Goal: Task Accomplishment & Management: Use online tool/utility

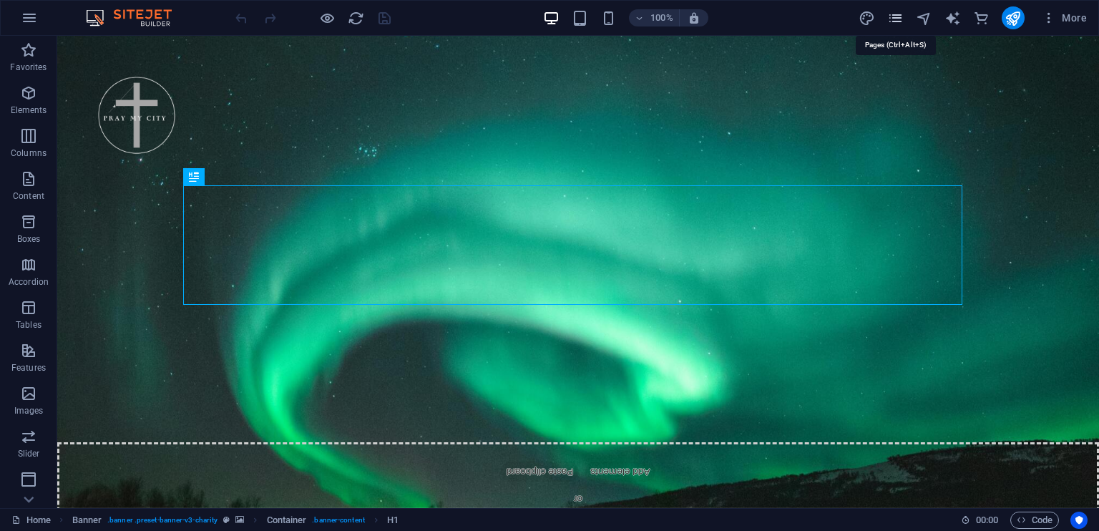
click at [0, 0] on icon "pages" at bounding box center [0, 0] width 0 height 0
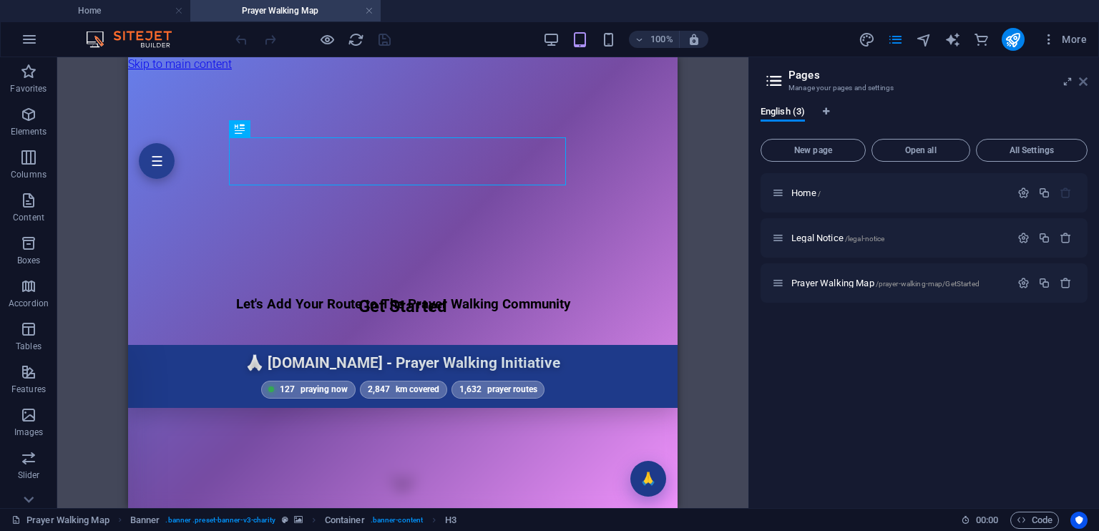
click at [1082, 83] on icon at bounding box center [1083, 81] width 9 height 11
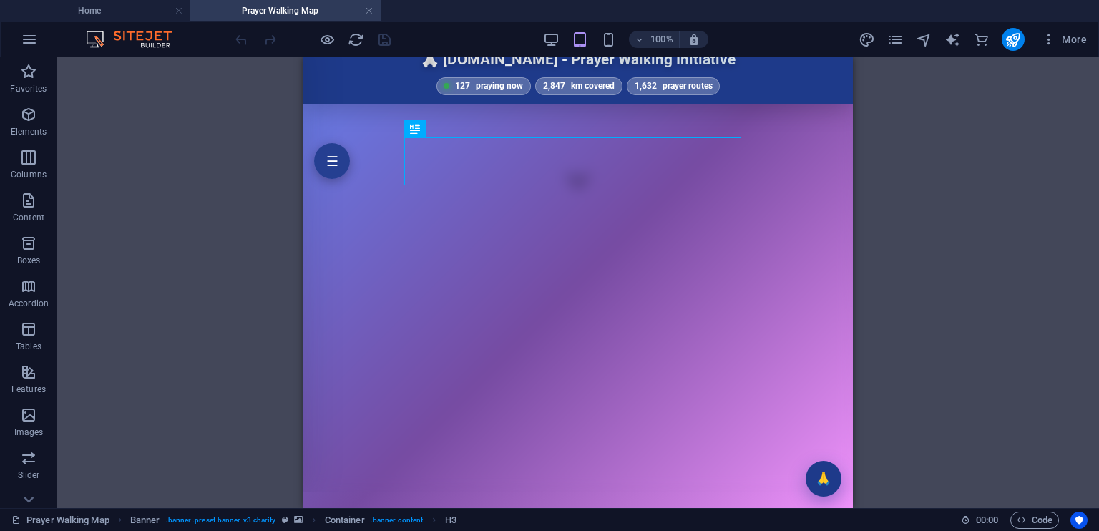
scroll to position [305, 0]
drag, startPoint x: 848, startPoint y: 98, endPoint x: 1159, endPoint y: 261, distance: 350.6
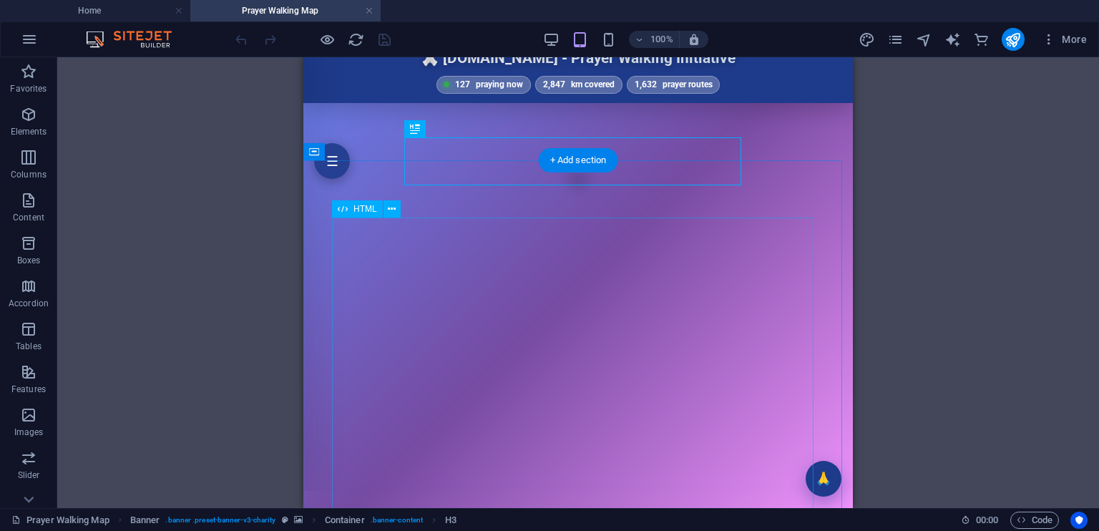
click at [699, 329] on div "[DOMAIN_NAME] - Prayer Walking Initiative ☰ 🙏 [DOMAIN_NAME] - Prayer Walking In…" at bounding box center [577, 265] width 549 height 451
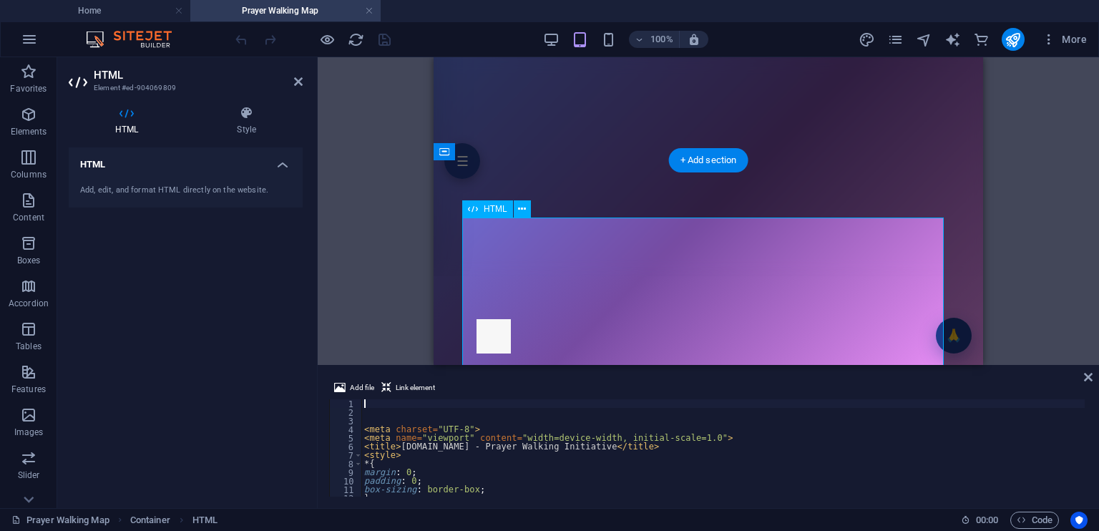
scroll to position [233, 0]
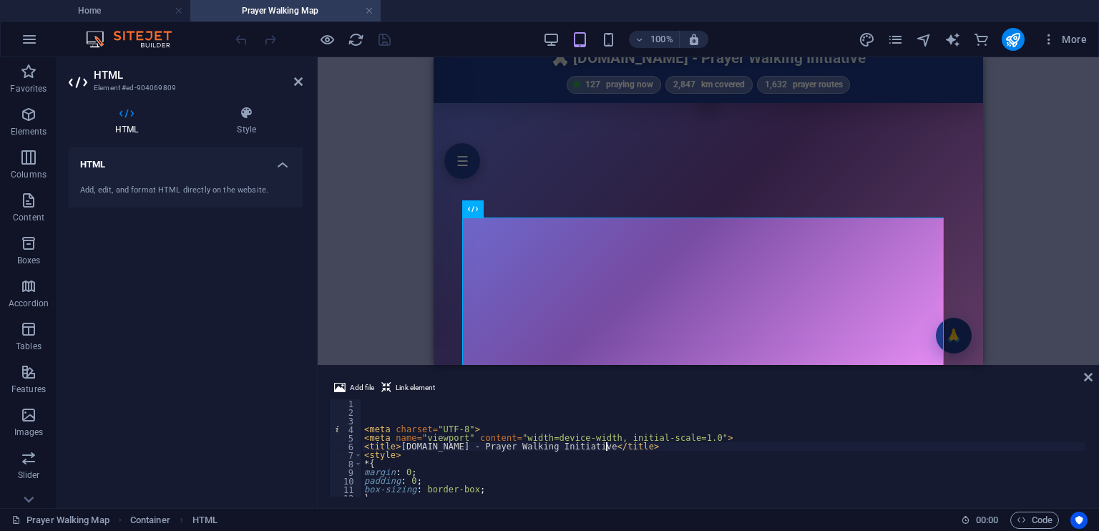
click at [703, 446] on div "< meta charset = "UTF-8" > < meta name = "viewport" content = "width=device-wid…" at bounding box center [783, 455] width 845 height 112
type textarea "<title>[DOMAIN_NAME] - Prayer Walking Initiative</title>"
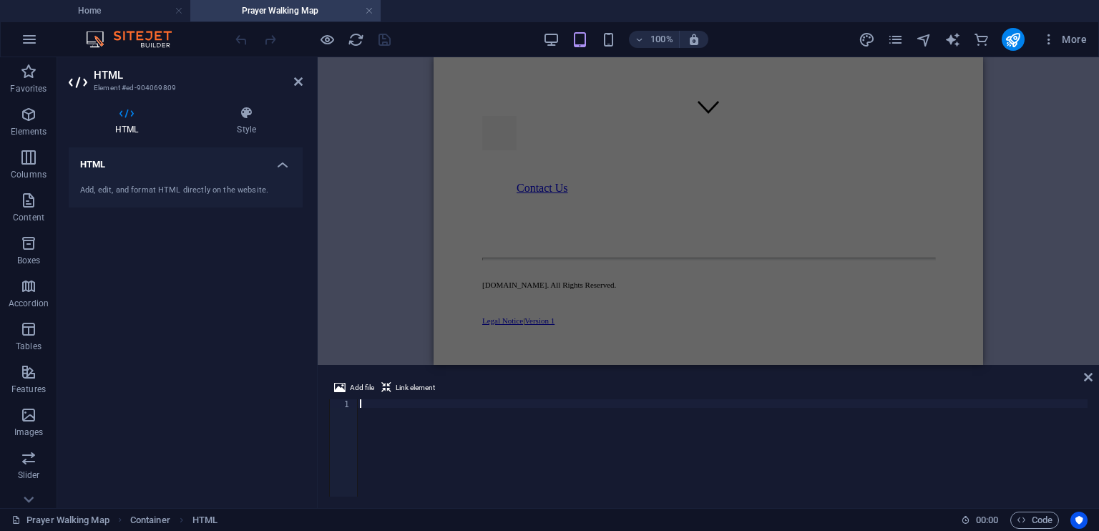
type textarea "</html>"
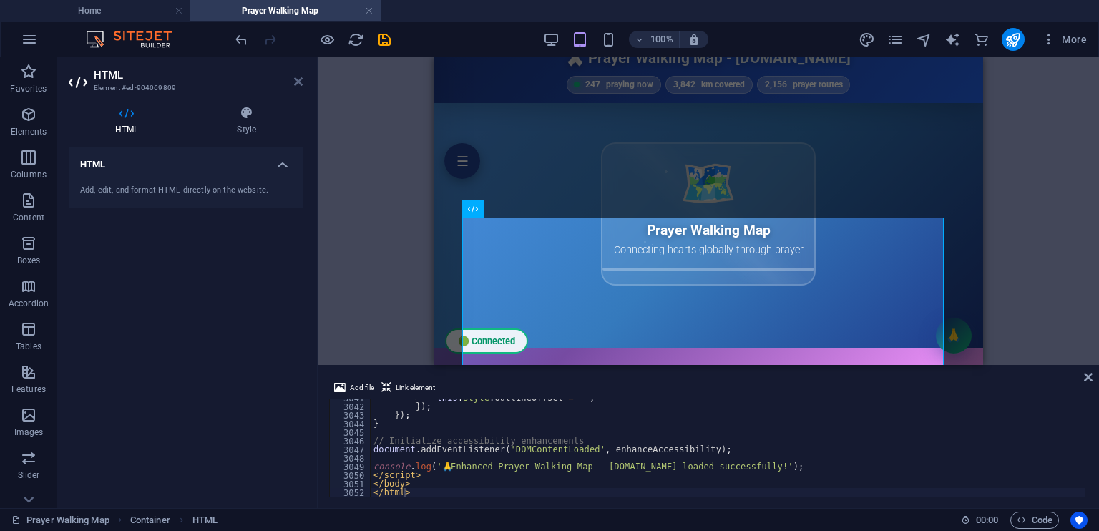
click at [294, 85] on icon at bounding box center [298, 81] width 9 height 11
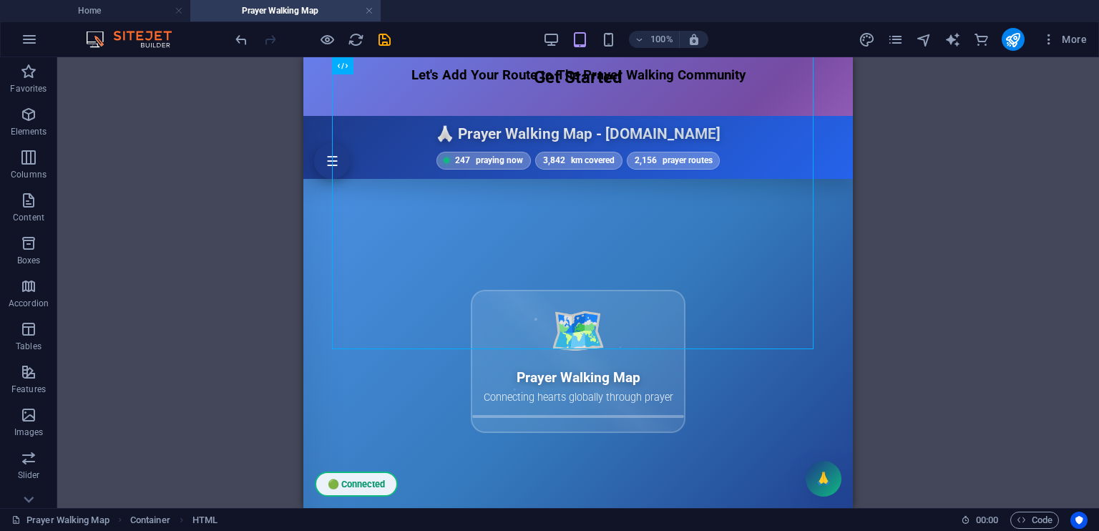
scroll to position [231, 0]
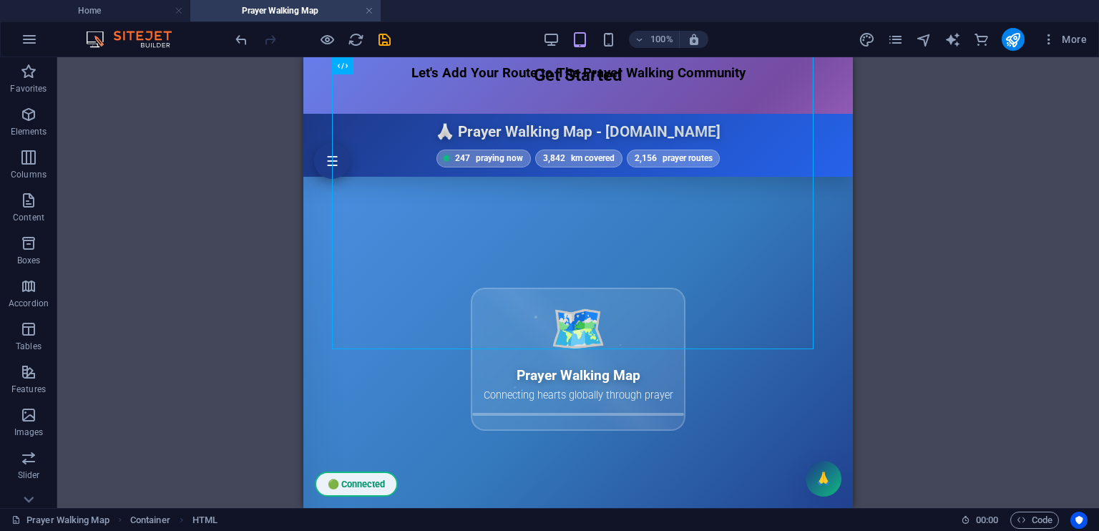
drag, startPoint x: 847, startPoint y: 367, endPoint x: 1163, endPoint y: 238, distance: 341.3
click at [0, 0] on icon "undo" at bounding box center [0, 0] width 0 height 0
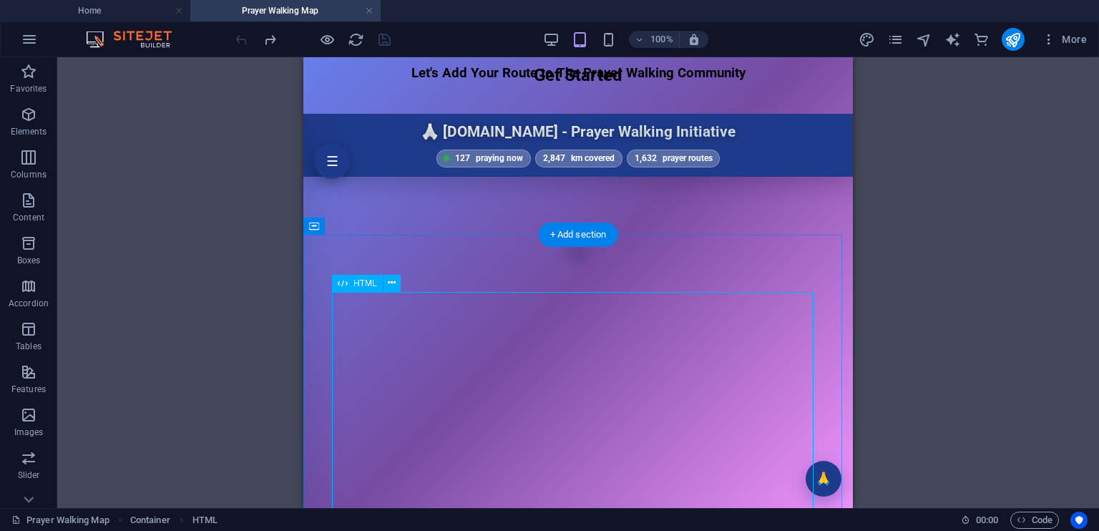
click at [588, 422] on div "[DOMAIN_NAME] - Prayer Walking Initiative ☰ 🙏 [DOMAIN_NAME] - Prayer Walking In…" at bounding box center [577, 339] width 549 height 451
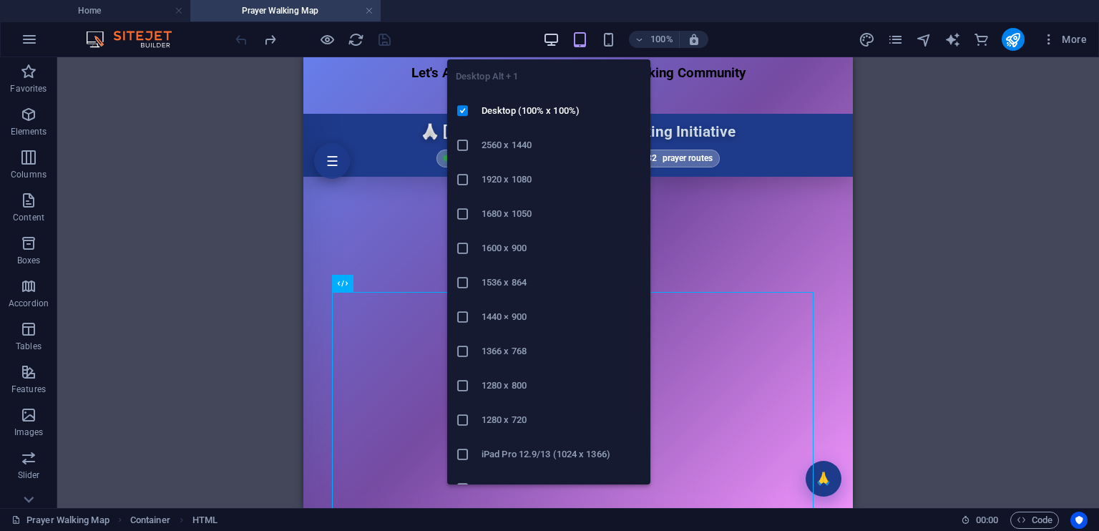
click at [551, 36] on icon "button" at bounding box center [551, 39] width 16 height 16
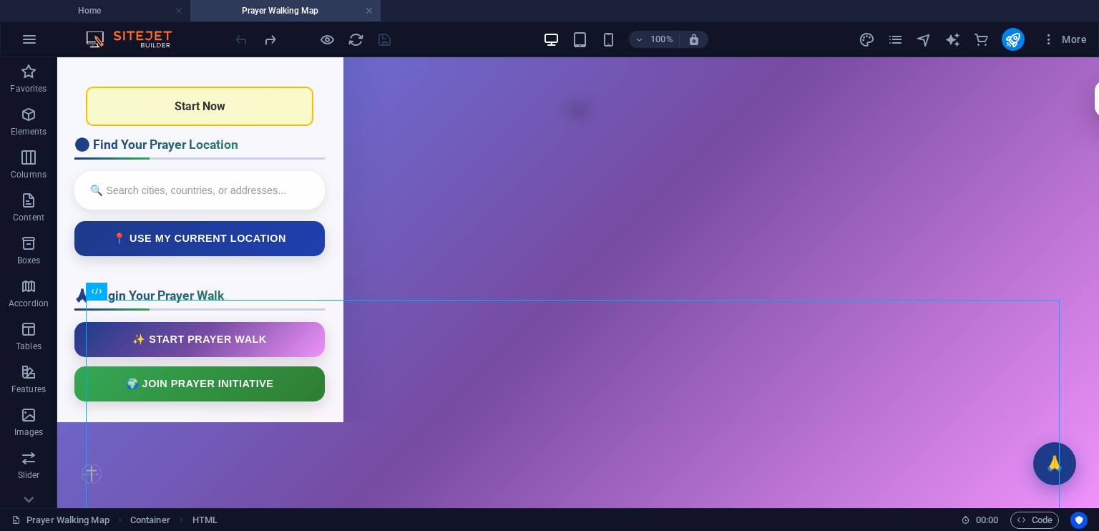
scroll to position [401, 0]
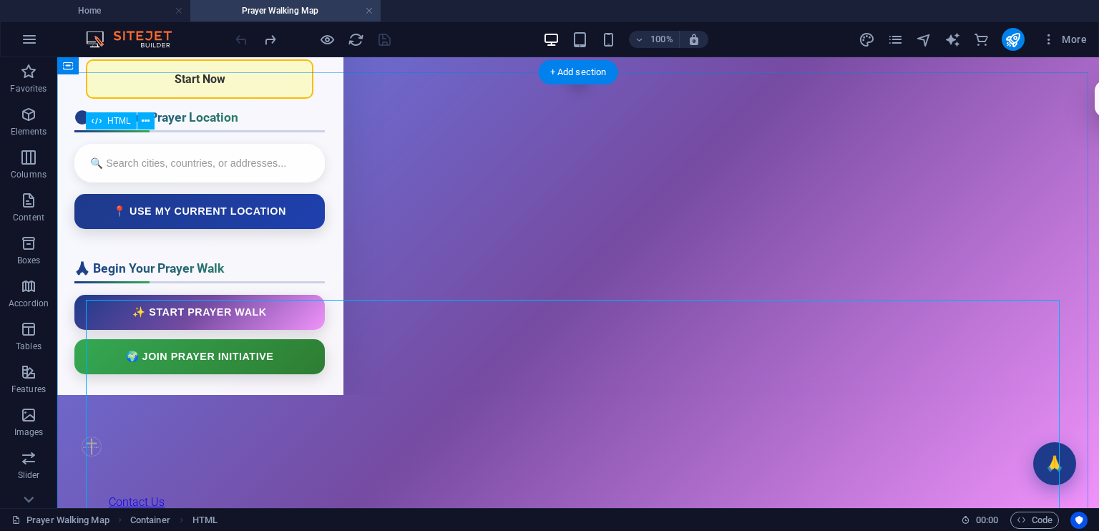
click at [793, 371] on div "[DOMAIN_NAME] - Prayer Walking Initiative ☰ 🙏 [DOMAIN_NAME] - Prayer Walking In…" at bounding box center [577, 169] width 1041 height 451
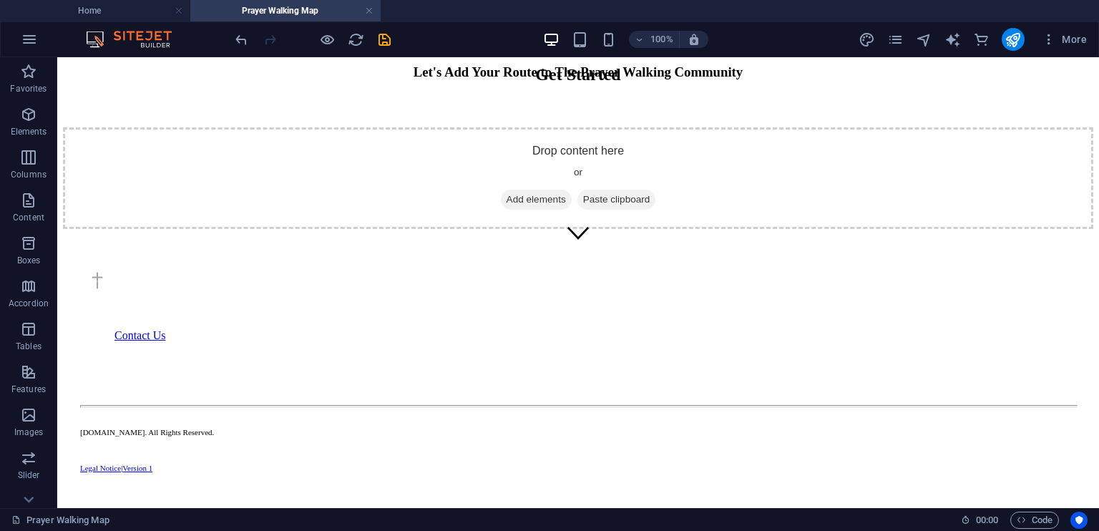
scroll to position [212, 0]
click at [538, 210] on span "Add elements" at bounding box center [536, 200] width 71 height 20
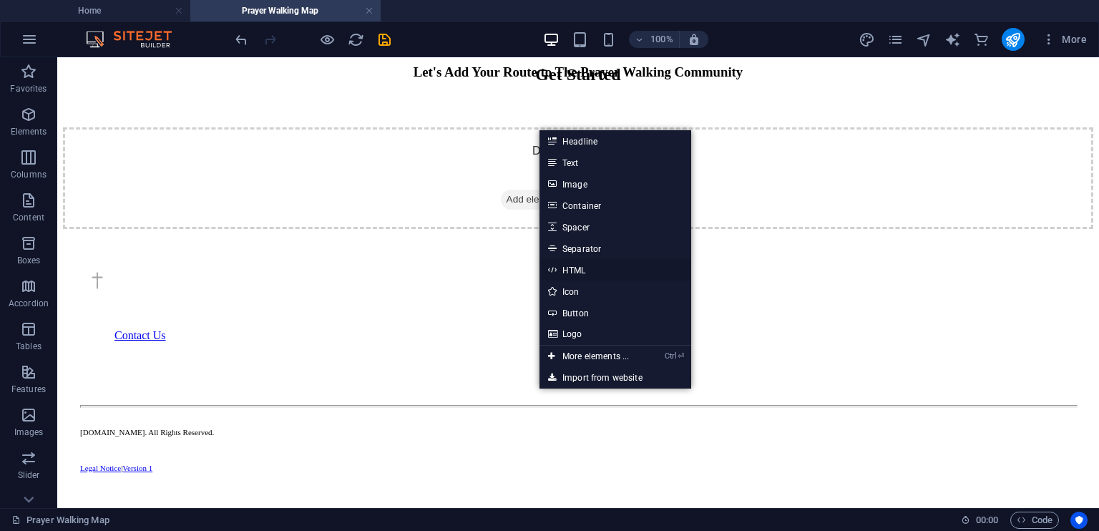
click at [590, 270] on link "HTML" at bounding box center [615, 269] width 152 height 21
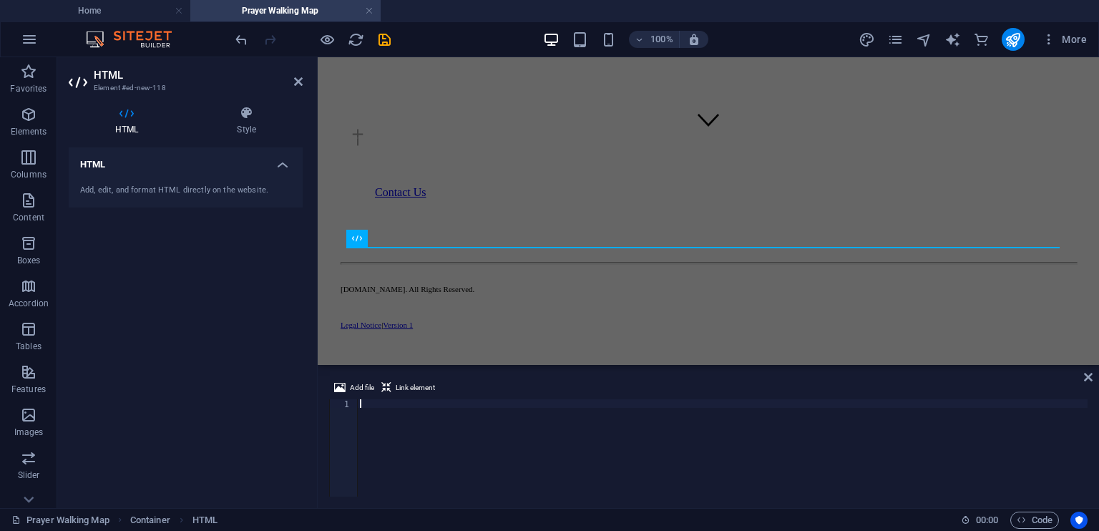
type textarea "</html>"
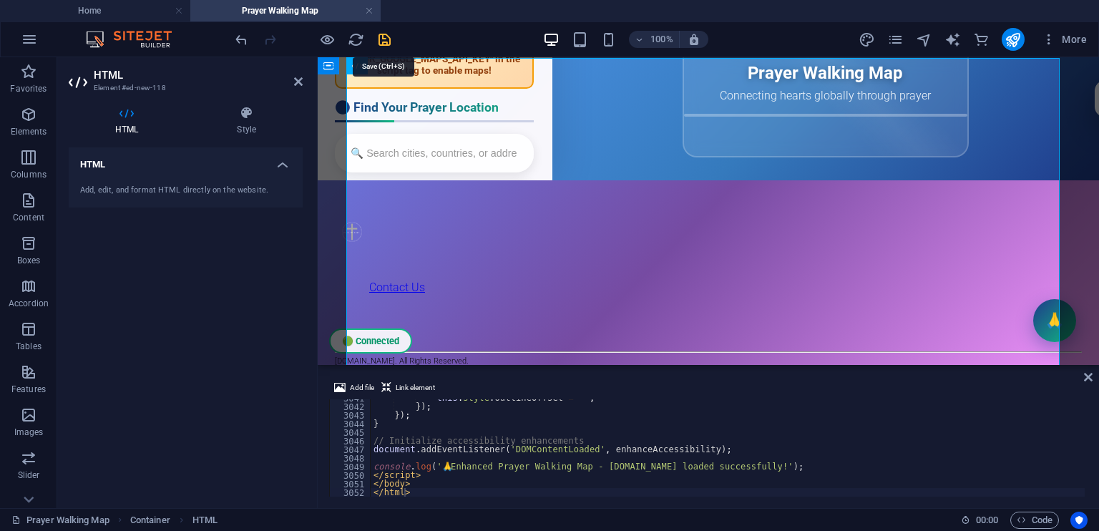
scroll to position [0, 0]
click at [384, 38] on icon "save" at bounding box center [384, 39] width 16 height 16
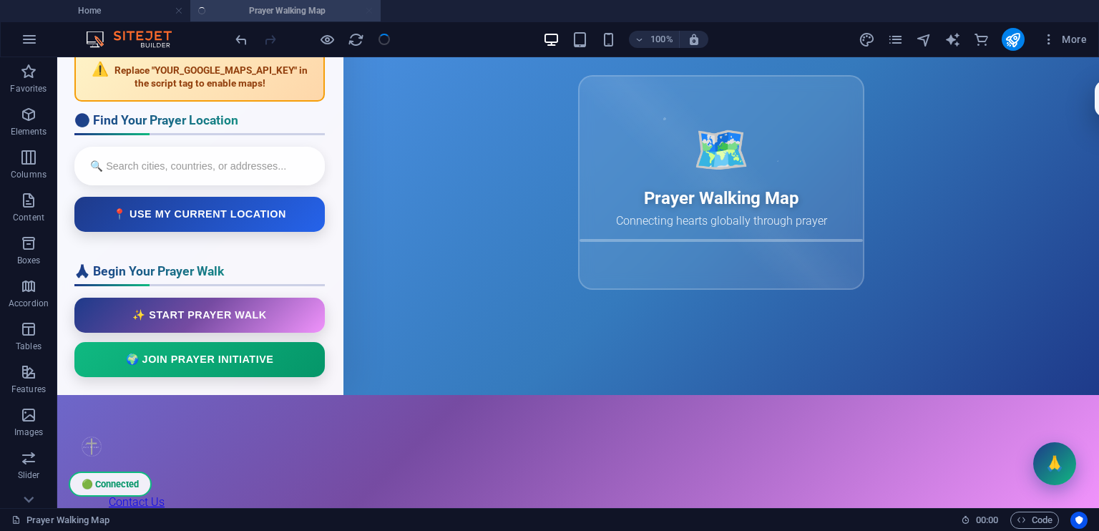
scroll to position [472, 0]
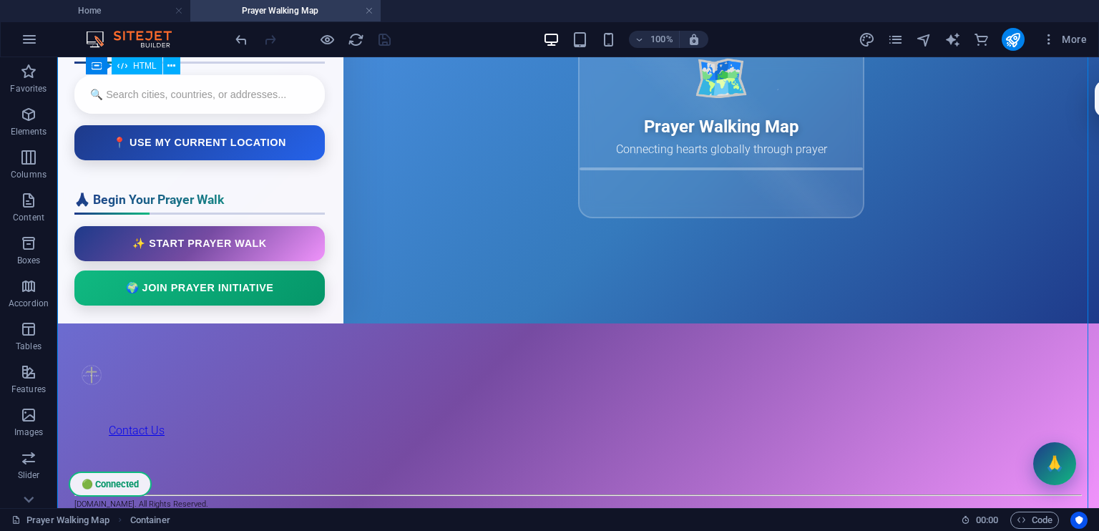
drag, startPoint x: 368, startPoint y: 172, endPoint x: 365, endPoint y: 231, distance: 58.7
click at [365, 231] on div "Prayer Walking Map - [DOMAIN_NAME] ☰ 🟢 Connected 🙏 Prayer Walking Map - [DOMAIN…" at bounding box center [577, 98] width 1041 height 451
click at [370, 323] on div "Prayer Walking Map - [DOMAIN_NAME] ☰ 🟢 Connected 🙏 Prayer Walking Map - [DOMAIN…" at bounding box center [577, 98] width 1041 height 451
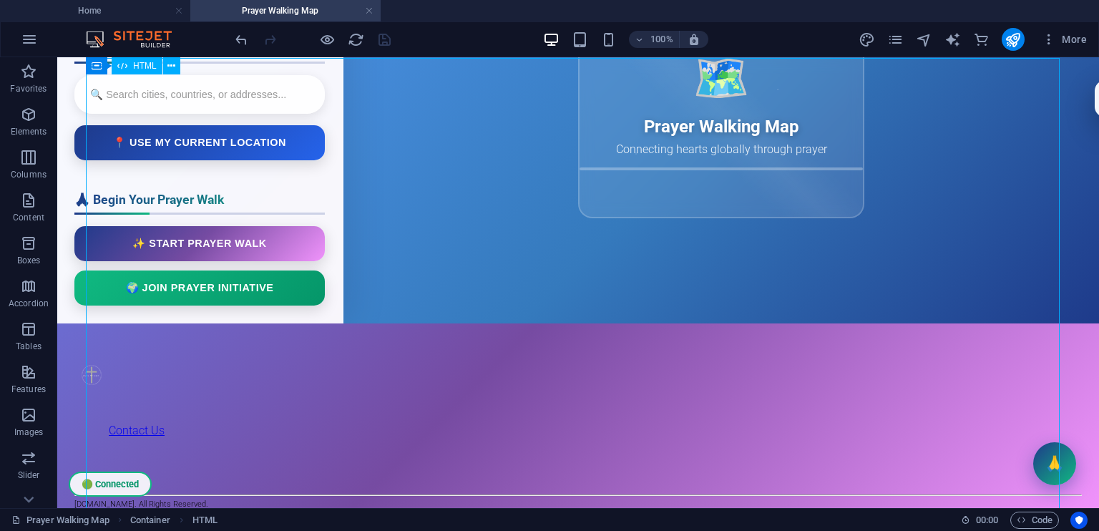
click at [371, 323] on div "Prayer Walking Map - [DOMAIN_NAME] ☰ 🟢 Connected 🙏 Prayer Walking Map - [DOMAIN…" at bounding box center [577, 98] width 1041 height 451
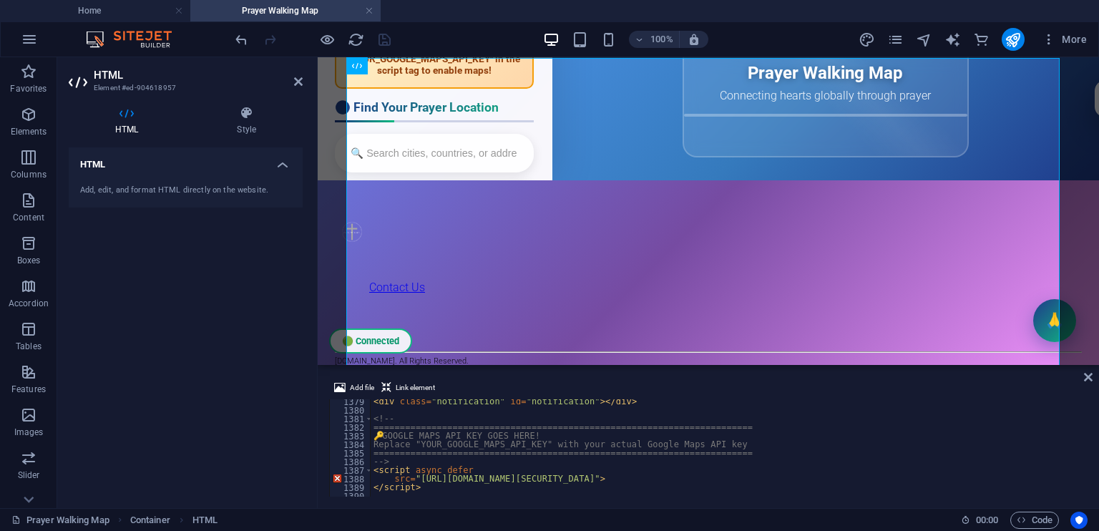
scroll to position [10574, 0]
click at [694, 449] on div "<!-- Notification Area --> < div class = "notification" id = "notification" > <…" at bounding box center [779, 450] width 818 height 112
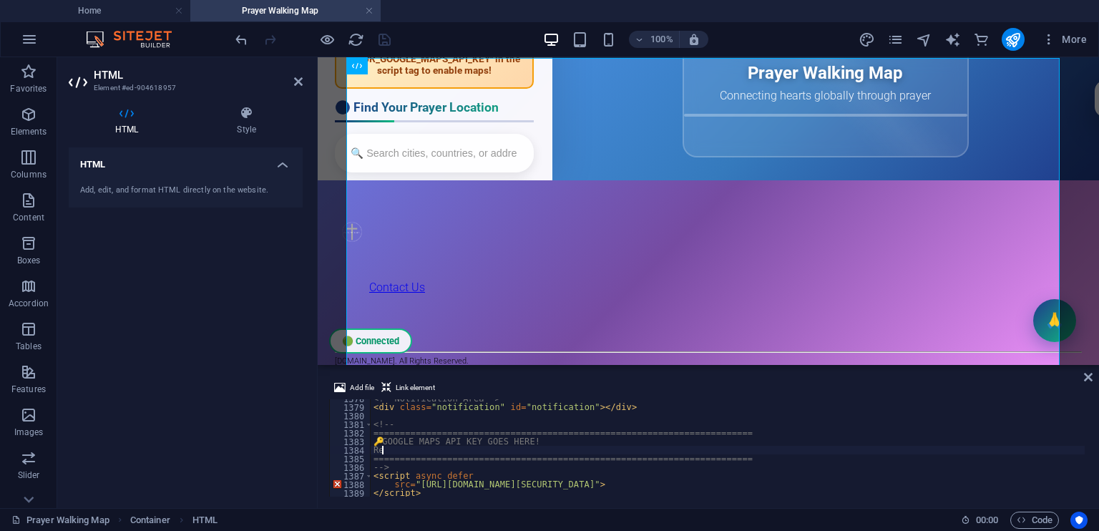
type textarea "R"
click at [692, 448] on div "<!-- Notification Area --> < div class = "notification" id = "notification" > <…" at bounding box center [779, 450] width 818 height 112
click at [514, 441] on div "<!-- Notification Area --> < div class = "notification" id = "notification" > <…" at bounding box center [779, 450] width 818 height 112
type textarea "🔑"
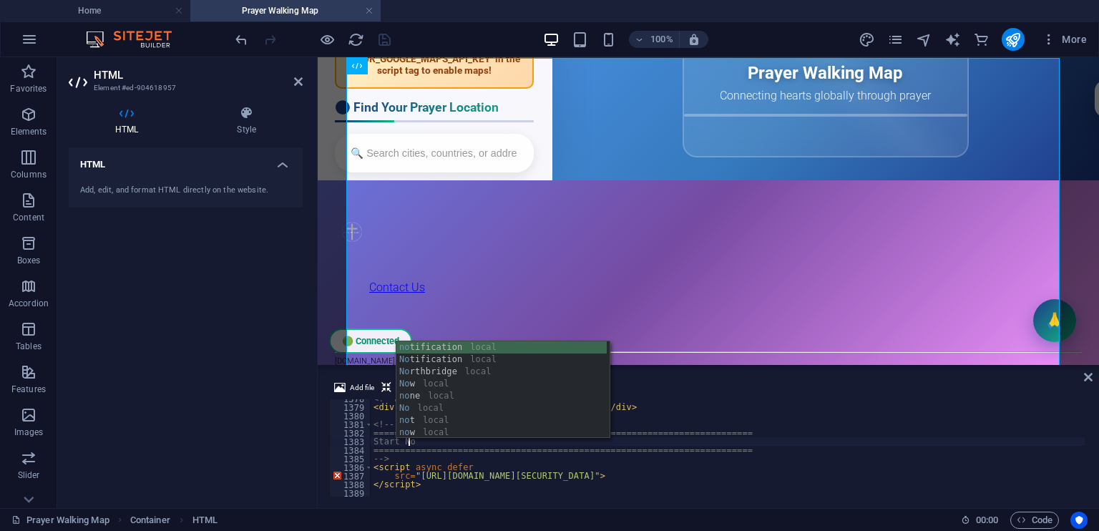
scroll to position [0, 2]
click at [565, 467] on div "<!-- Notification Area --> < div class = "notification" id = "notification" > <…" at bounding box center [779, 450] width 818 height 112
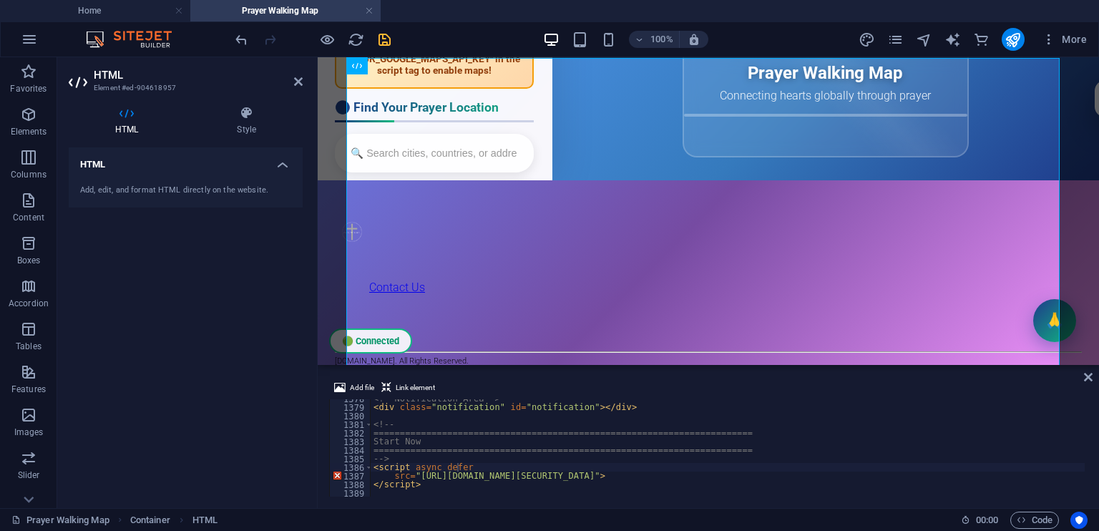
click at [1089, 466] on div "Add file Link element <script async defer 1378 1379 1380 1381 1382 1383 1384 13…" at bounding box center [708, 438] width 781 height 140
type textarea "========================================================================"
drag, startPoint x: 512, startPoint y: 435, endPoint x: 509, endPoint y: 428, distance: 7.4
click at [512, 435] on div "<!-- Notification Area --> < div class = "notification" id = "notification" > <…" at bounding box center [779, 450] width 818 height 112
click at [384, 35] on icon "save" at bounding box center [384, 39] width 16 height 16
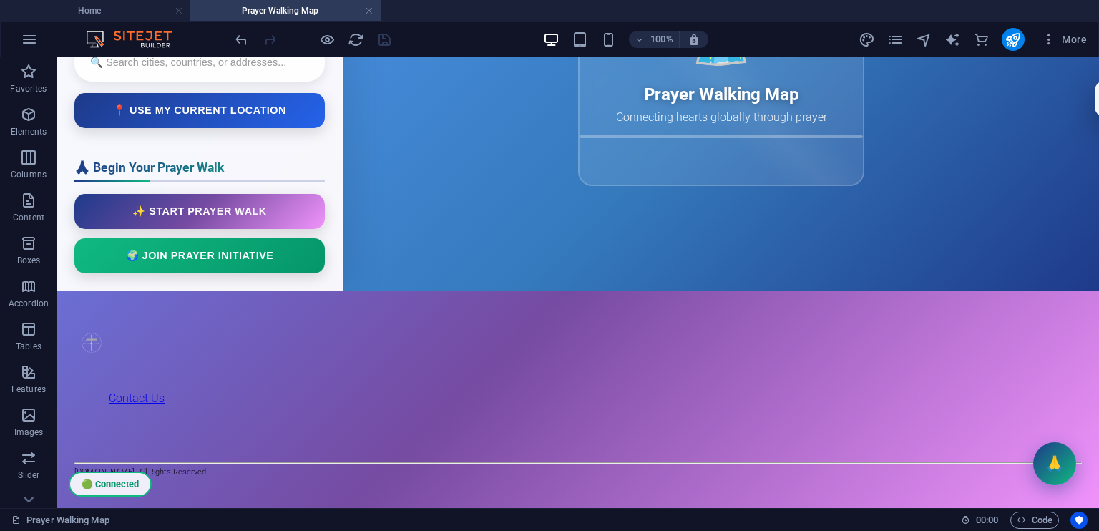
scroll to position [555, 0]
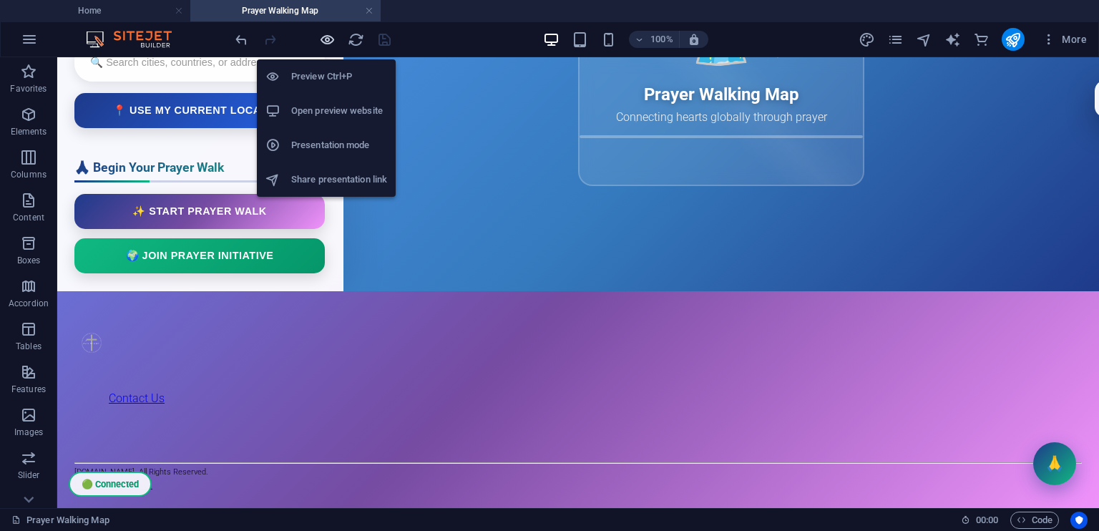
click at [325, 40] on icon "button" at bounding box center [327, 39] width 16 height 16
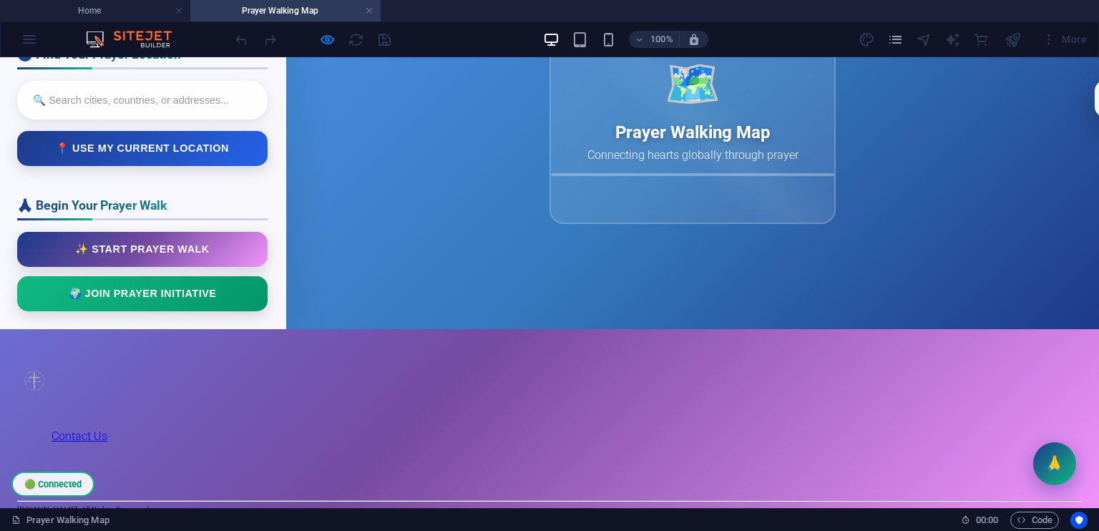
scroll to position [283, 0]
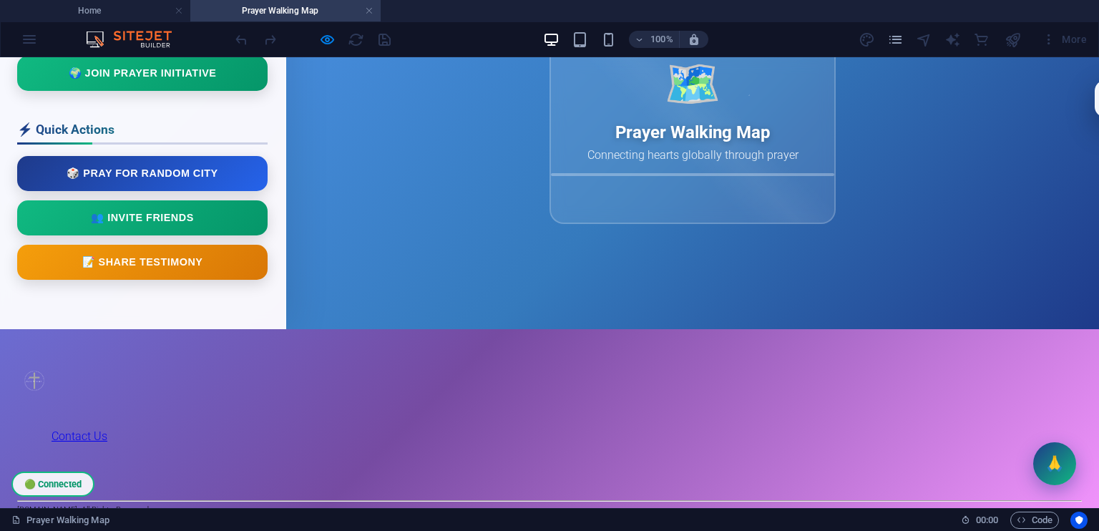
click at [286, 192] on aside "🚀 Start 📊 Impact 🏆 Tiers 🎯 Focus ⚠️ Replace "YOUR_GOOGLE_MAPS_API_KEY" in the s…" at bounding box center [143, 127] width 286 height 403
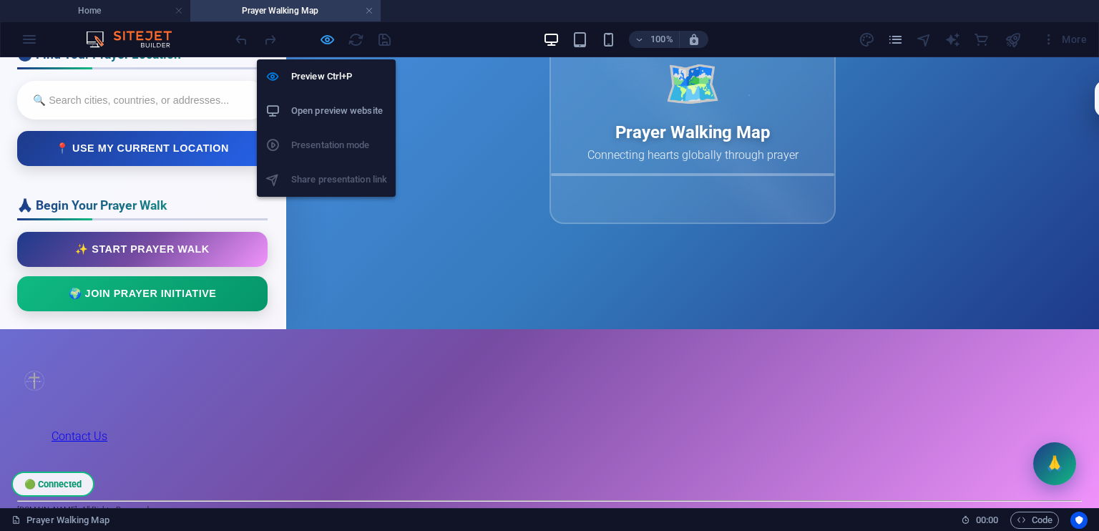
click at [328, 36] on icon "button" at bounding box center [327, 39] width 16 height 16
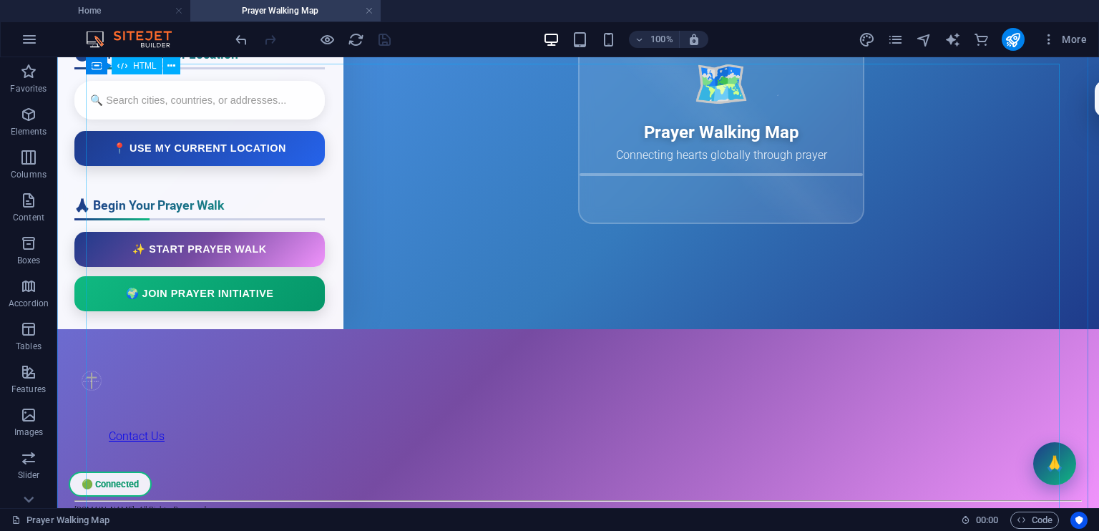
click at [575, 308] on div "Prayer Walking Map - [DOMAIN_NAME] ☰ 🟢 Connected 🙏 Prayer Walking Map - [DOMAIN…" at bounding box center [577, 103] width 1041 height 451
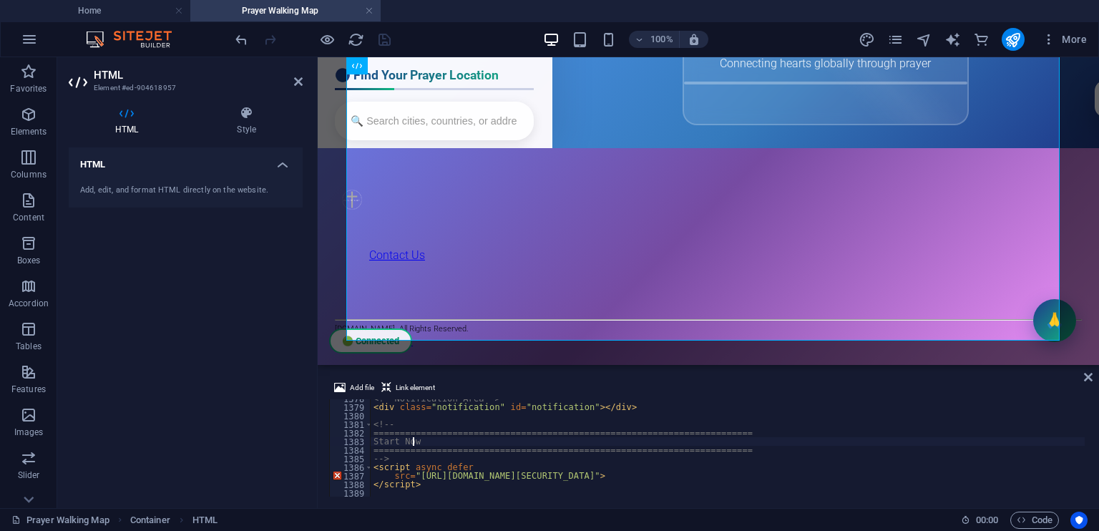
click at [432, 443] on div "<!-- Notification Area --> < div class = "notification" id = "notification" > <…" at bounding box center [779, 450] width 818 height 112
type textarea "S"
click at [386, 441] on div "<!-- Notification Area --> < div class = "notification" id = "notification" > <…" at bounding box center [779, 450] width 818 height 112
type textarea "[SECURITY_DATA]"
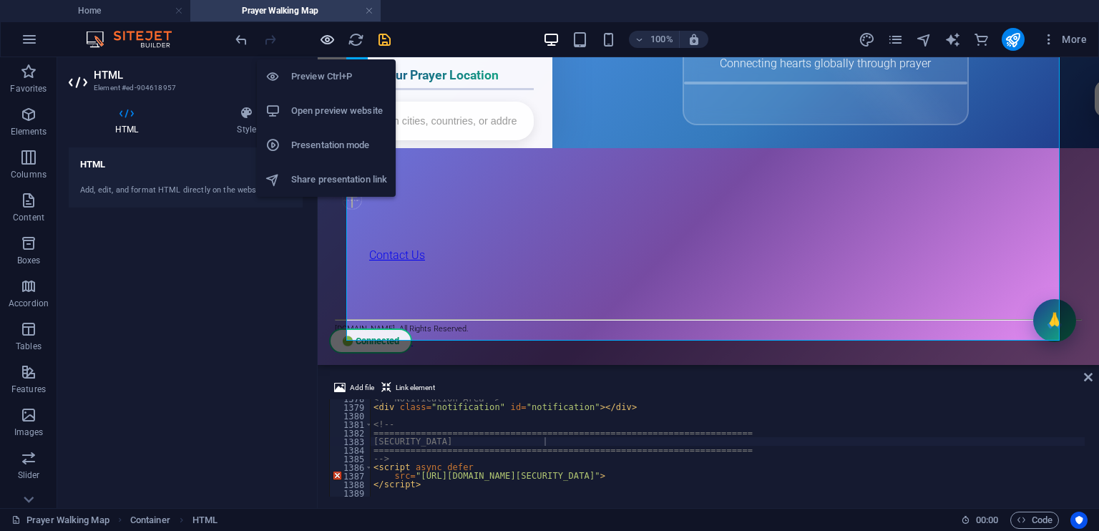
click at [327, 39] on icon "button" at bounding box center [327, 39] width 16 height 16
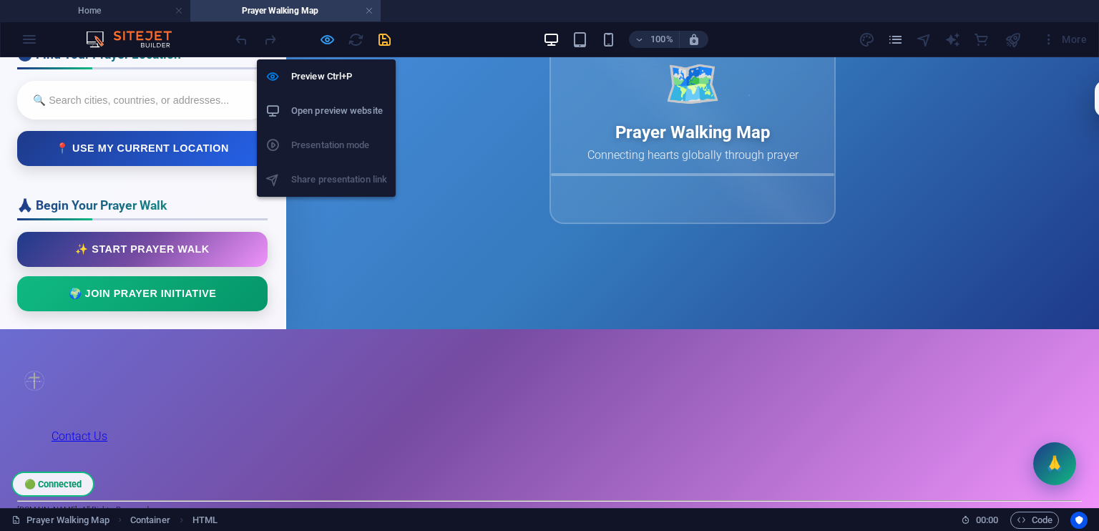
scroll to position [538, 0]
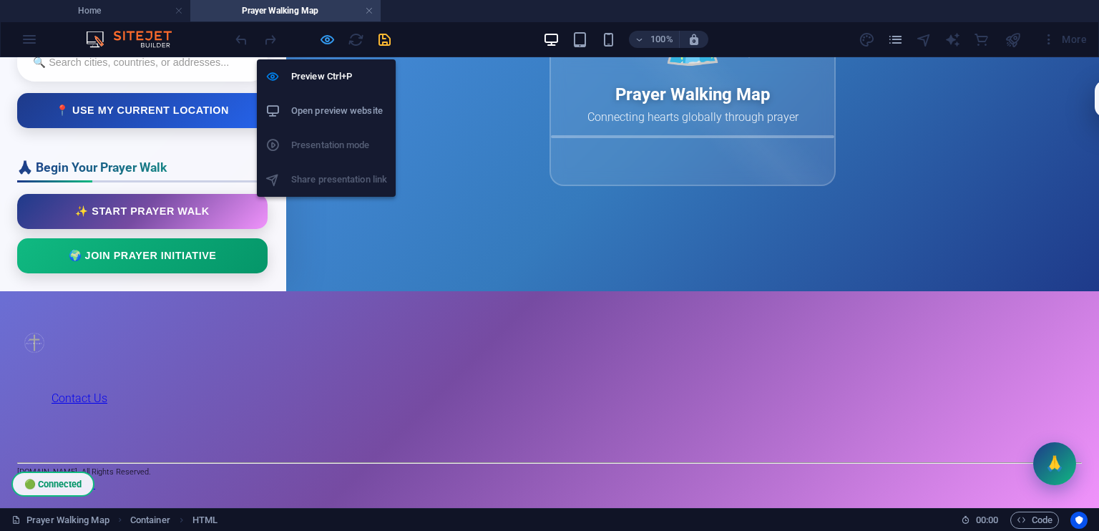
click at [327, 37] on icon "button" at bounding box center [327, 39] width 16 height 16
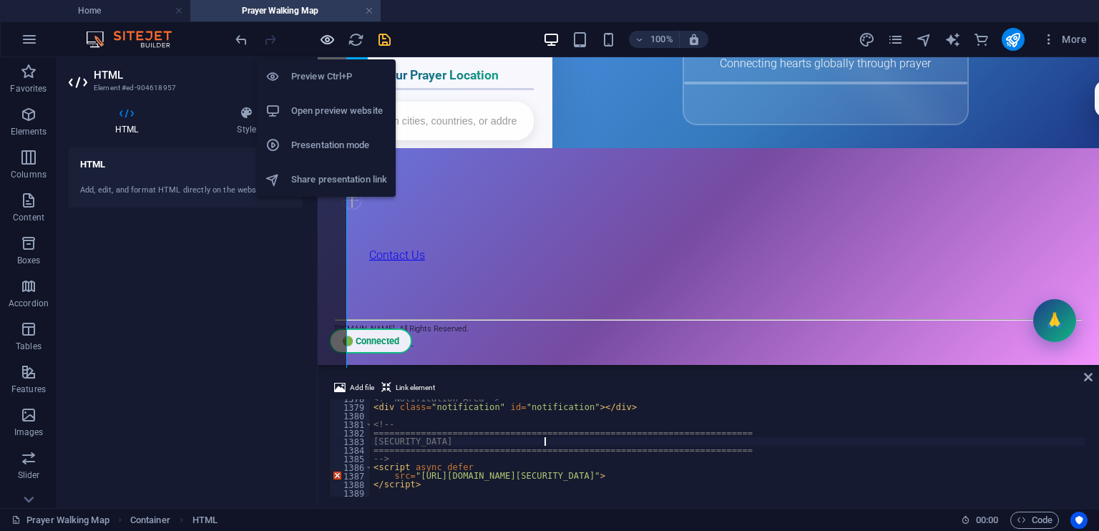
scroll to position [466, 0]
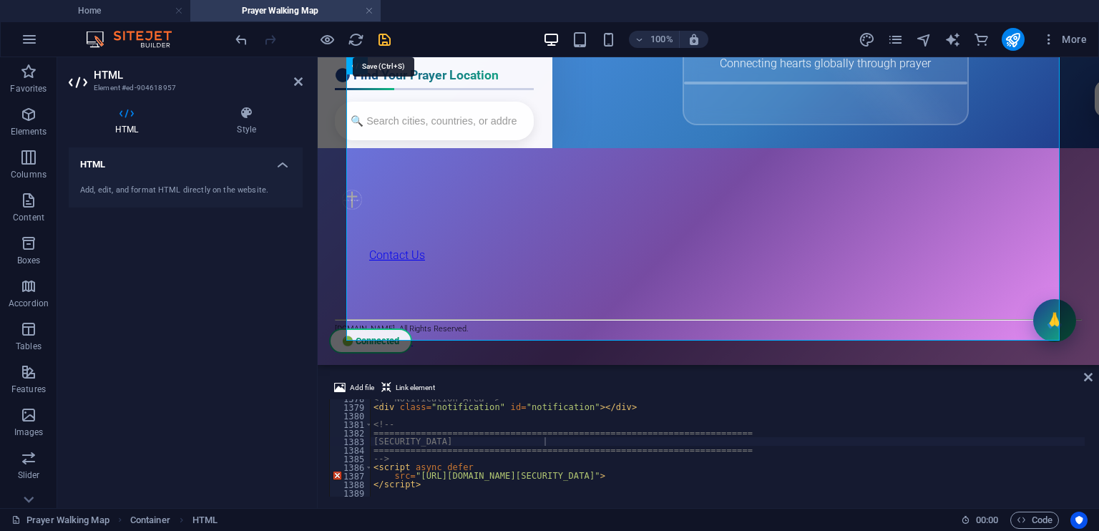
click at [383, 39] on icon "save" at bounding box center [384, 39] width 16 height 16
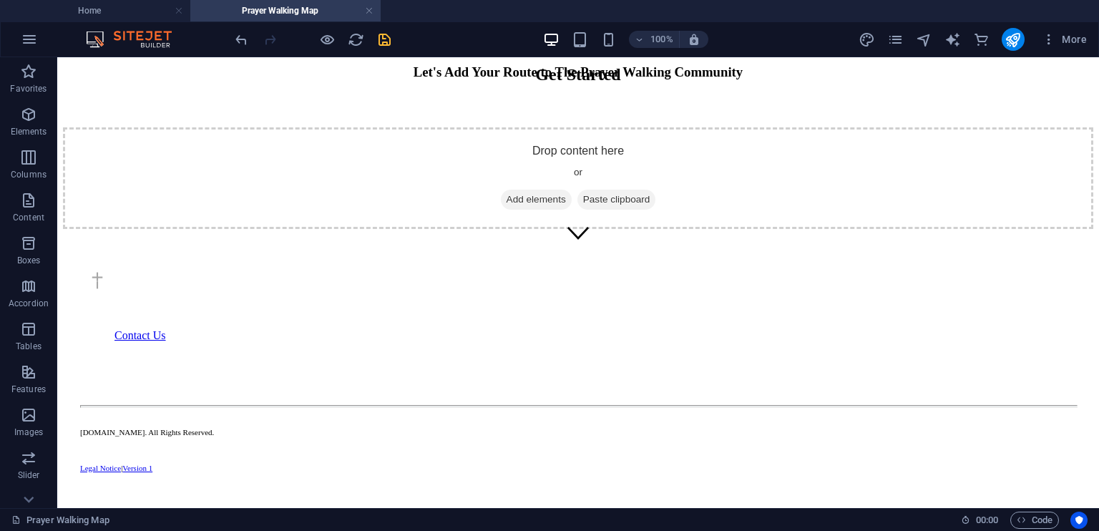
scroll to position [265, 0]
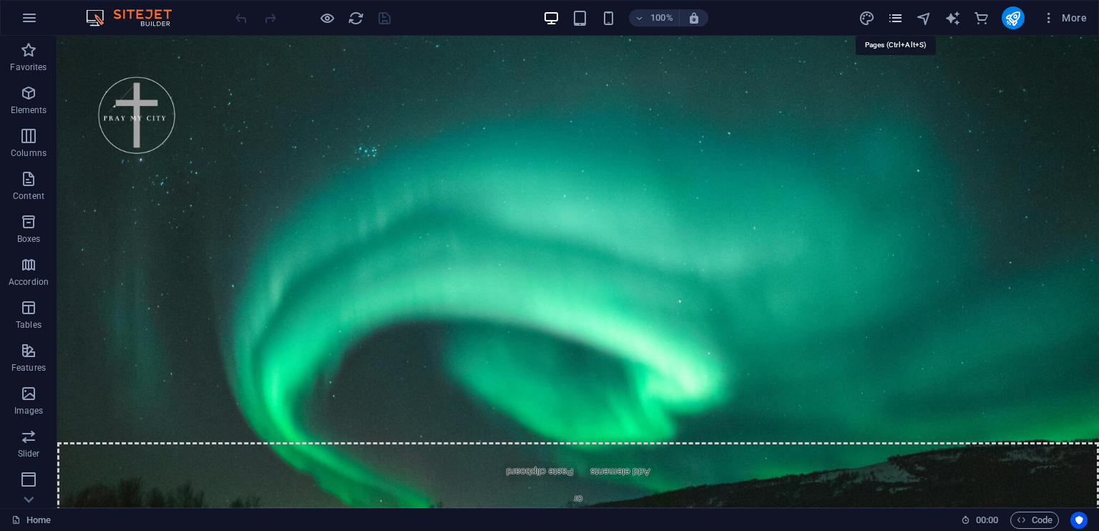
click at [0, 0] on icon "pages" at bounding box center [0, 0] width 0 height 0
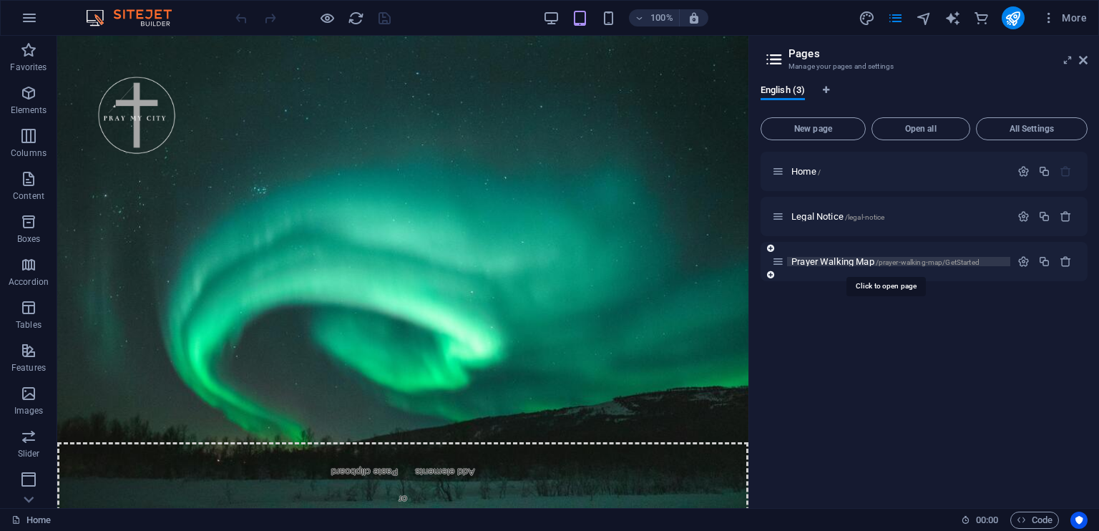
click at [0, 0] on span "Prayer Walking Map /prayer-walking-map/GetStarted" at bounding box center [0, 0] width 0 height 0
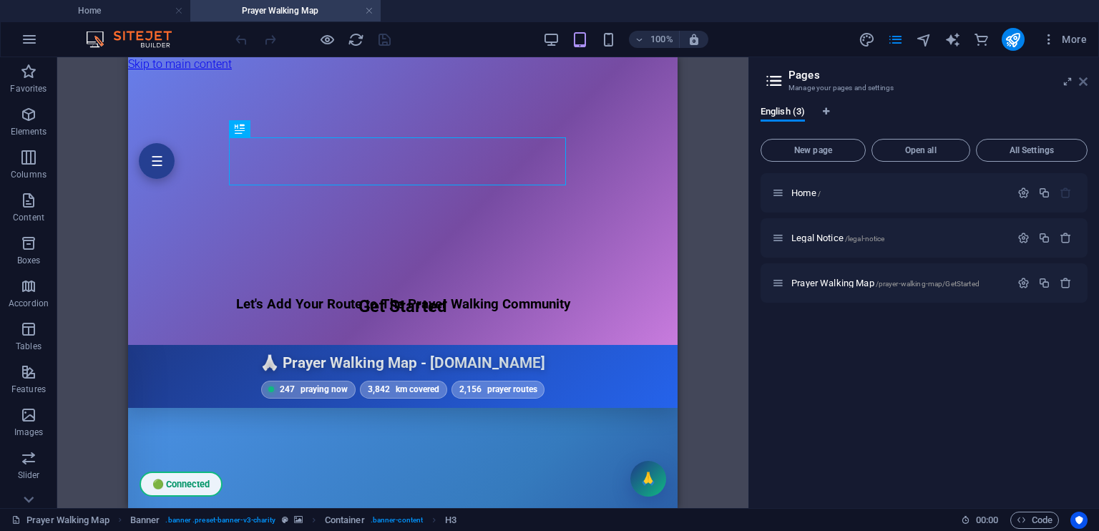
click at [0, 0] on icon at bounding box center [0, 0] width 0 height 0
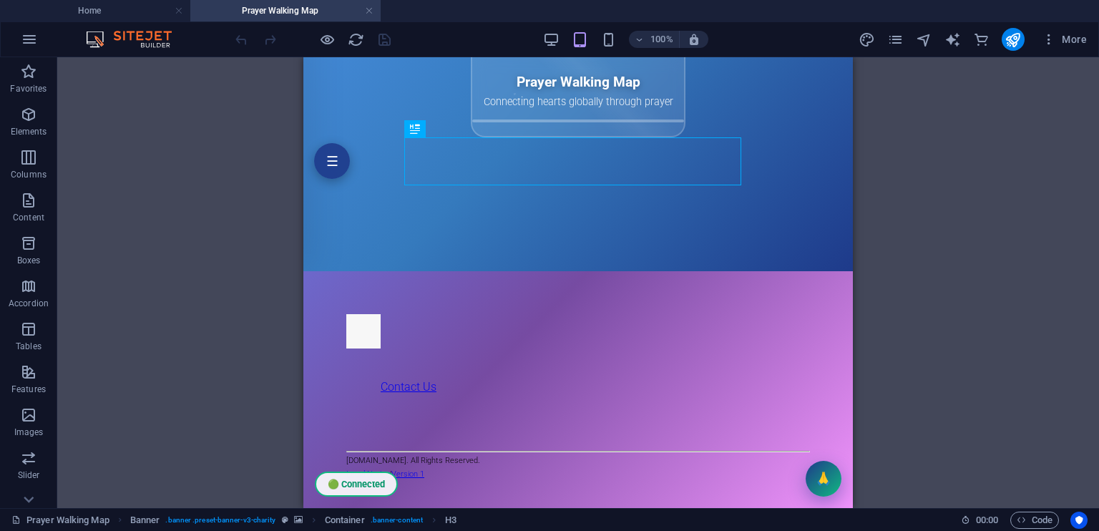
scroll to position [580, 0]
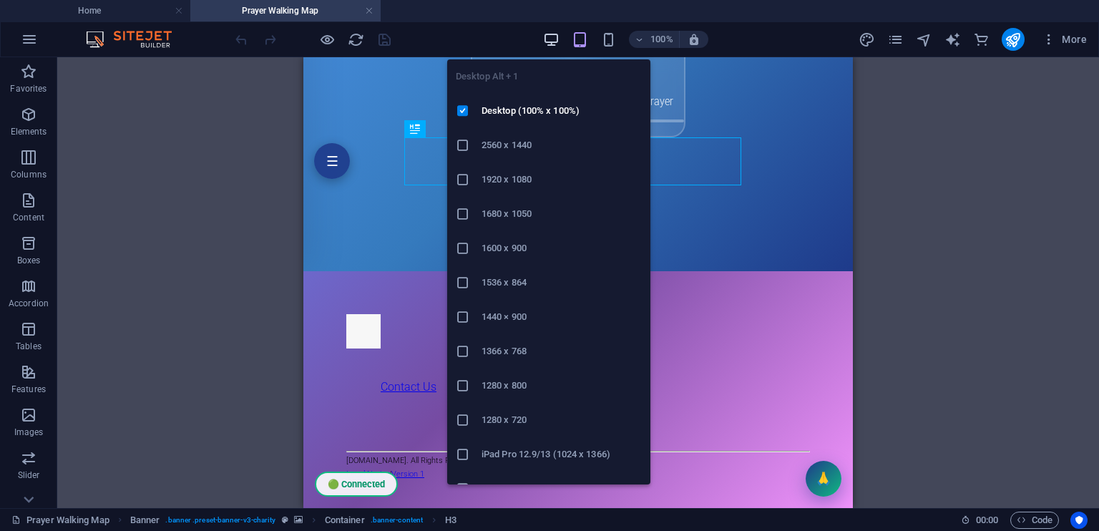
click at [552, 35] on icon "button" at bounding box center [551, 39] width 16 height 16
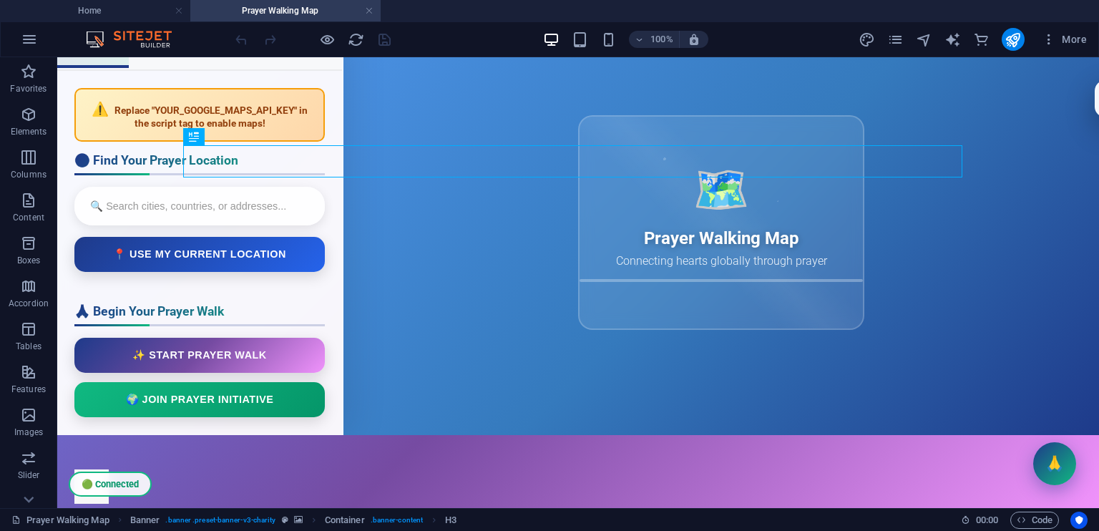
scroll to position [363, 0]
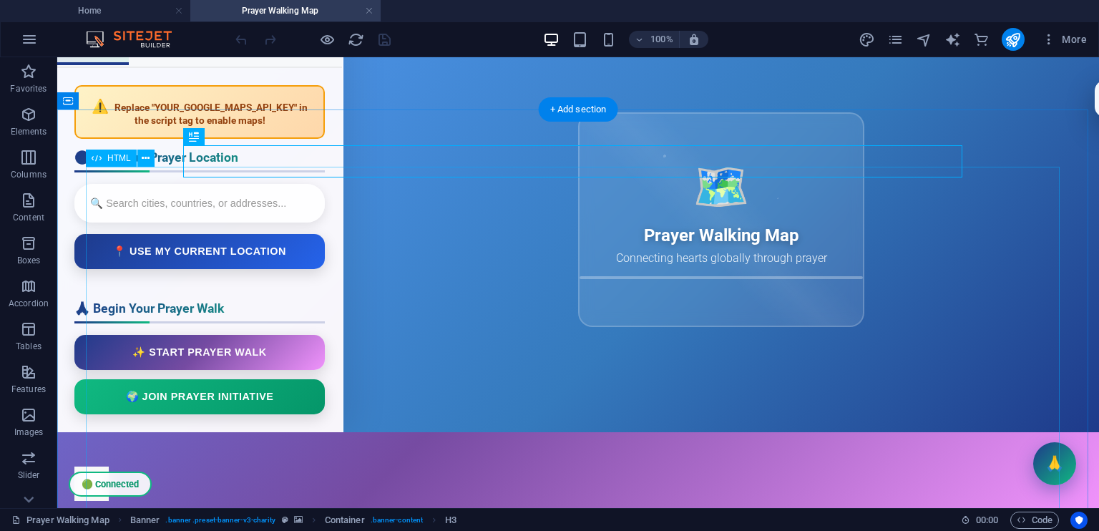
click at [963, 258] on div "Prayer Walking Map - [DOMAIN_NAME] ☰ 🟢 Connected 🙏 Prayer Walking Map - [DOMAIN…" at bounding box center [577, 206] width 1041 height 451
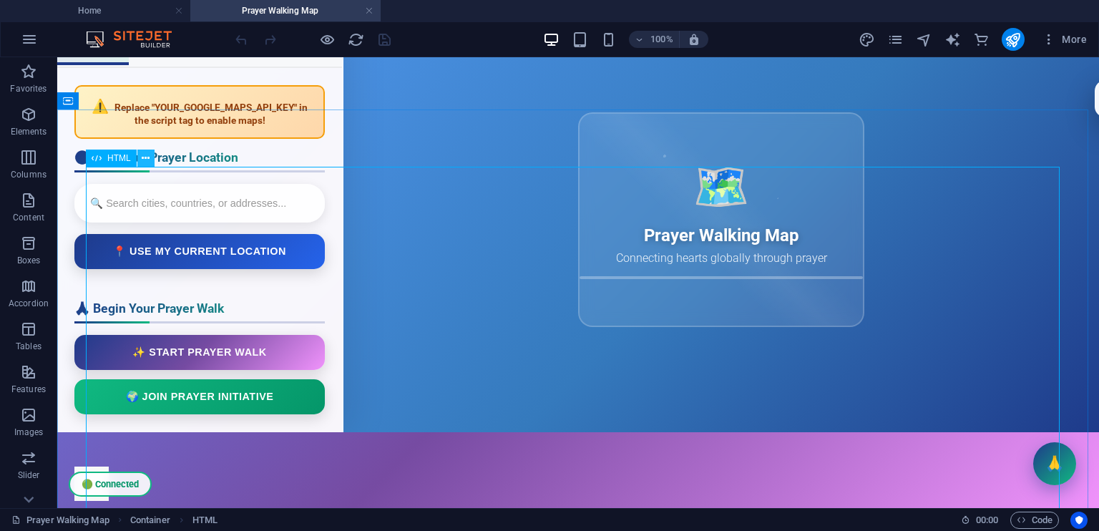
click at [142, 156] on icon at bounding box center [146, 158] width 8 height 15
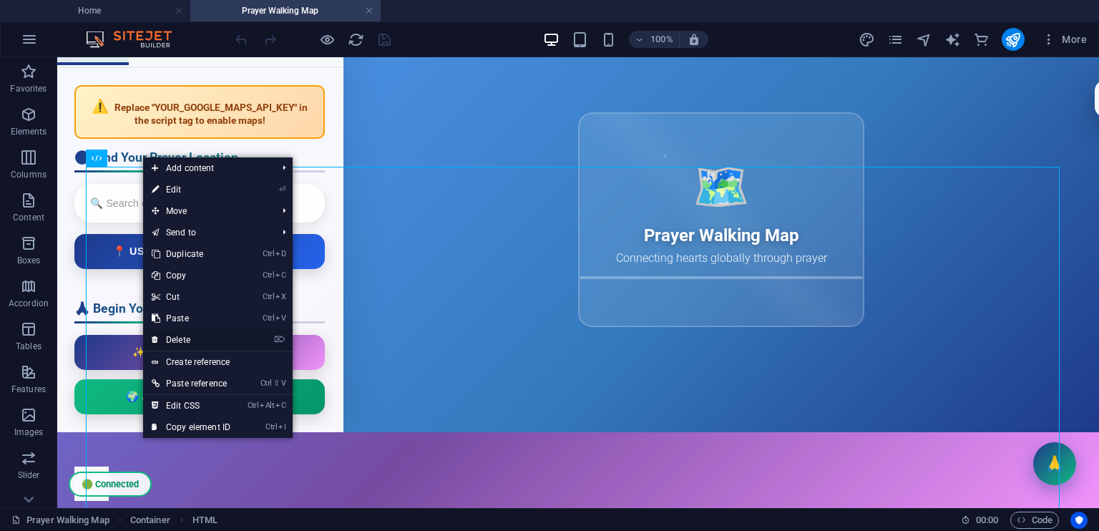
click at [209, 334] on link "⌦ Delete" at bounding box center [191, 339] width 96 height 21
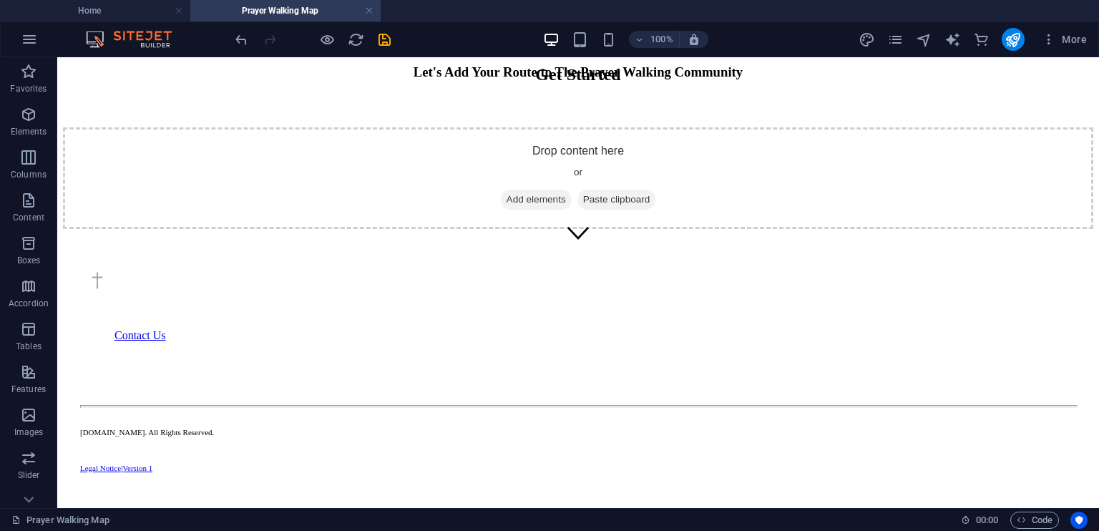
scroll to position [272, 0]
click at [381, 34] on icon "save" at bounding box center [384, 39] width 16 height 16
click at [353, 41] on icon "reload" at bounding box center [356, 39] width 16 height 16
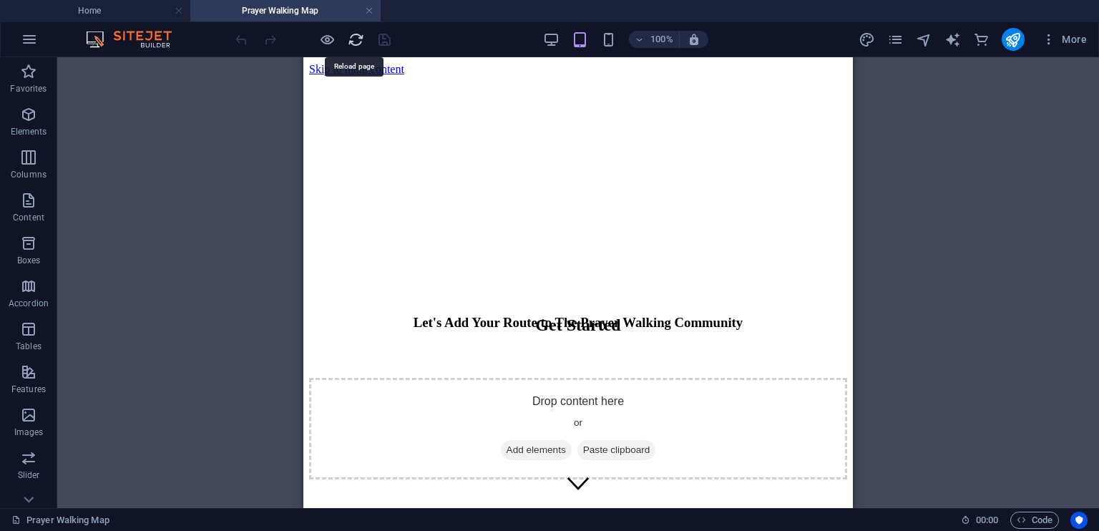
scroll to position [0, 0]
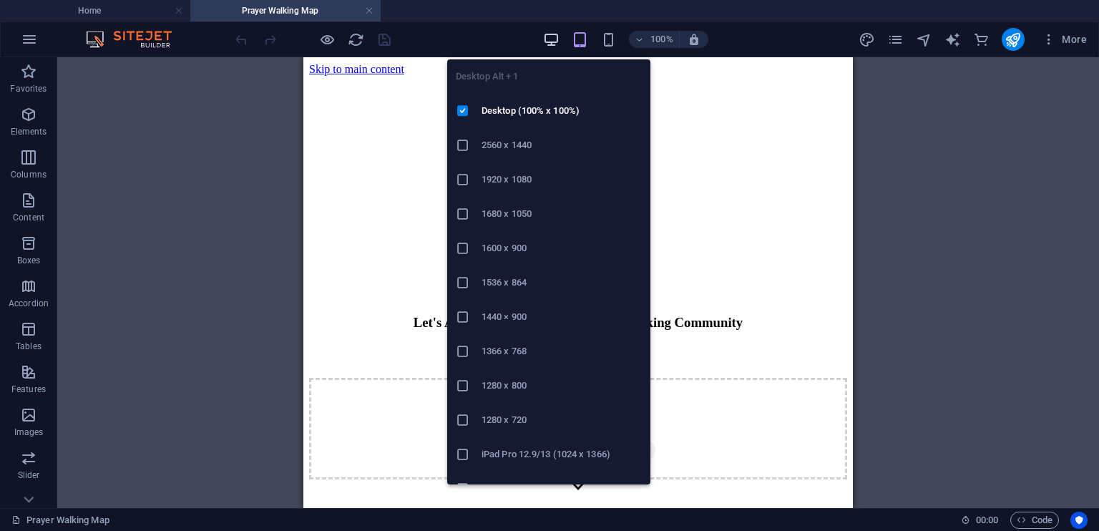
click at [549, 37] on icon "button" at bounding box center [551, 39] width 16 height 16
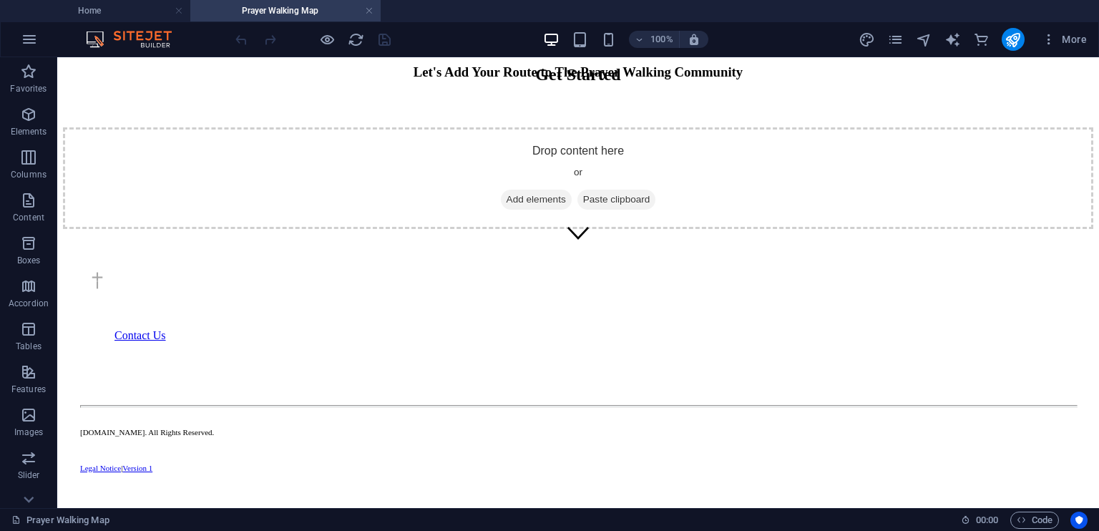
scroll to position [290, 0]
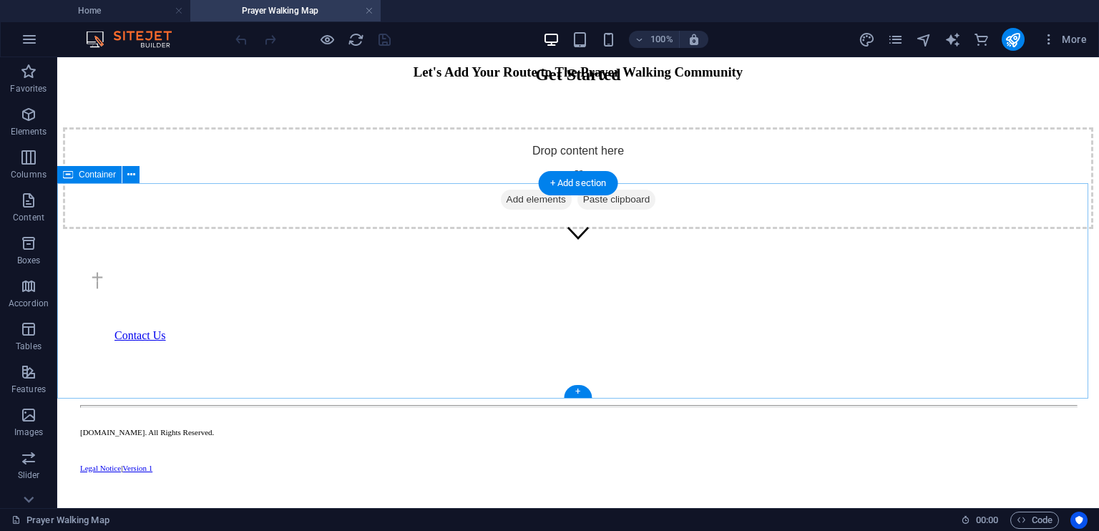
click at [544, 210] on span "Add elements" at bounding box center [536, 200] width 71 height 20
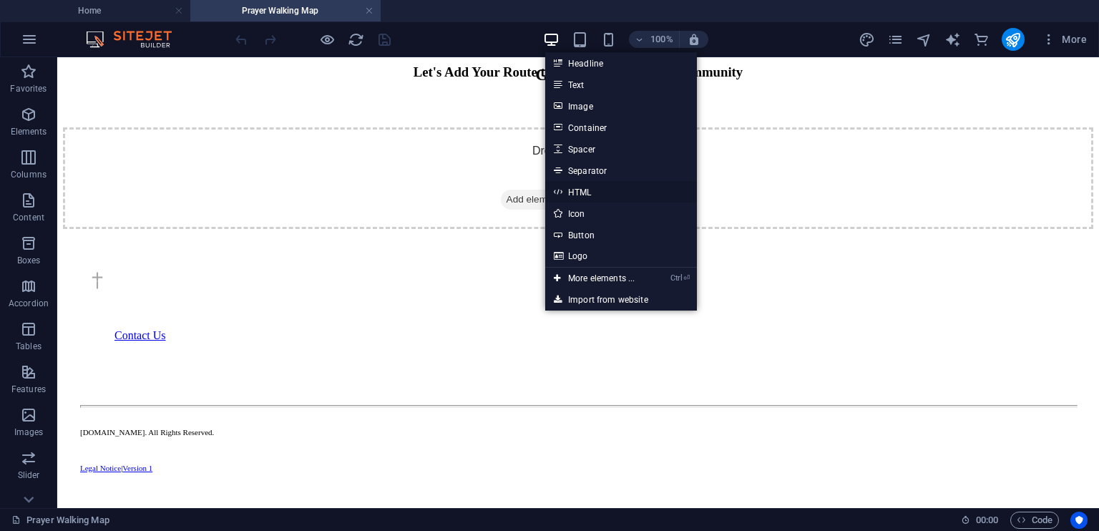
click at [578, 189] on link "HTML" at bounding box center [621, 191] width 152 height 21
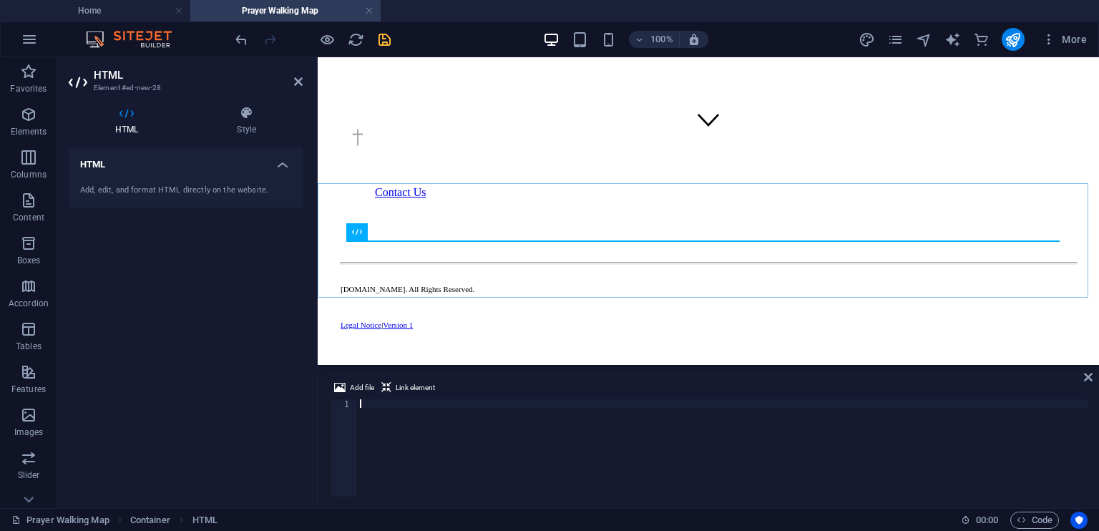
scroll to position [218, 0]
click at [367, 404] on div at bounding box center [722, 456] width 730 height 114
paste textarea "</html>"
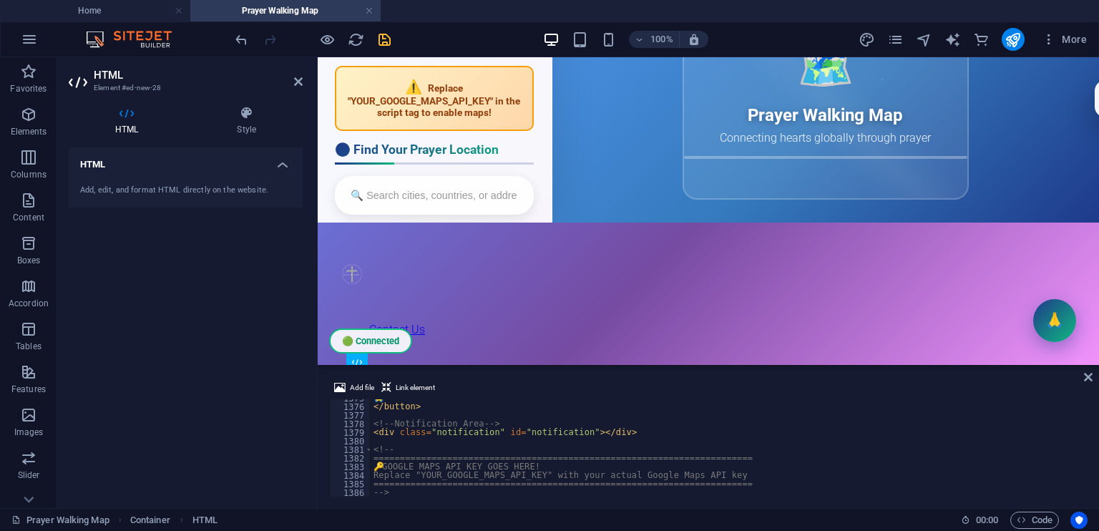
scroll to position [8, 0]
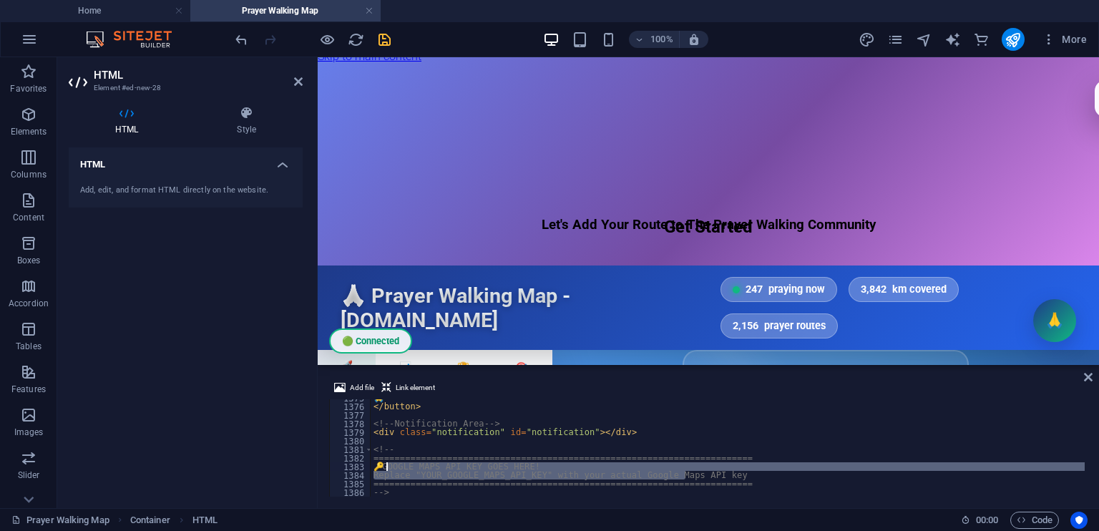
drag, startPoint x: 687, startPoint y: 475, endPoint x: 385, endPoint y: 466, distance: 302.0
click at [385, 466] on div "🙏 </ button > <!-- Notification Area --> < div class = "notification" id = "not…" at bounding box center [779, 449] width 818 height 112
paste textarea "[SECURITY_DATA]"
type textarea "🔑 AIzaSyCD2rgSQry47N3ulm39NbTUHds7CNbeuXM"
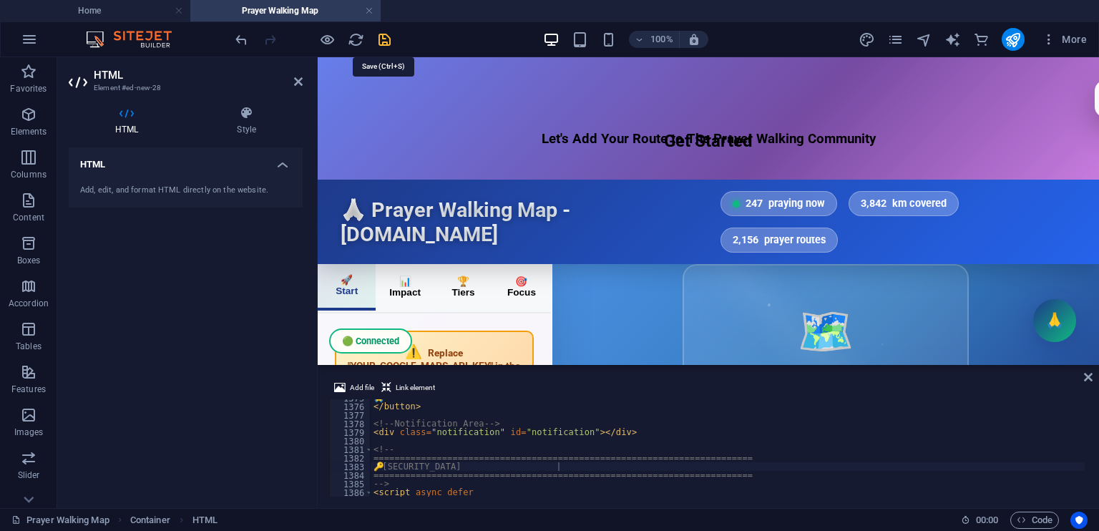
click at [384, 36] on icon "save" at bounding box center [384, 39] width 16 height 16
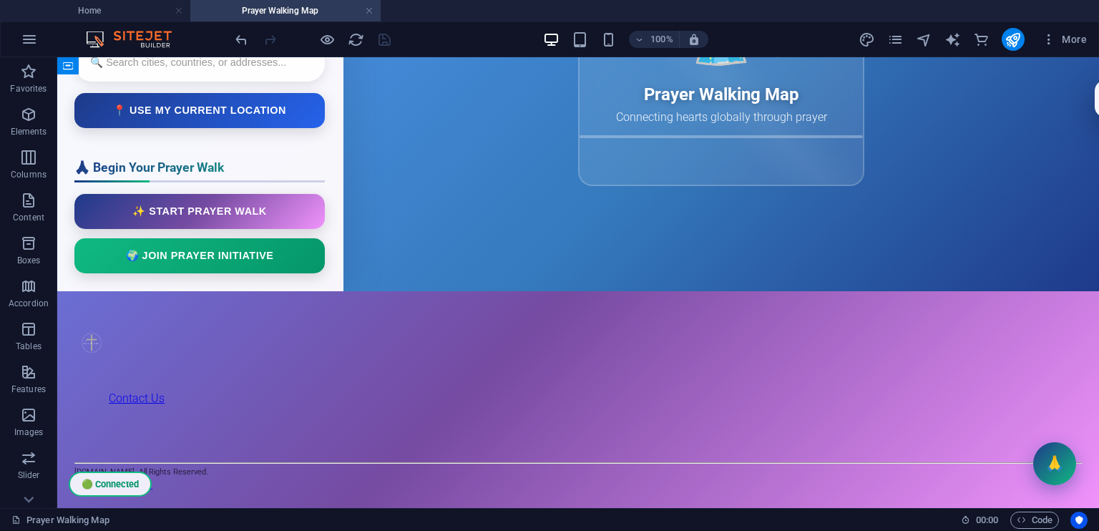
scroll to position [537, 0]
click at [368, 291] on div "Prayer Walking Map - [DOMAIN_NAME] ☰ 🟢 Connected 🙏 Prayer Walking Map - [DOMAIN…" at bounding box center [577, 66] width 1041 height 451
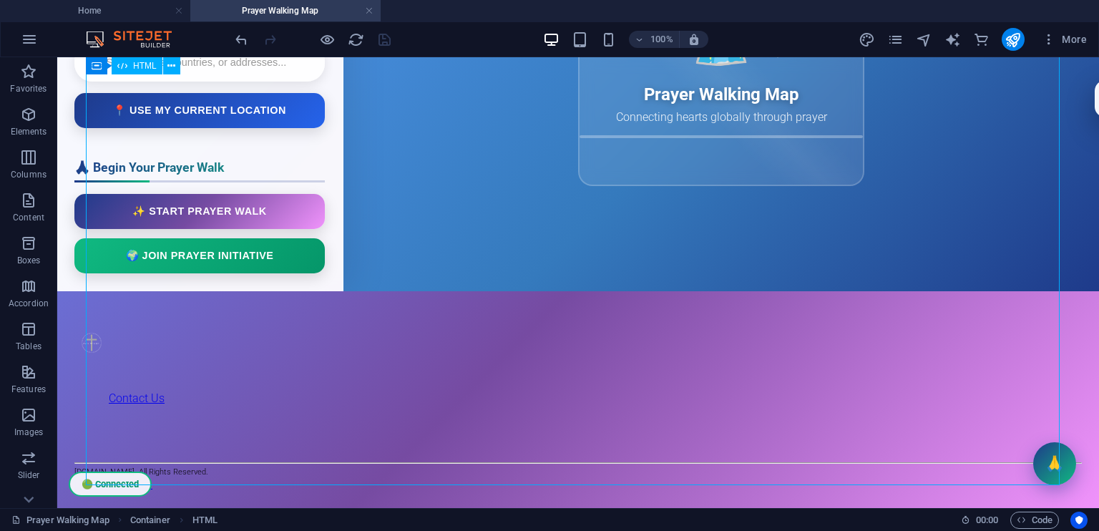
click at [368, 291] on div "Prayer Walking Map - [DOMAIN_NAME] ☰ 🟢 Connected 🙏 Prayer Walking Map - [DOMAIN…" at bounding box center [577, 66] width 1041 height 451
drag, startPoint x: 370, startPoint y: 214, endPoint x: 377, endPoint y: 323, distance: 109.0
click at [377, 291] on div "Prayer Walking Map - [DOMAIN_NAME] ☰ 🟢 Connected 🙏 Prayer Walking Map - [DOMAIN…" at bounding box center [577, 66] width 1041 height 451
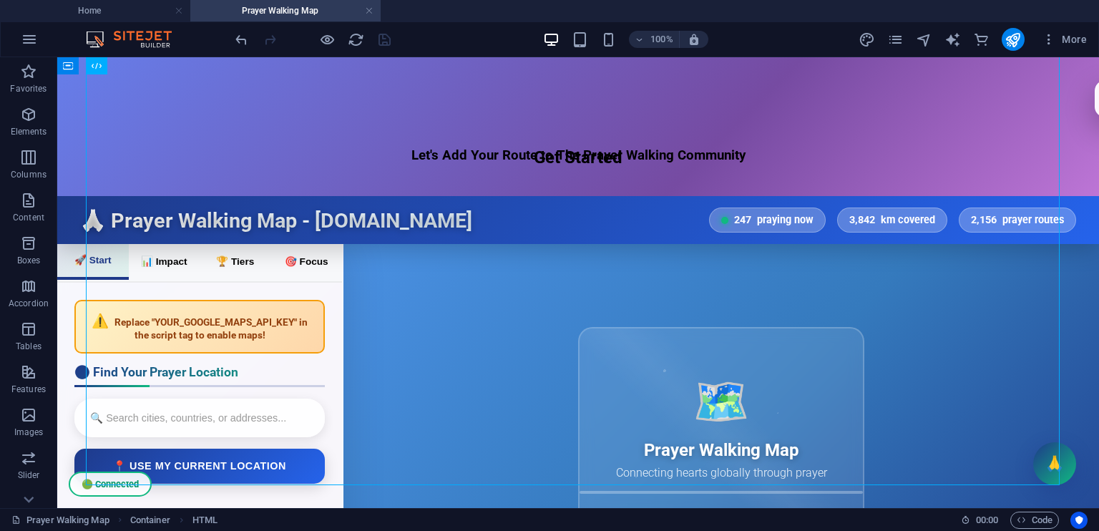
scroll to position [0, 0]
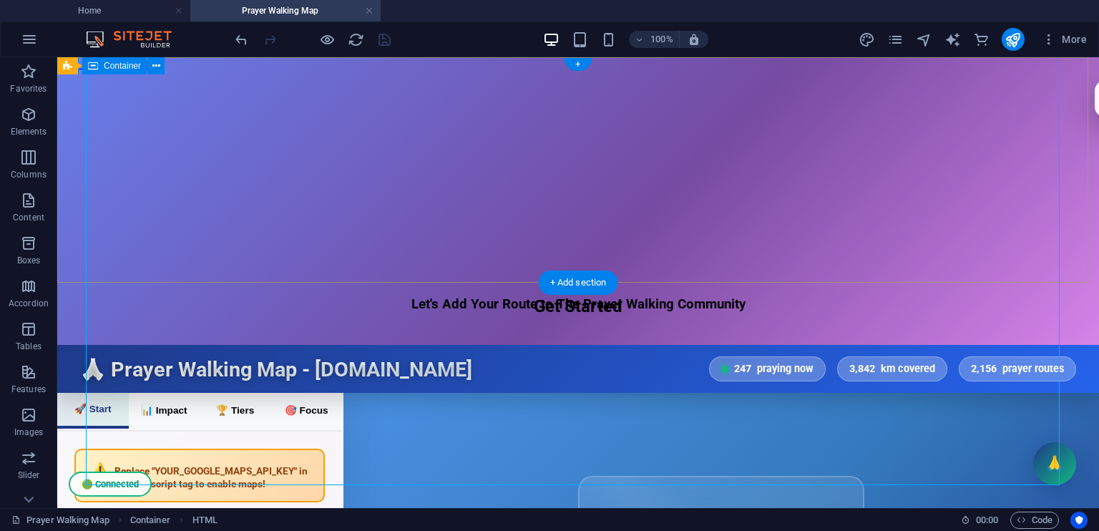
click at [888, 296] on div "Let's Add Your Route to The Prayer Walking Community" at bounding box center [577, 312] width 1041 height 33
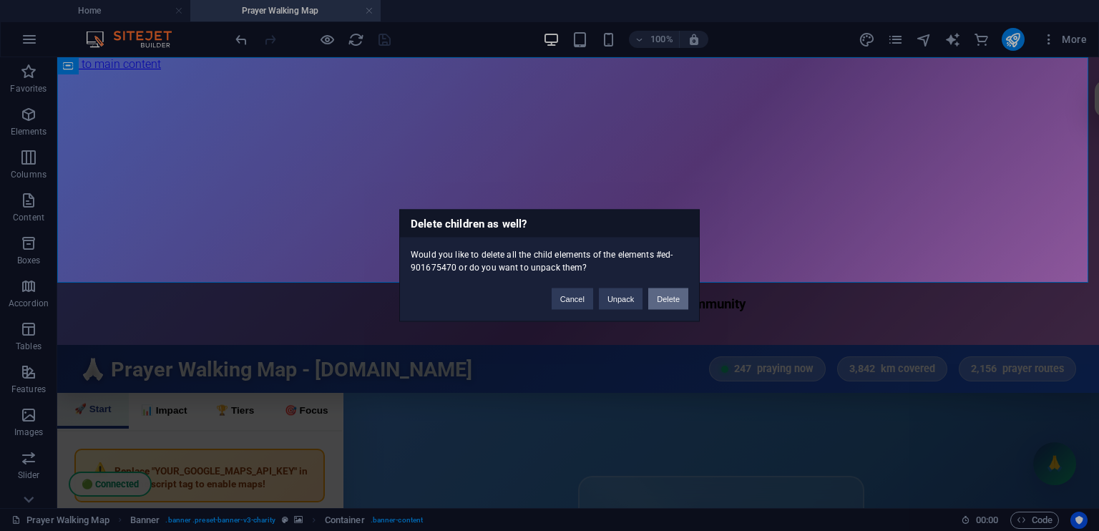
click at [672, 302] on button "Delete" at bounding box center [668, 298] width 40 height 21
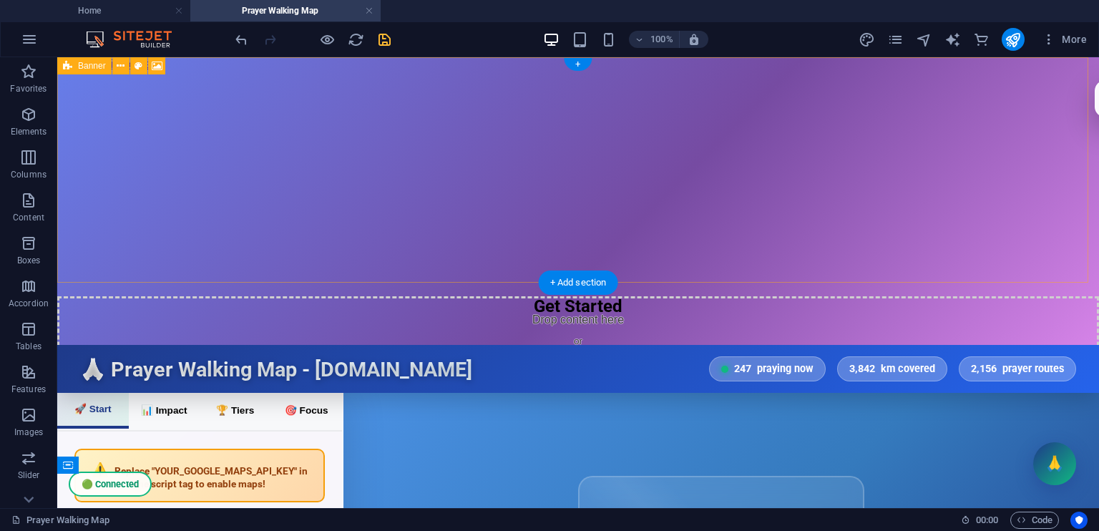
click at [365, 296] on div "Drop content here or Add elements Paste clipboard" at bounding box center [577, 347] width 1041 height 102
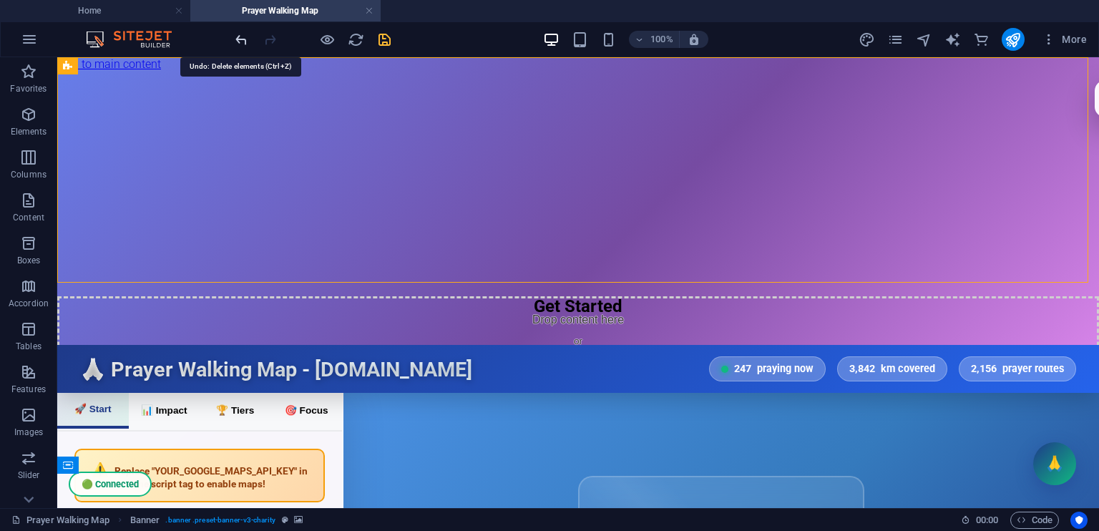
click at [240, 37] on icon "undo" at bounding box center [241, 39] width 16 height 16
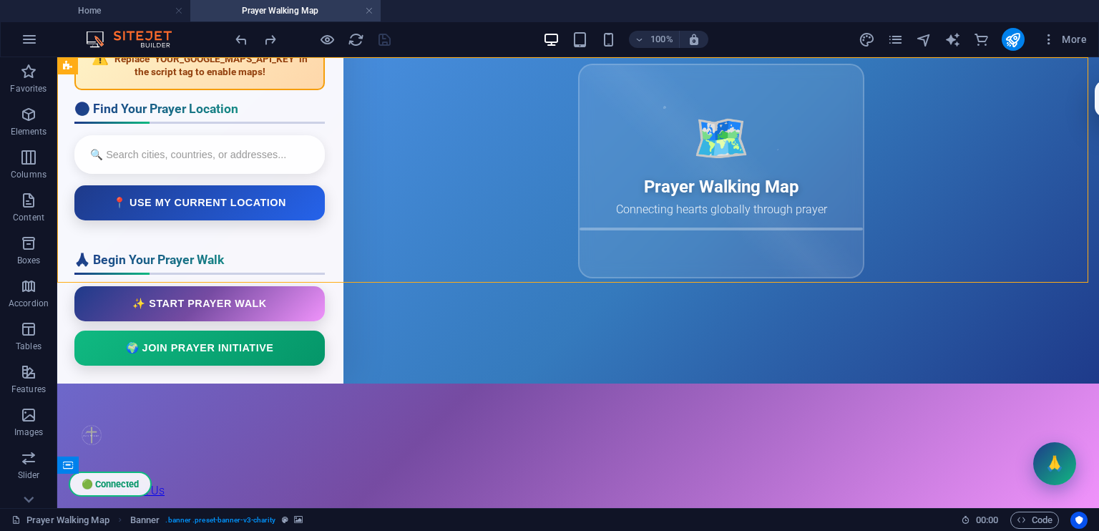
scroll to position [403, 0]
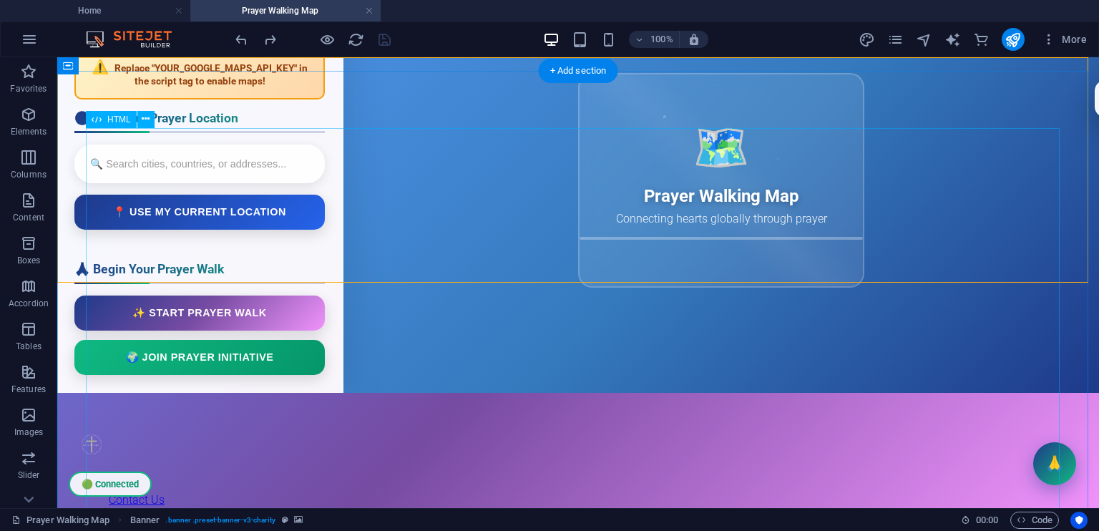
click at [991, 260] on div "Prayer Walking Map - [DOMAIN_NAME] ☰ 🟢 Connected 🙏 Prayer Walking Map - [DOMAIN…" at bounding box center [577, 167] width 1041 height 451
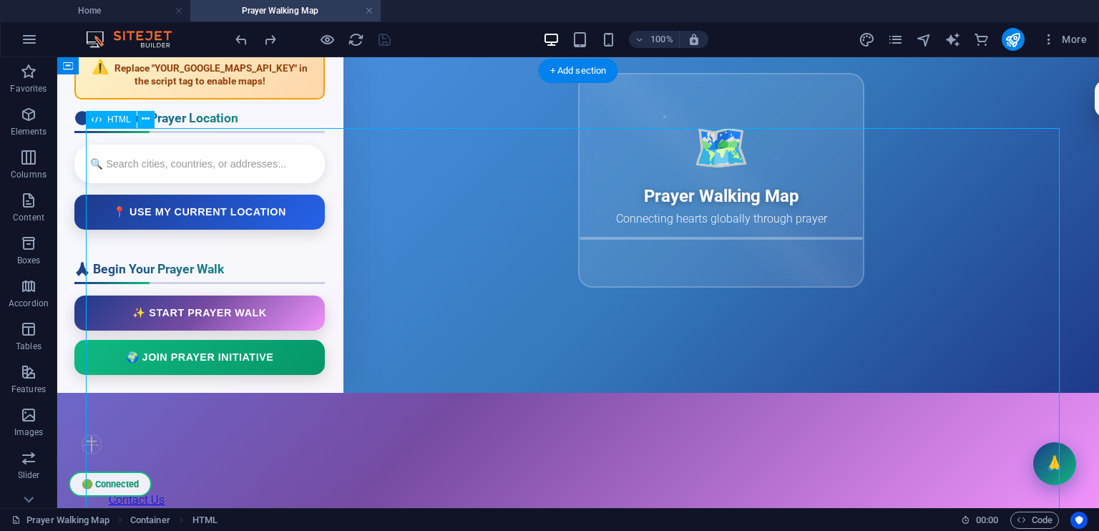
click at [846, 349] on div "Prayer Walking Map - [DOMAIN_NAME] ☰ 🟢 Connected 🙏 Prayer Walking Map - [DOMAIN…" at bounding box center [577, 167] width 1041 height 451
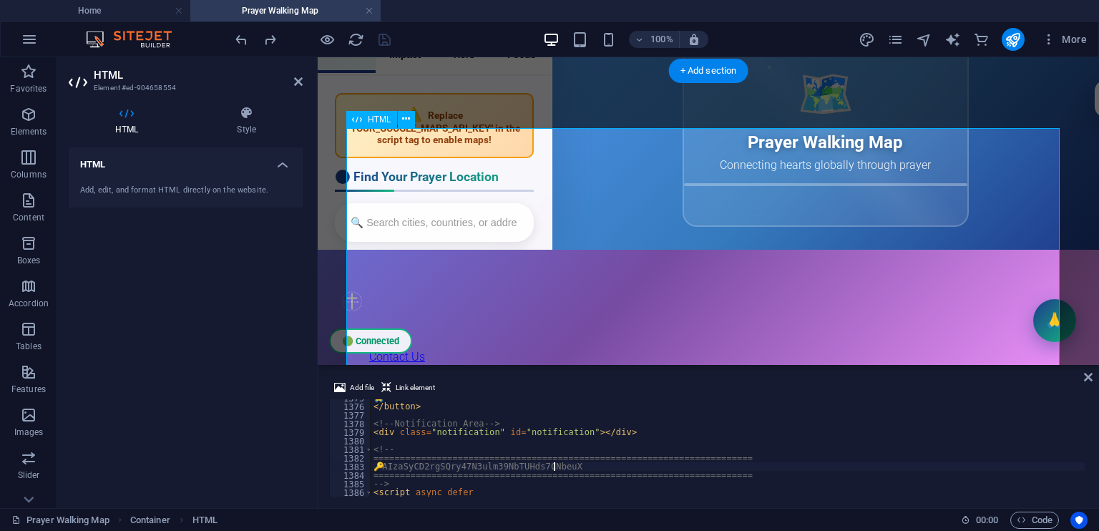
scroll to position [10560, 0]
type textarea "🔑"
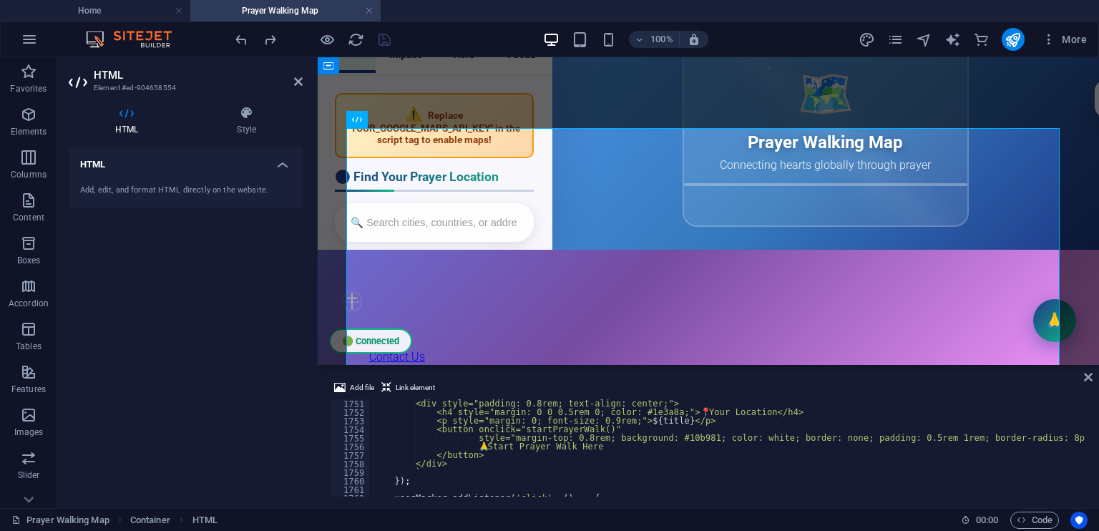
scroll to position [13451, 0]
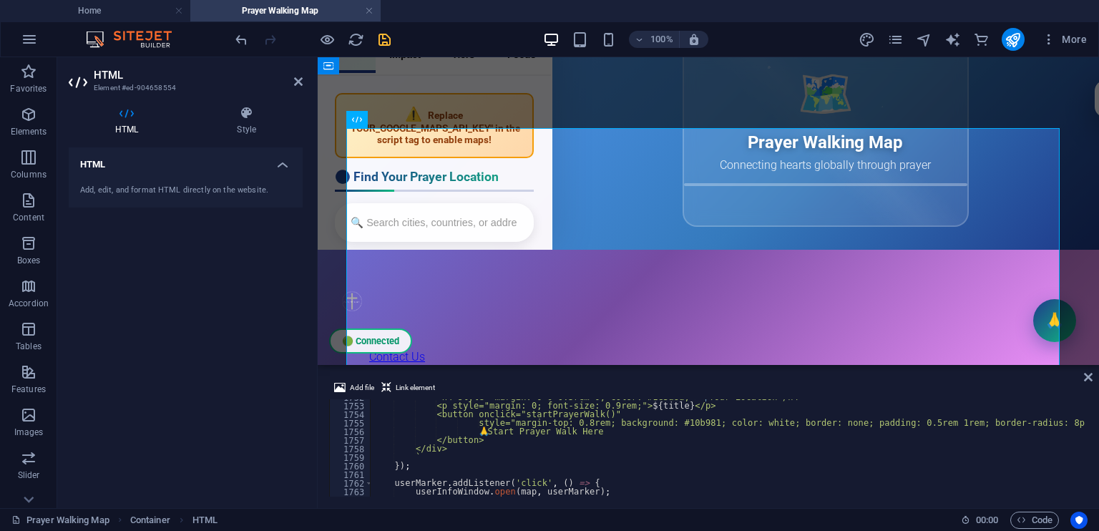
click at [1088, 471] on div "Add file Link element 🔑 1752 1753 1754 1755 1756 1757 1758 1759 1760 1761 1762 …" at bounding box center [708, 438] width 781 height 140
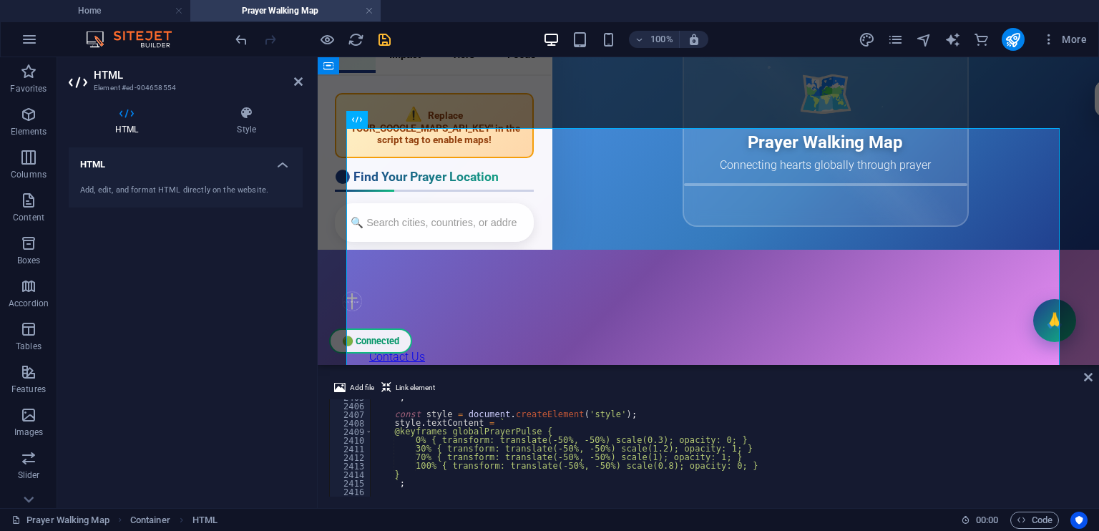
scroll to position [18491, 0]
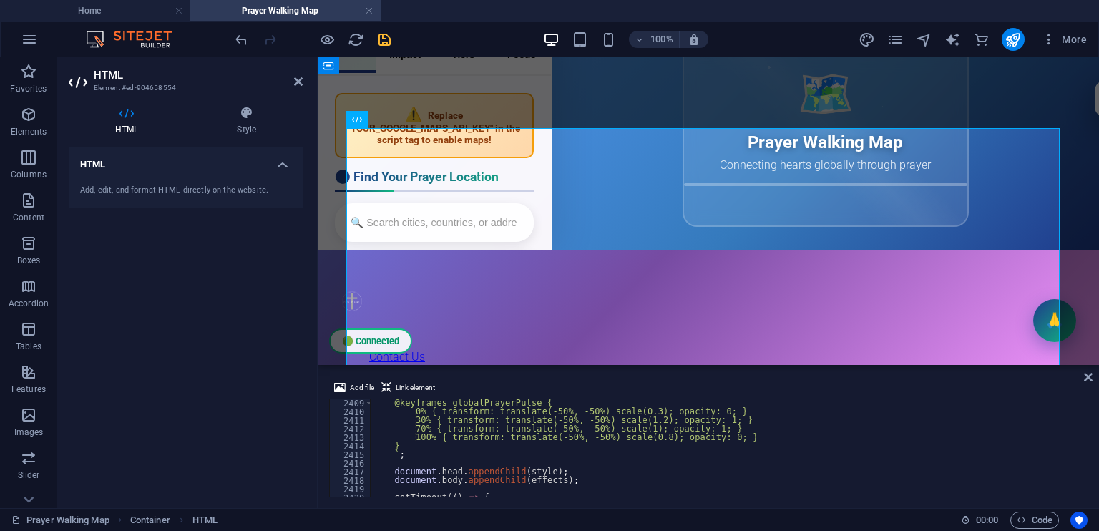
click at [1087, 486] on div "Add file Link element 🔑 2409 2410 2411 2412 2413 2414 2415 2416 2417 2418 2419 …" at bounding box center [708, 438] width 781 height 140
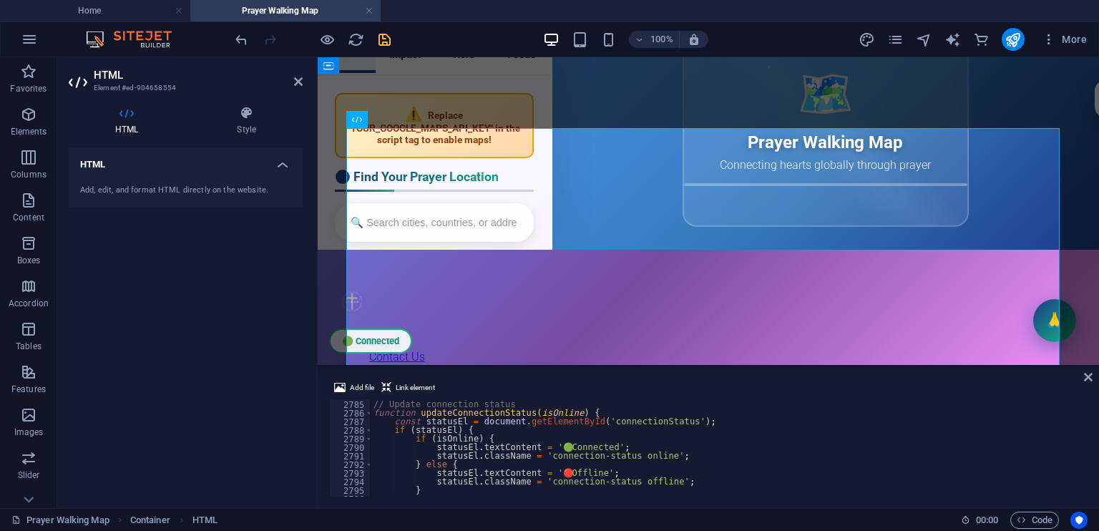
scroll to position [21299, 0]
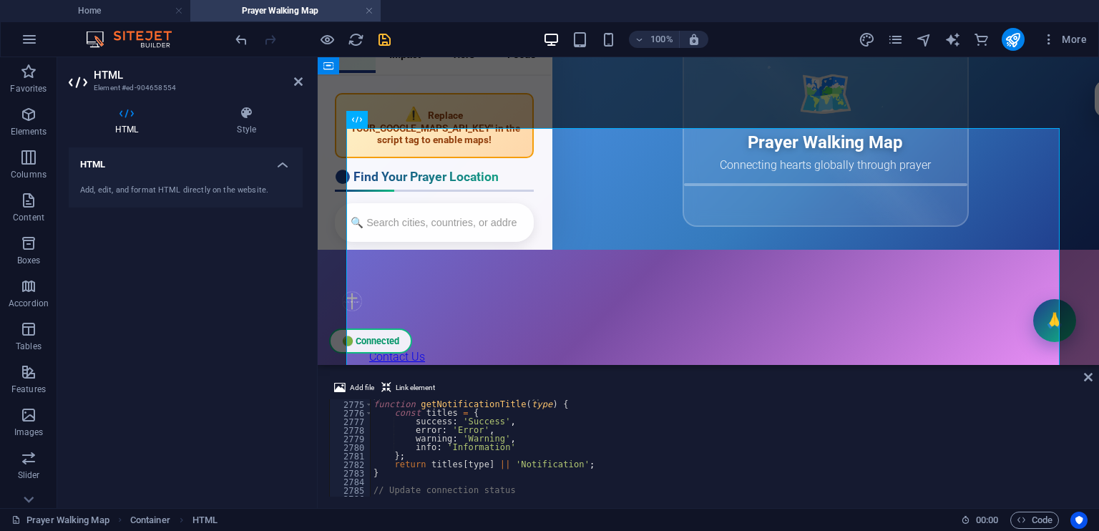
click at [1090, 486] on div "Add file Link element 🔑 2774 2775 2776 2777 2778 2779 2780 2781 2782 2783 2784 …" at bounding box center [708, 438] width 781 height 140
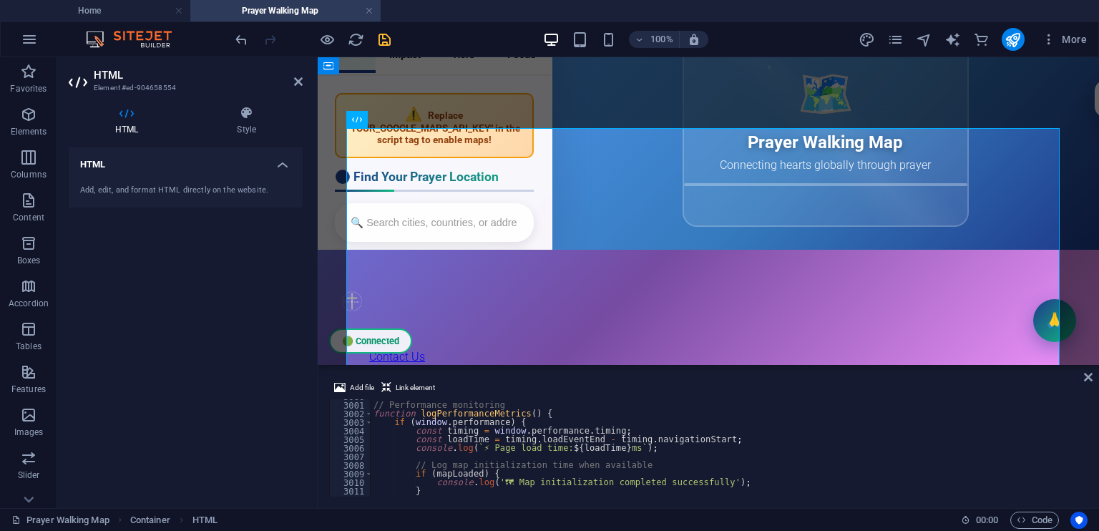
scroll to position [23034, 0]
click at [1086, 497] on div "Add file Link element 🔑 3000 3001 3002 3003 3004 3005 3006 3007 3008 3009 3010 …" at bounding box center [708, 438] width 781 height 140
click at [1085, 496] on div "🔑 3000 3001 3002 3003 3004 3005 3006 3007 3008 3009 3010 3011 3012 3013 // Perf…" at bounding box center [708, 447] width 758 height 97
click at [382, 35] on icon "save" at bounding box center [384, 39] width 16 height 16
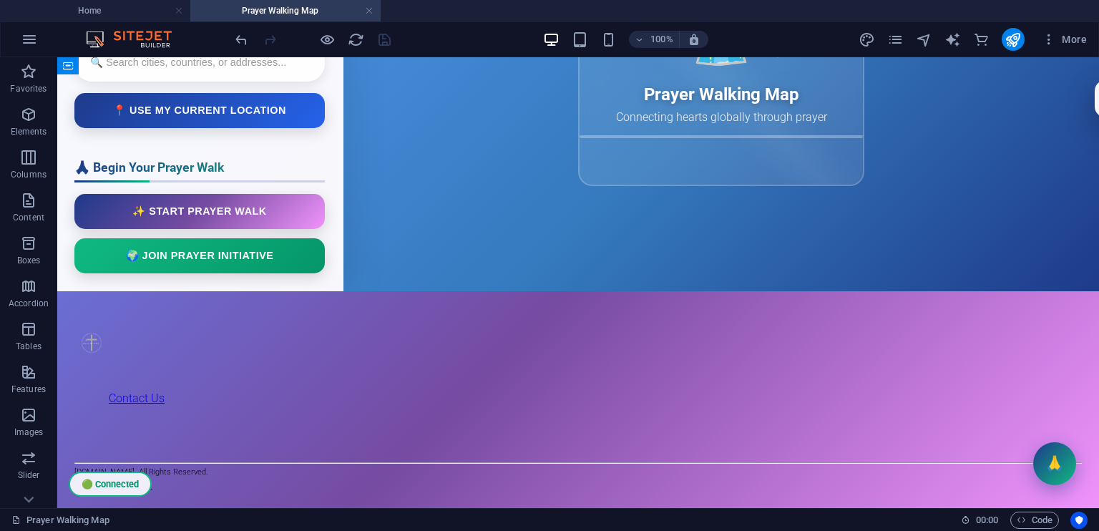
scroll to position [358, 0]
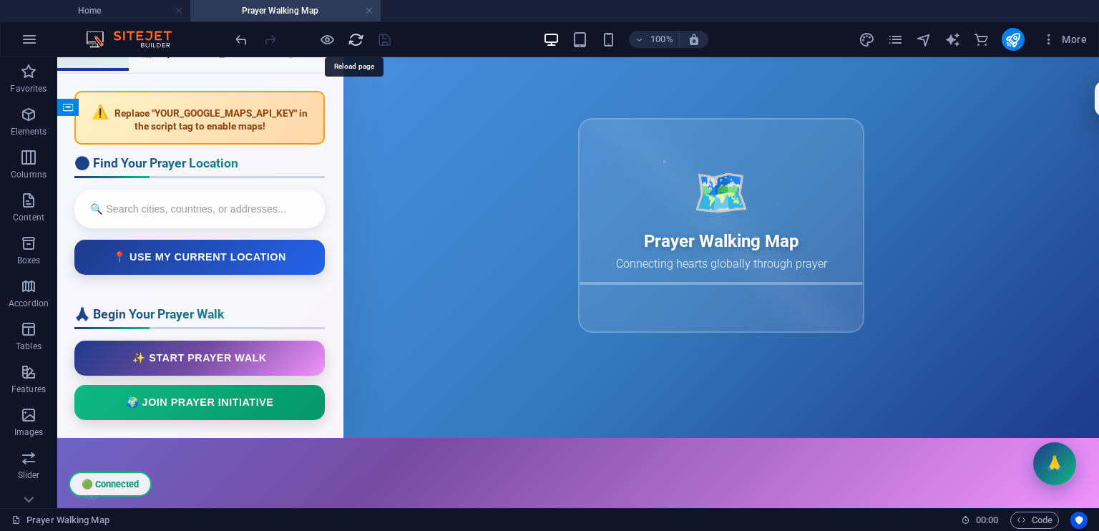
click at [355, 35] on icon "reload" at bounding box center [356, 39] width 16 height 16
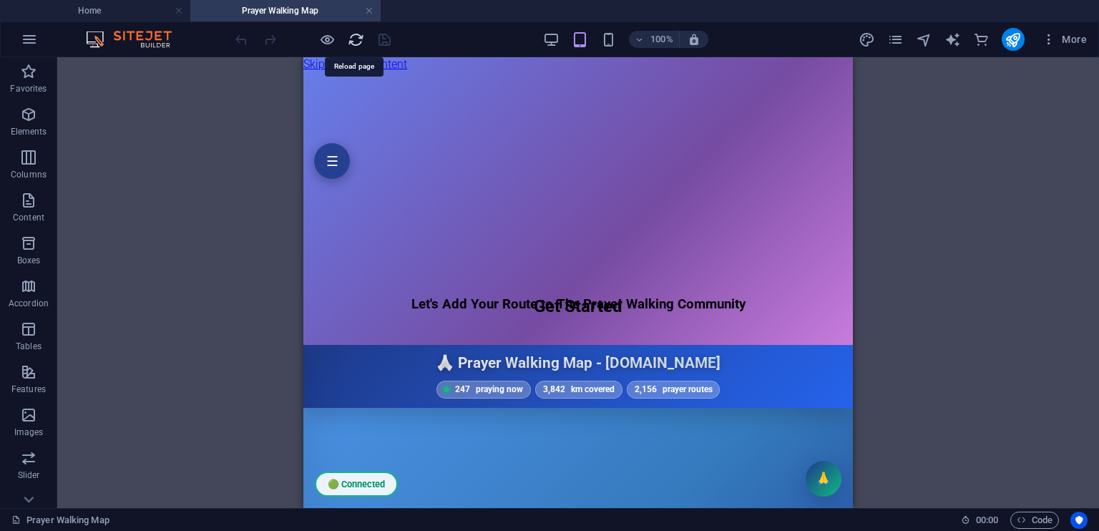
scroll to position [0, 0]
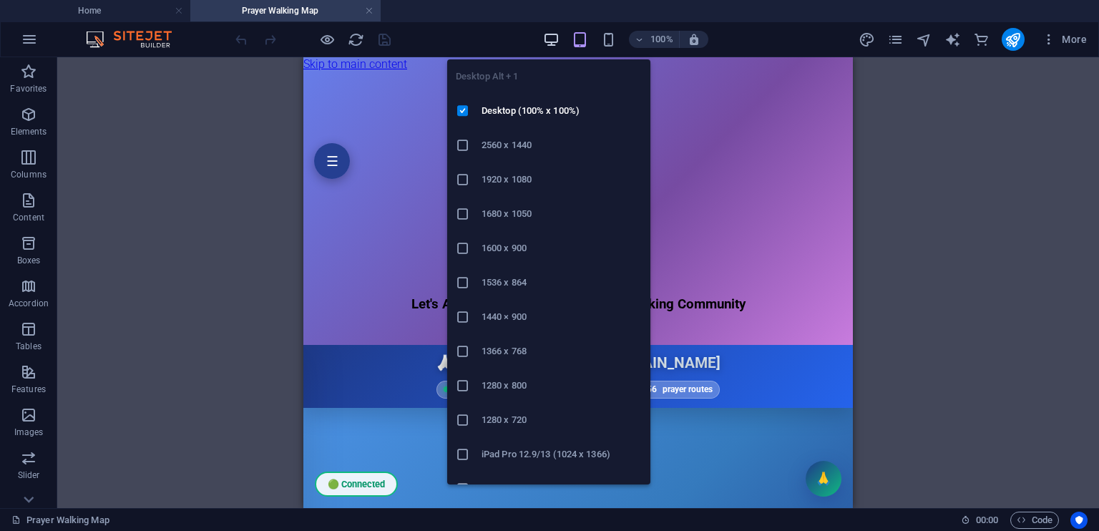
click at [554, 39] on icon "button" at bounding box center [551, 39] width 16 height 16
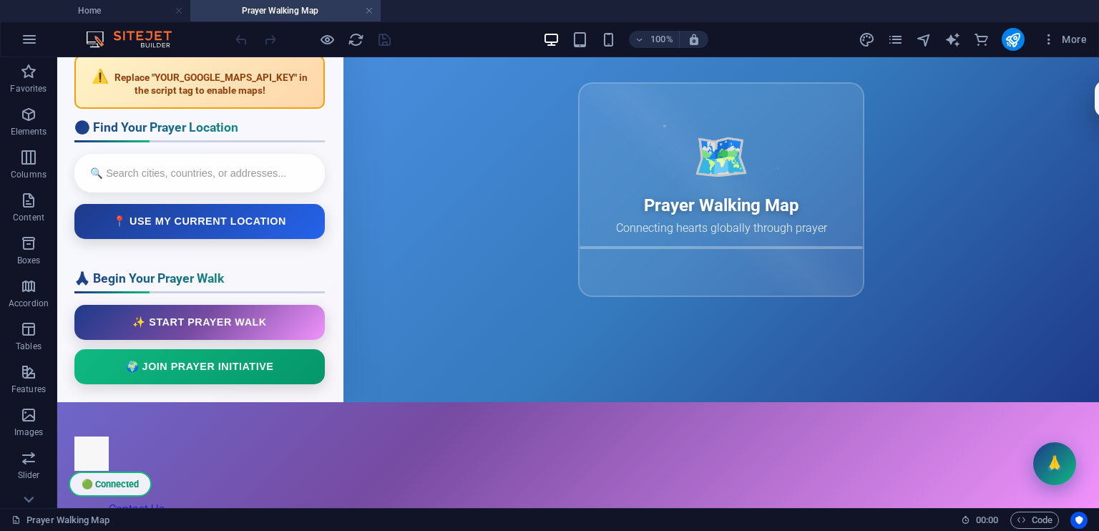
scroll to position [752, 0]
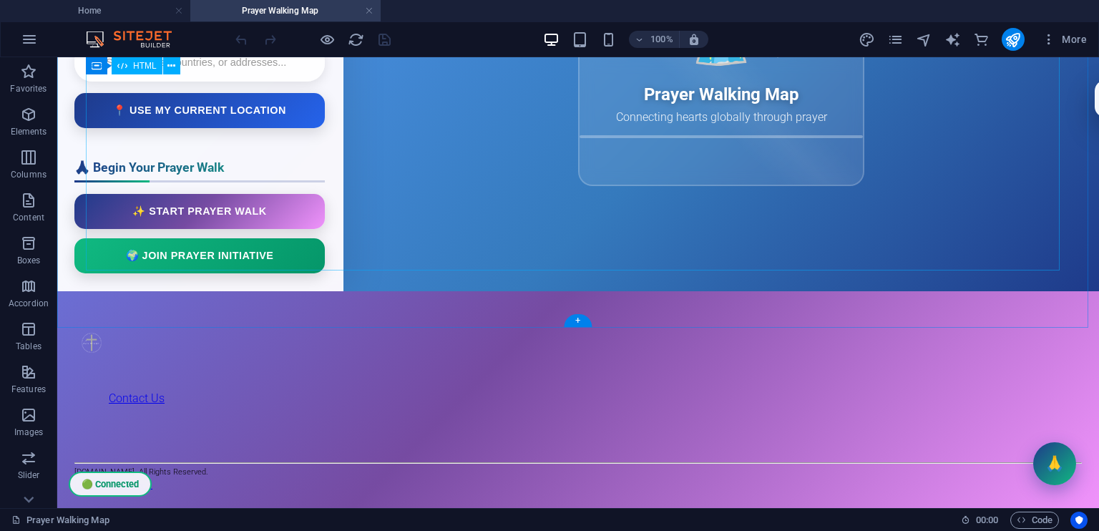
click at [366, 201] on div "Prayer Walking Map - [DOMAIN_NAME] ☰ 🟢 Connected 🙏 Prayer Walking Map - [DOMAIN…" at bounding box center [577, 66] width 1041 height 451
click at [369, 160] on div "Prayer Walking Map - [DOMAIN_NAME] ☰ 🟢 Connected 🙏 Prayer Walking Map - [DOMAIN…" at bounding box center [577, 66] width 1041 height 451
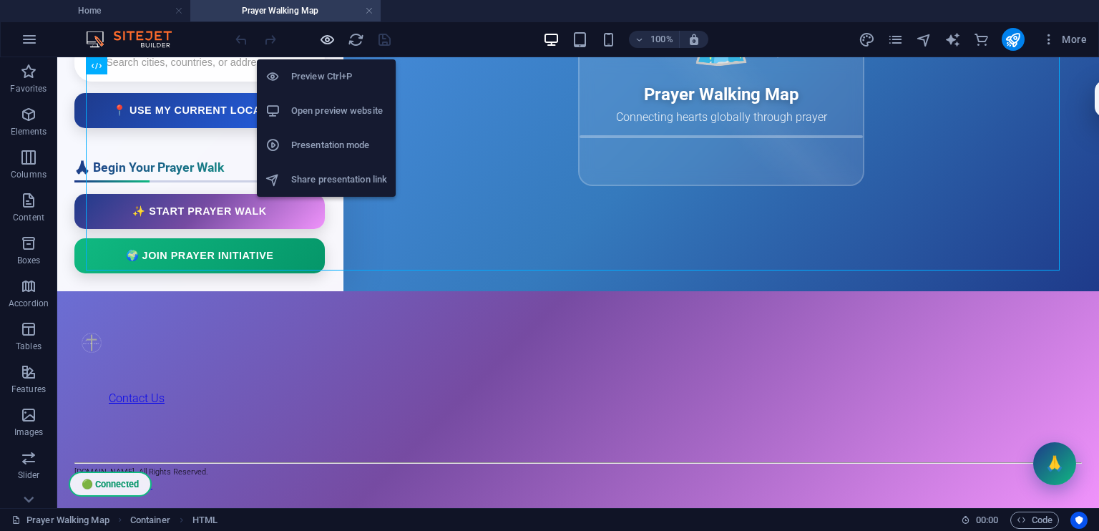
click at [326, 37] on icon "button" at bounding box center [327, 39] width 16 height 16
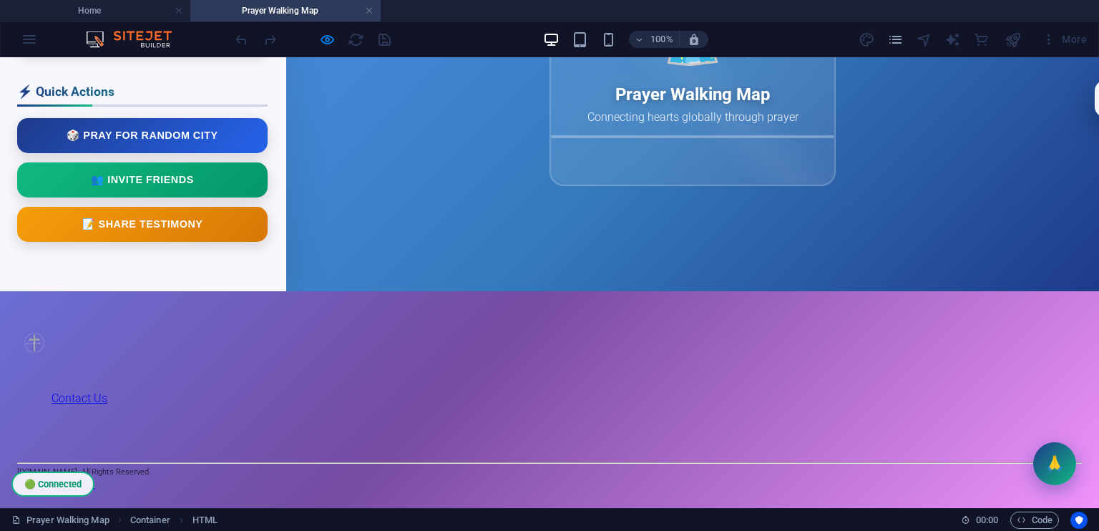
scroll to position [317, 0]
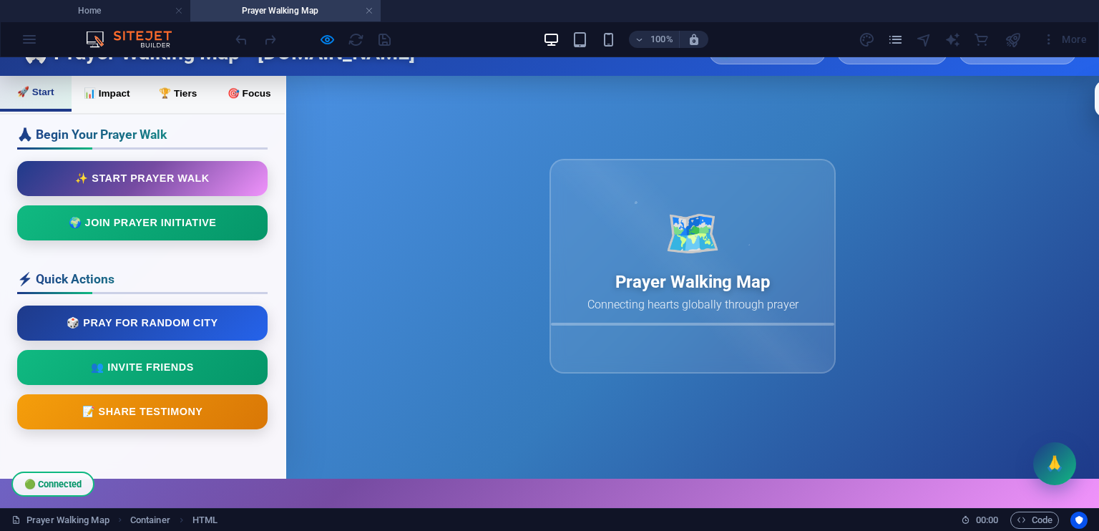
click at [516, 273] on div "🗺️ Prayer Walking Map Connecting hearts globally through prayer" at bounding box center [692, 277] width 813 height 403
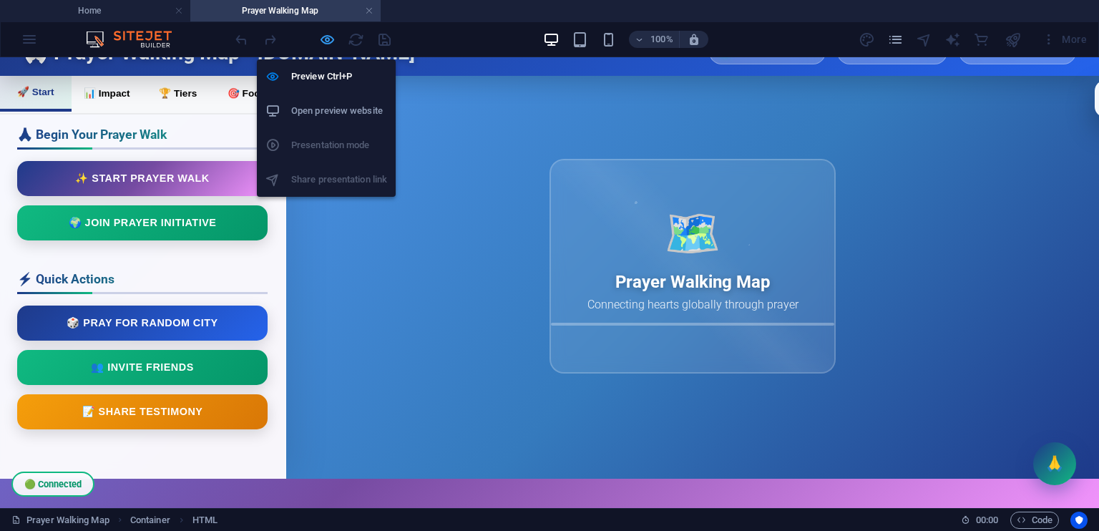
click at [323, 36] on icon "button" at bounding box center [327, 39] width 16 height 16
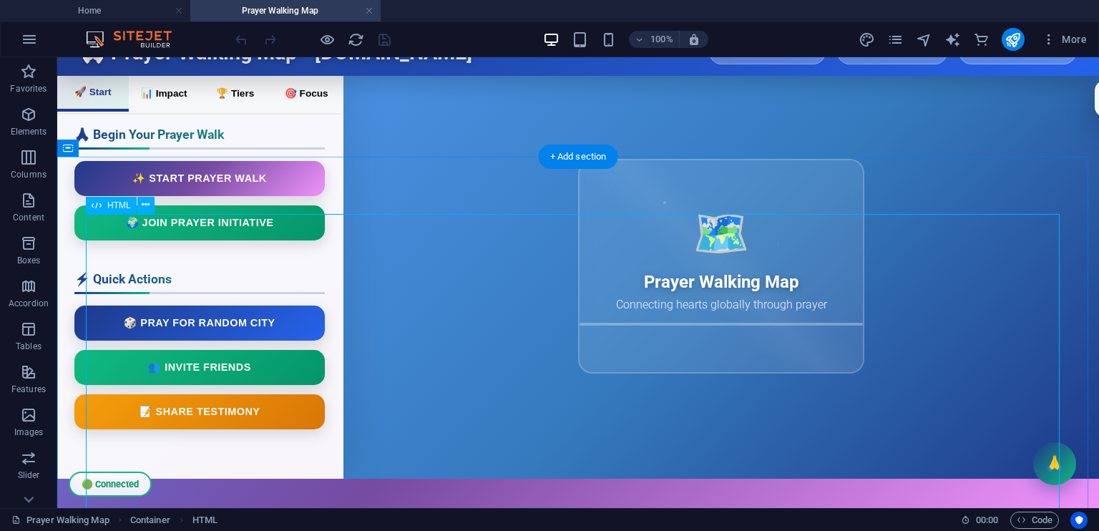
click at [602, 387] on div "Prayer Walking Map - [DOMAIN_NAME] ☰ 🟢 Connected 🙏 Prayer Walking Map - [DOMAIN…" at bounding box center [577, 253] width 1041 height 451
click at [143, 207] on icon at bounding box center [146, 204] width 8 height 15
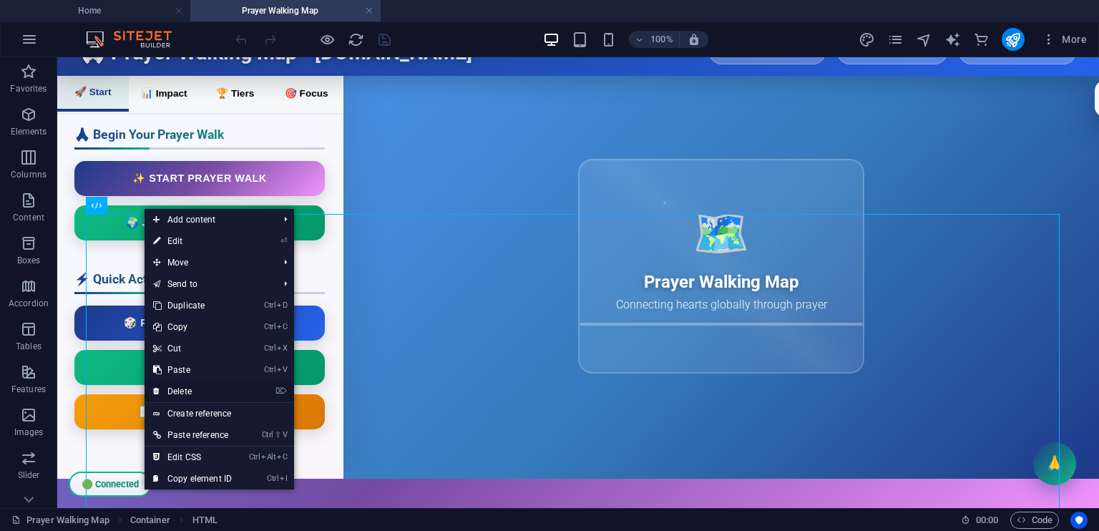
click at [246, 390] on li "⌦ Delete" at bounding box center [218, 392] width 149 height 22
click at [186, 391] on link "⌦ Delete" at bounding box center [192, 391] width 96 height 21
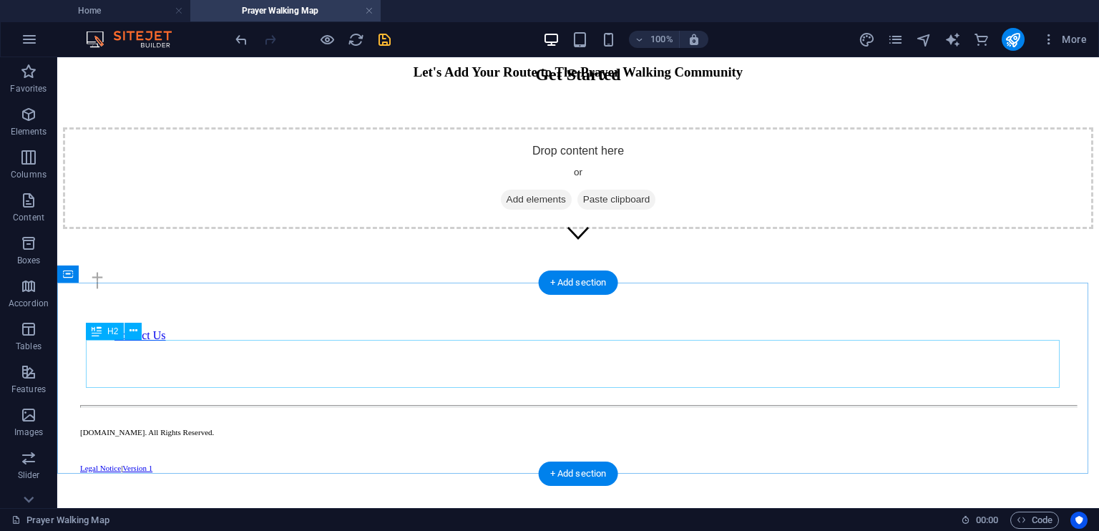
click at [685, 84] on div "Get Started" at bounding box center [578, 74] width 1030 height 19
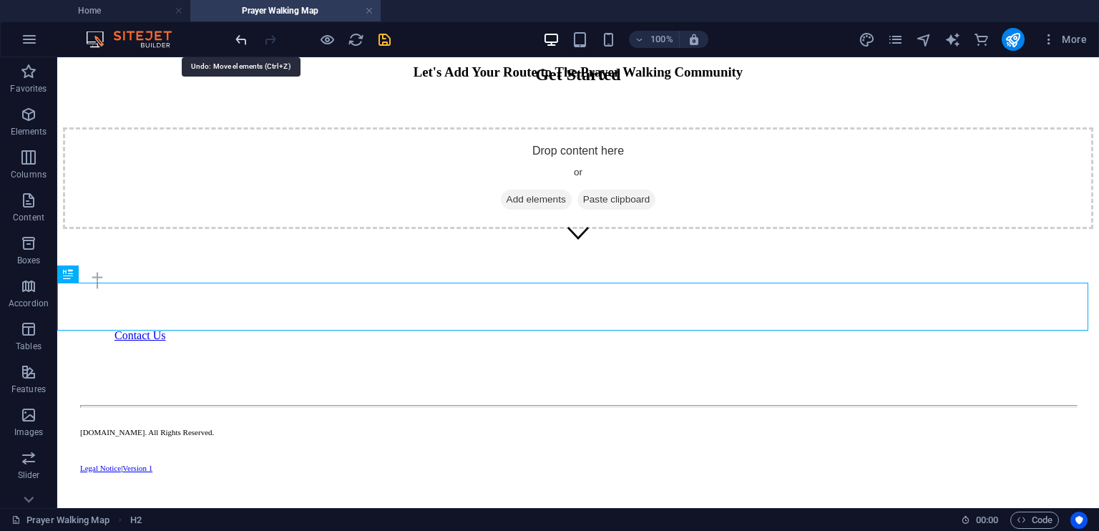
click at [243, 41] on icon "undo" at bounding box center [241, 39] width 16 height 16
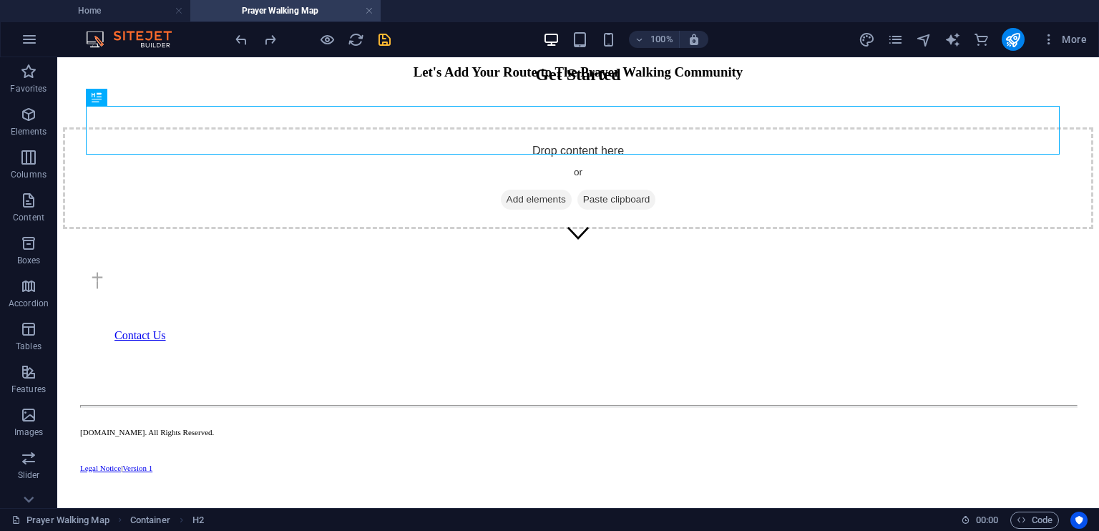
scroll to position [235, 0]
click at [791, 229] on div "Drop content here or Add elements Paste clipboard" at bounding box center [578, 178] width 1030 height 102
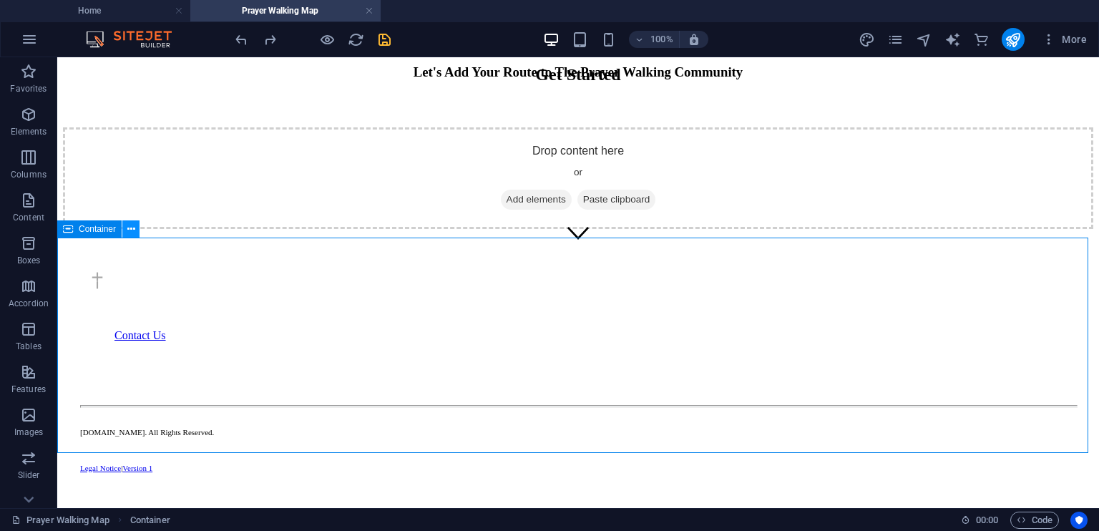
click at [134, 232] on icon at bounding box center [131, 229] width 8 height 15
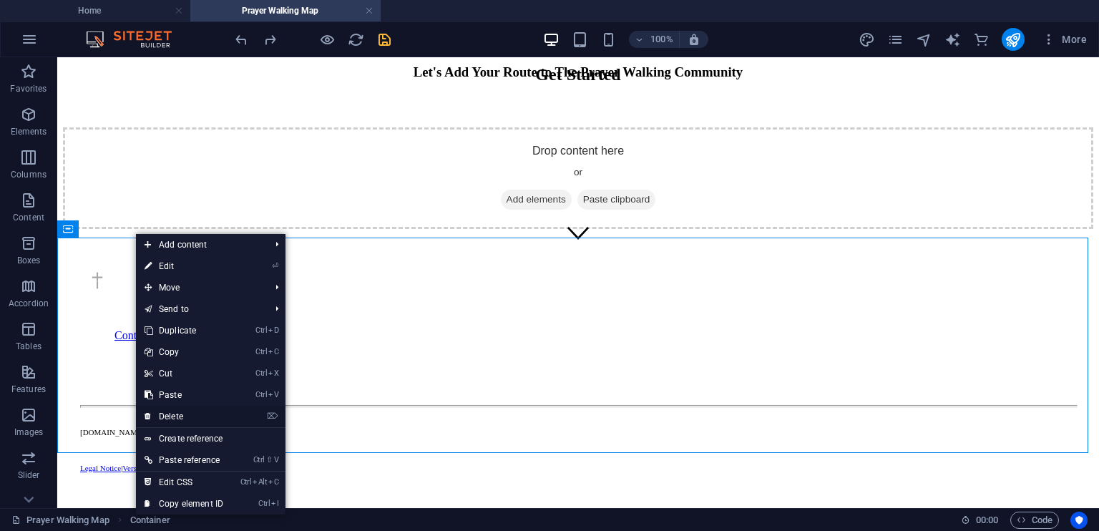
click at [221, 413] on link "⌦ Delete" at bounding box center [184, 416] width 96 height 21
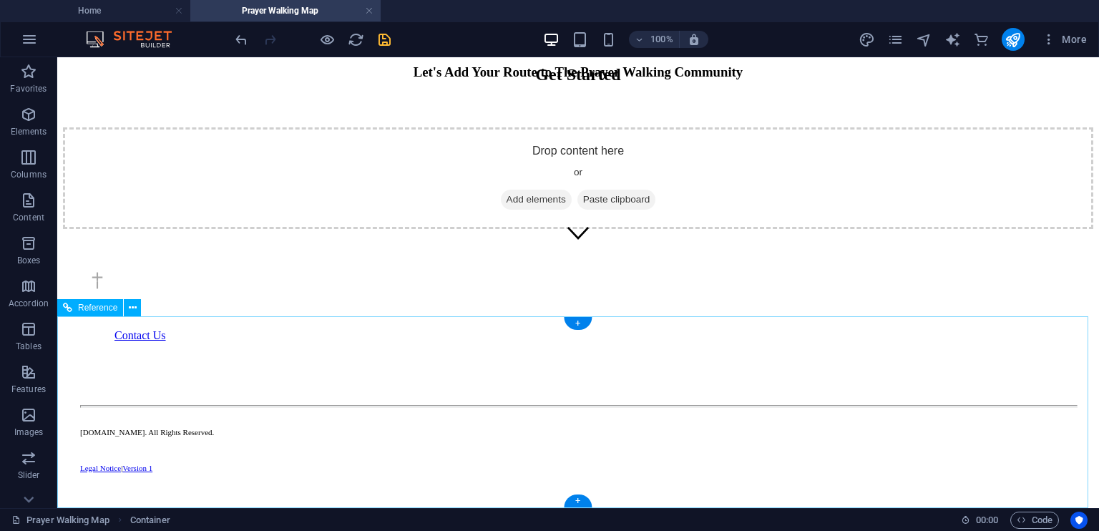
scroll to position [157, 0]
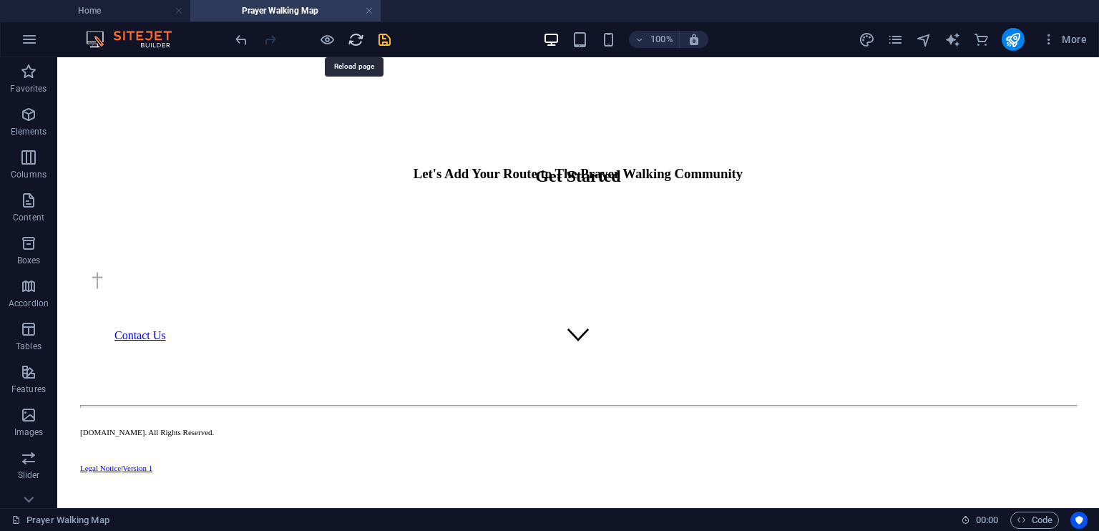
click at [354, 38] on icon "reload" at bounding box center [356, 39] width 16 height 16
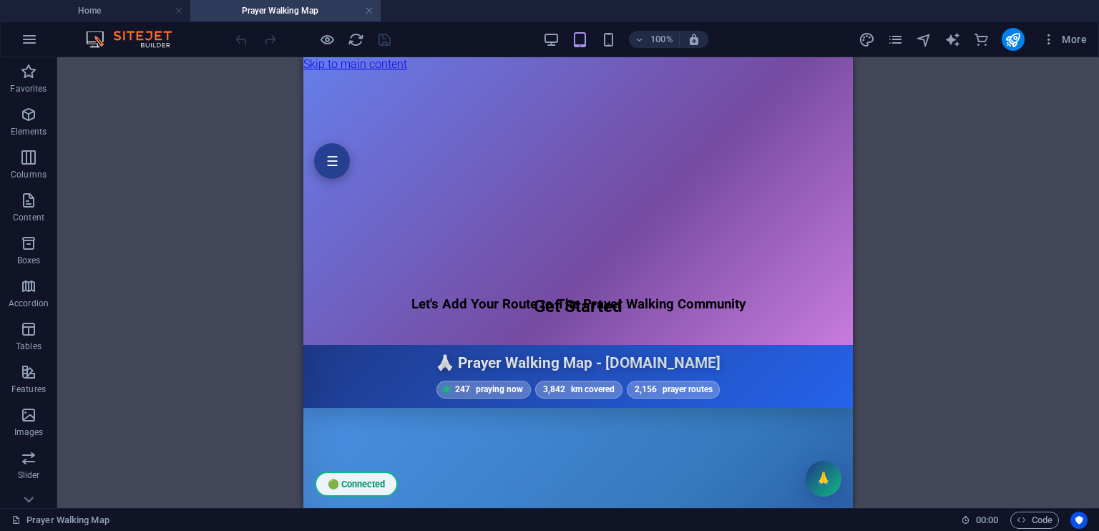
scroll to position [0, 0]
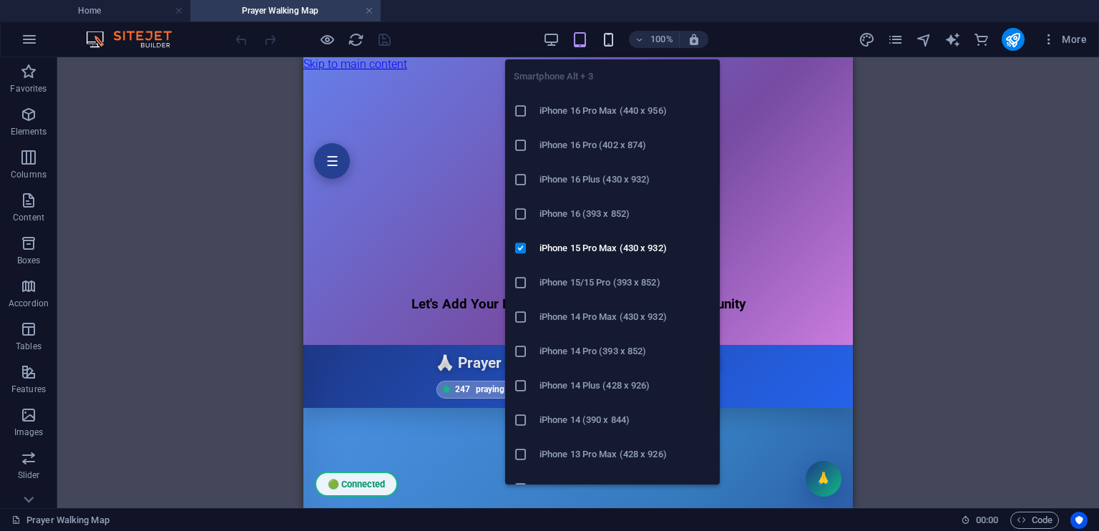
click at [604, 32] on icon "button" at bounding box center [608, 39] width 16 height 16
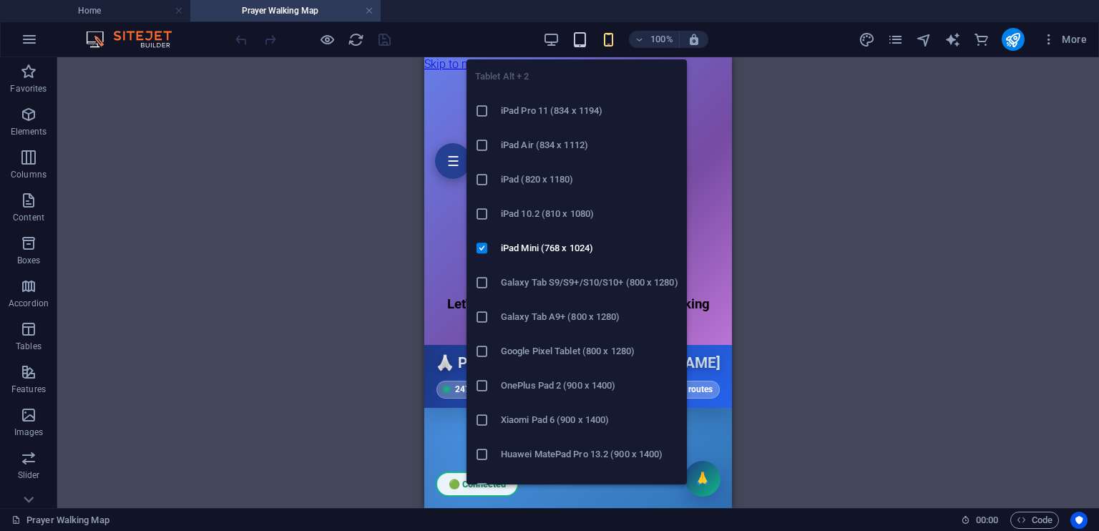
click at [581, 40] on icon "button" at bounding box center [579, 39] width 16 height 16
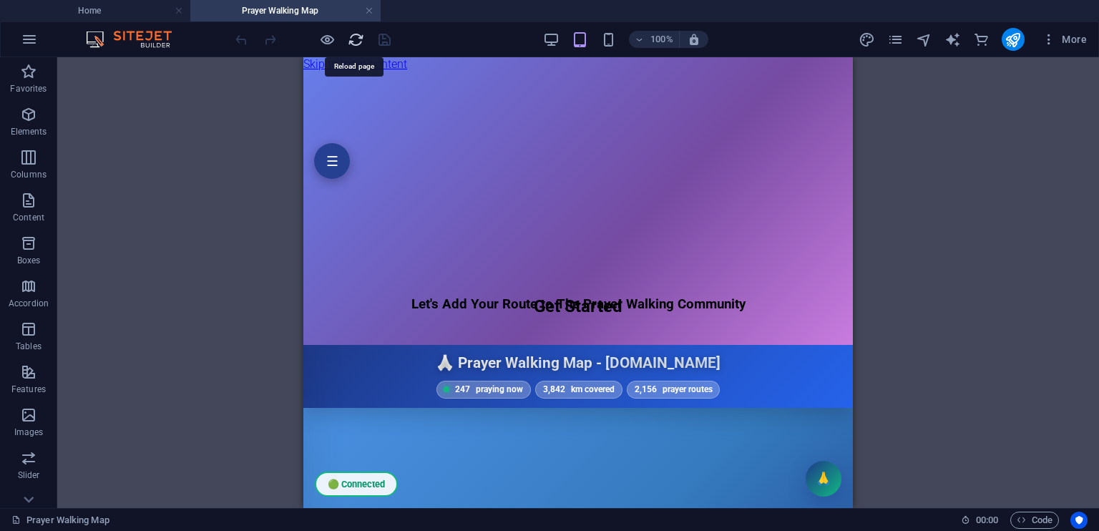
click at [359, 36] on icon "reload" at bounding box center [356, 39] width 16 height 16
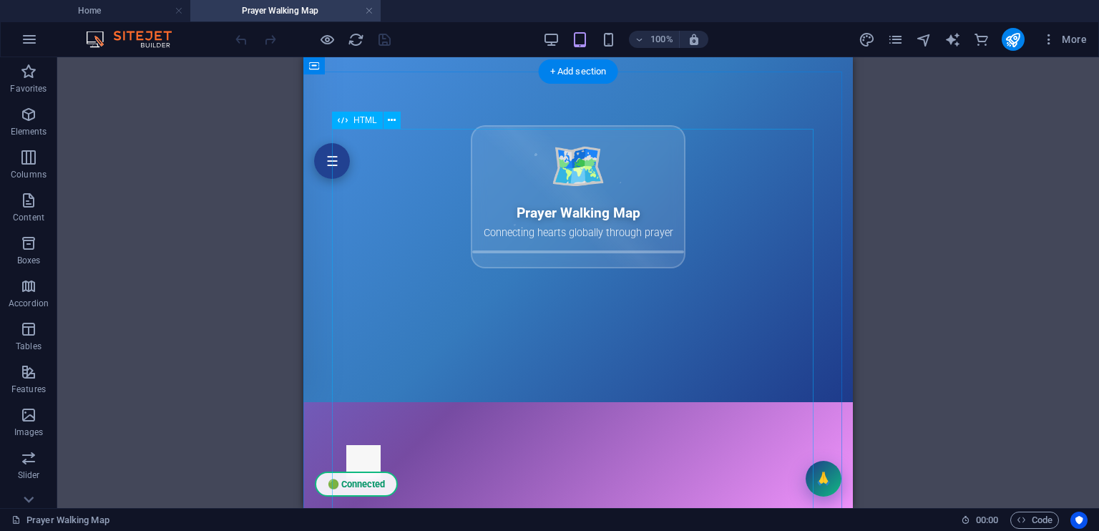
click at [775, 251] on div "Prayer Walking Map - [DOMAIN_NAME] ☰ 🟢 Connected 🙏 Prayer Walking Map - [DOMAIN…" at bounding box center [577, 176] width 549 height 451
click at [392, 118] on icon at bounding box center [392, 120] width 8 height 15
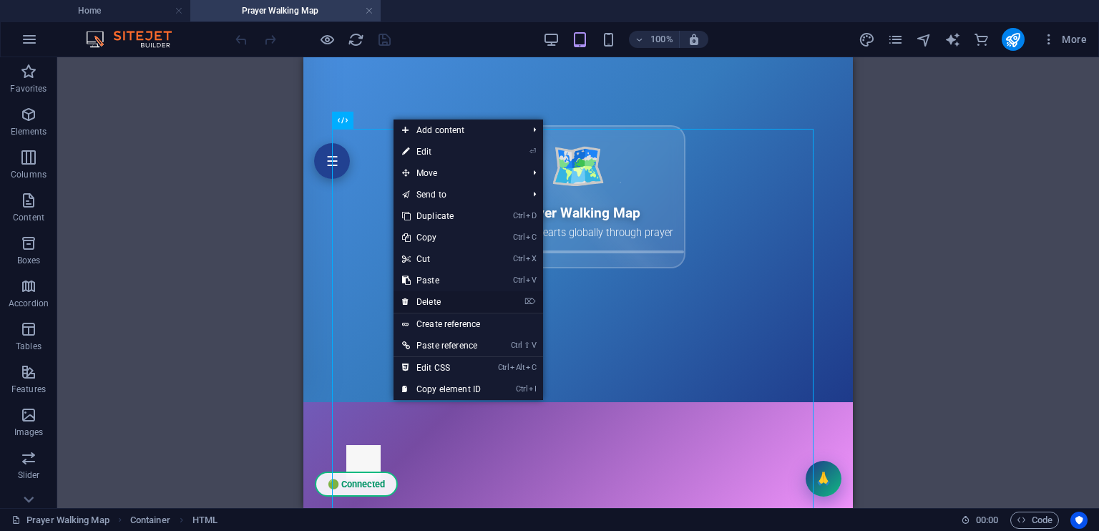
click at [449, 303] on link "⌦ Delete" at bounding box center [441, 301] width 96 height 21
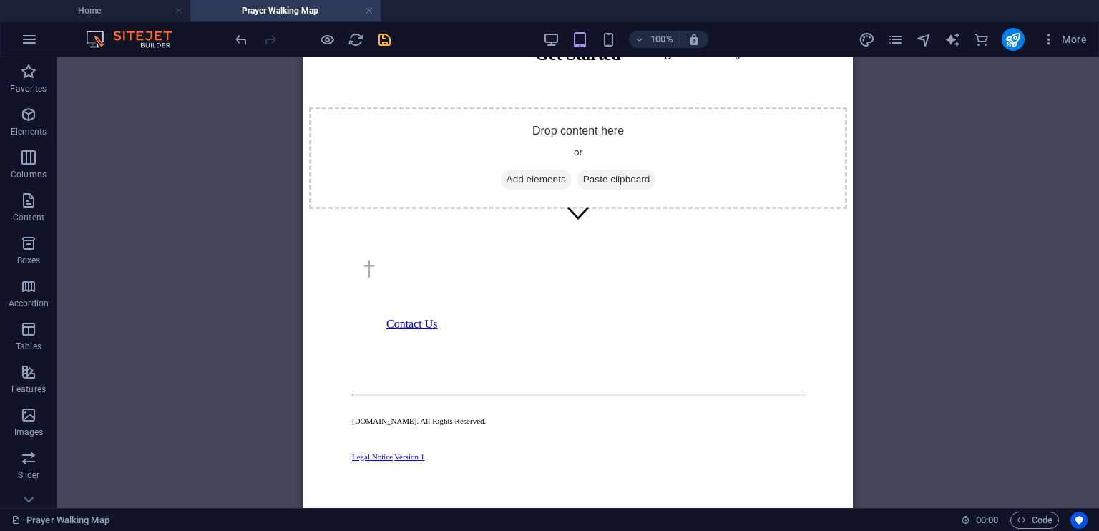
scroll to position [308, 0]
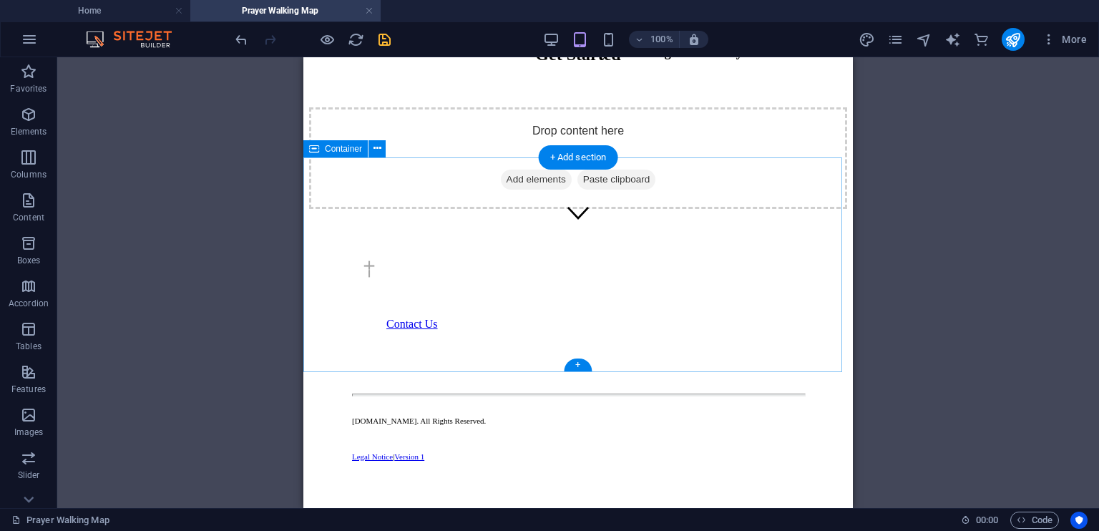
click at [770, 209] on div "Drop content here or Add elements Paste clipboard" at bounding box center [578, 158] width 538 height 102
click at [418, 192] on div "Drop content here or Add elements Paste clipboard" at bounding box center [578, 158] width 538 height 102
click at [377, 146] on icon at bounding box center [377, 148] width 8 height 15
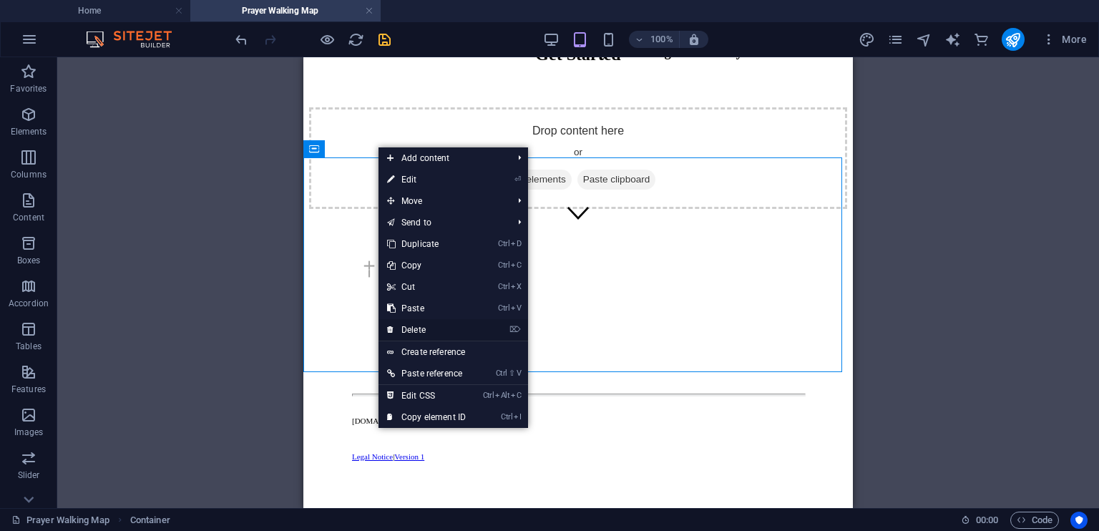
click at [431, 329] on link "⌦ Delete" at bounding box center [426, 329] width 96 height 21
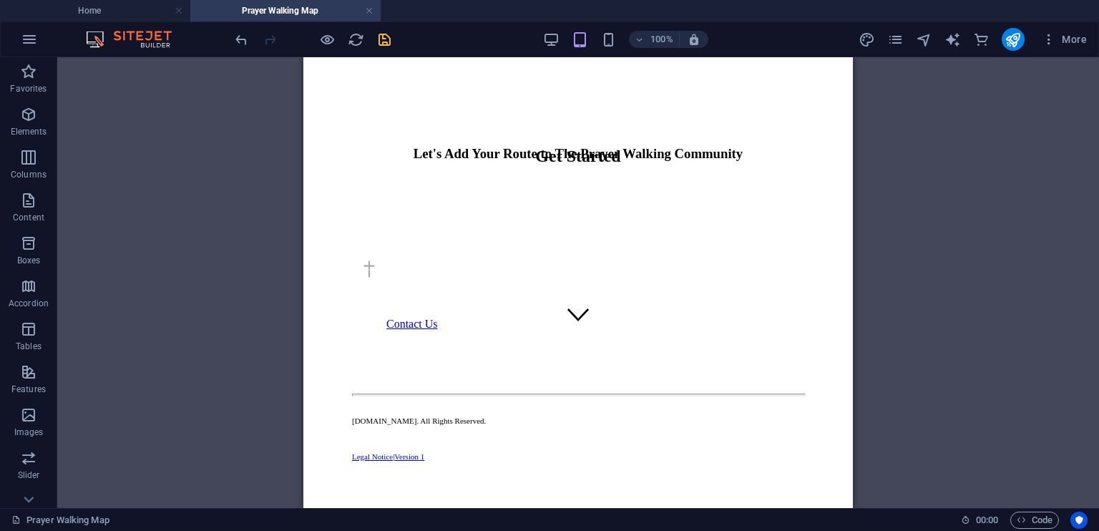
scroll to position [51, 0]
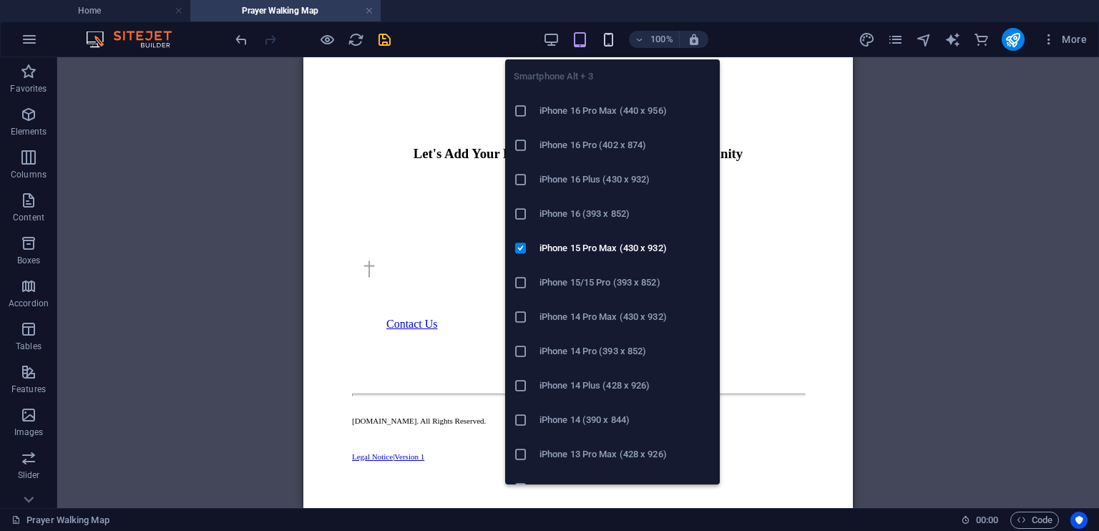
click at [610, 42] on icon "button" at bounding box center [608, 39] width 16 height 16
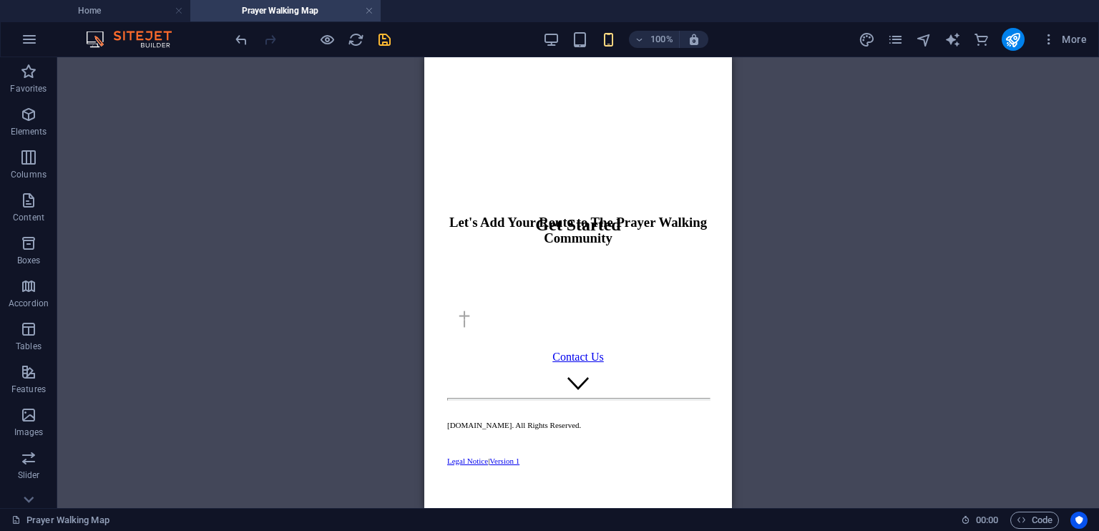
scroll to position [87, 0]
click at [356, 38] on icon "reload" at bounding box center [356, 39] width 16 height 16
click at [381, 39] on icon "save" at bounding box center [384, 39] width 16 height 16
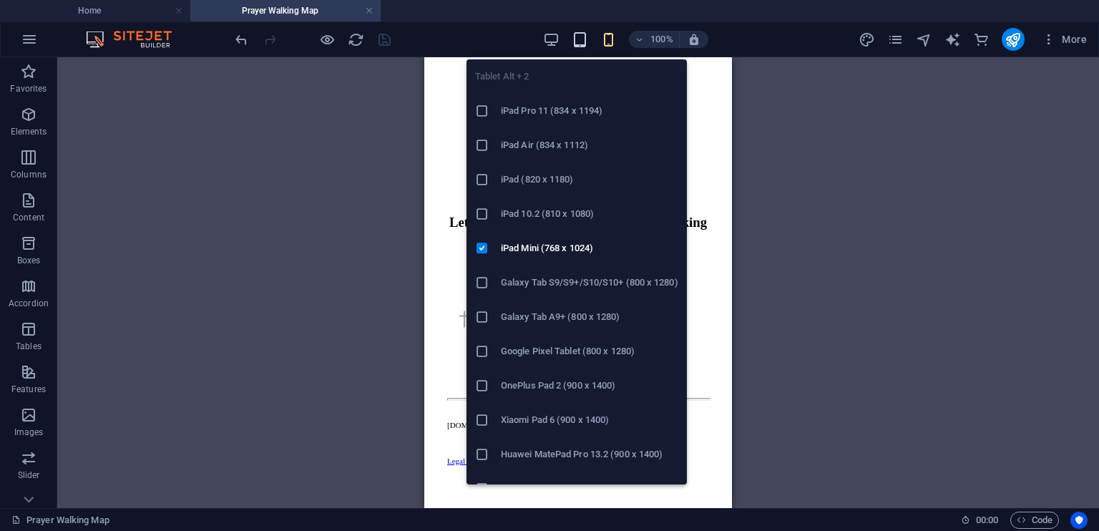
click at [581, 39] on icon "button" at bounding box center [579, 39] width 16 height 16
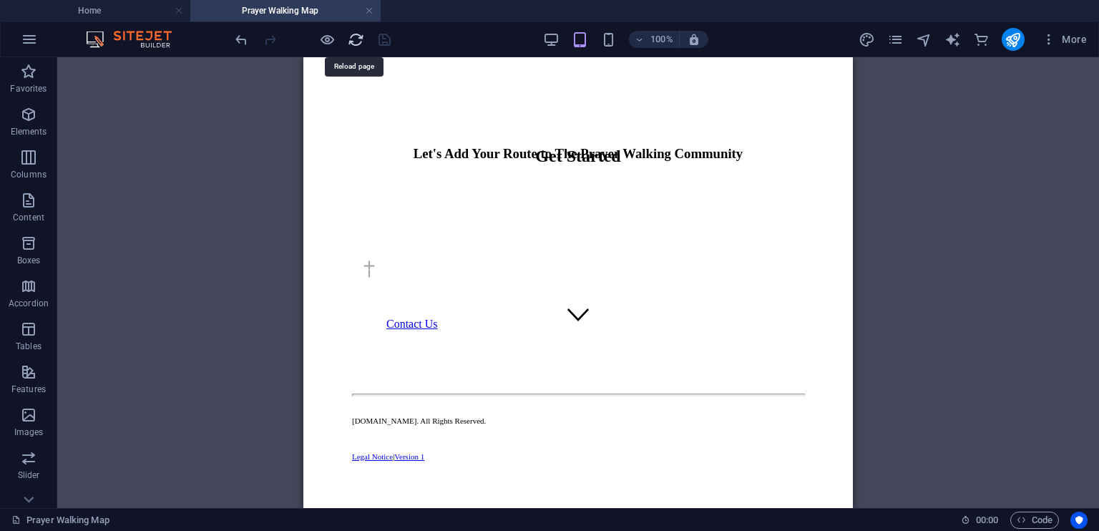
click at [352, 36] on icon "reload" at bounding box center [356, 39] width 16 height 16
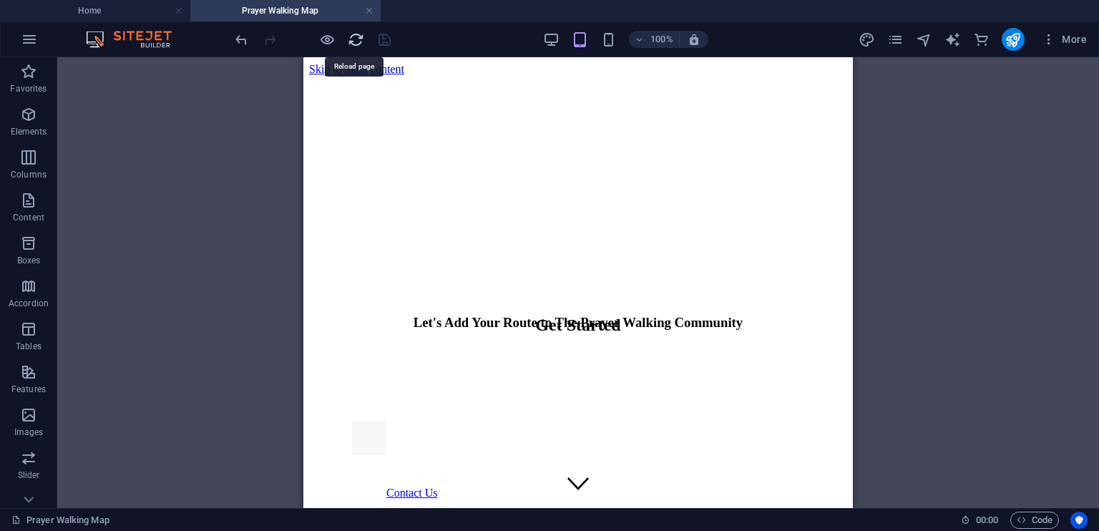
scroll to position [0, 0]
click at [352, 36] on icon "reload" at bounding box center [356, 39] width 16 height 16
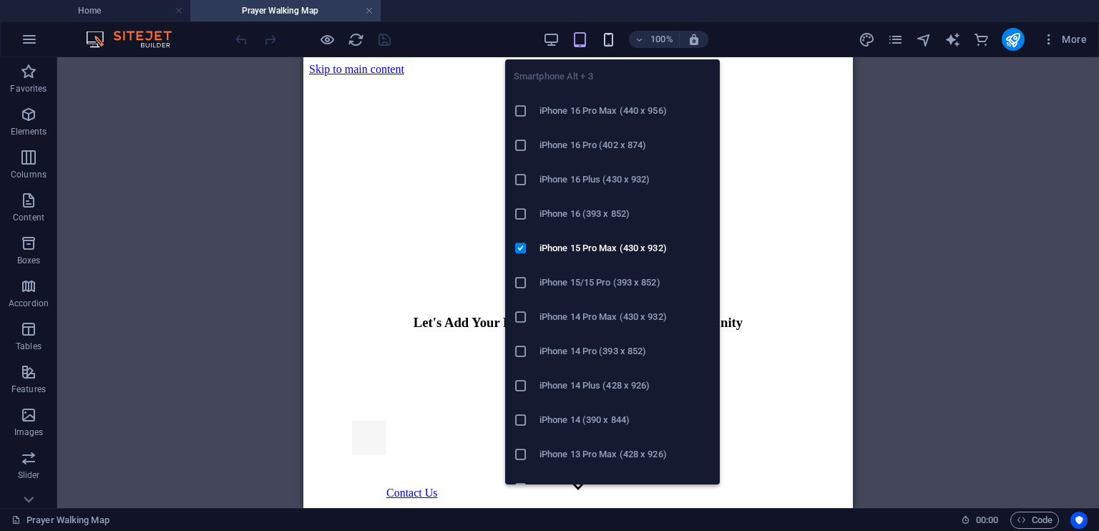
click at [607, 39] on icon "button" at bounding box center [608, 39] width 16 height 16
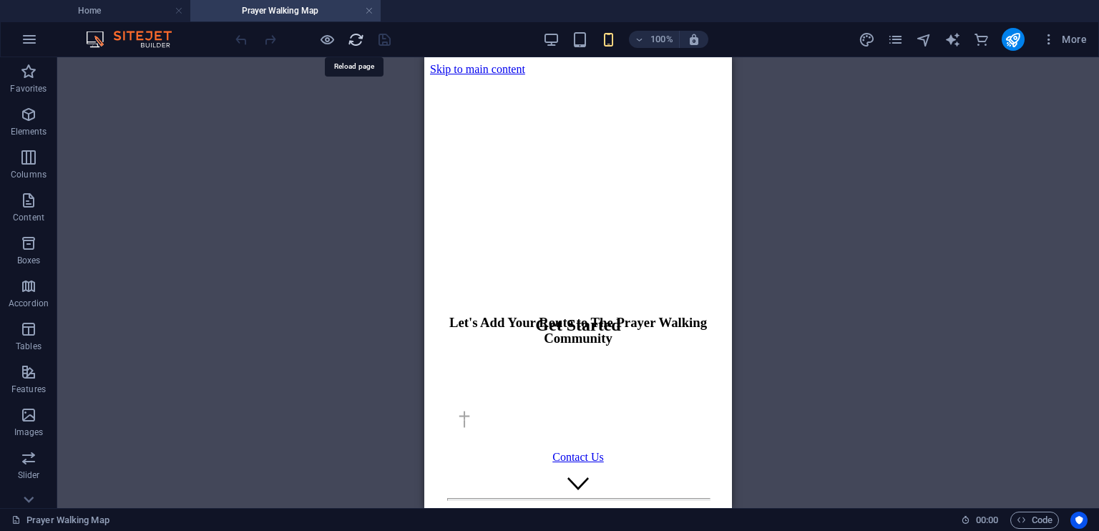
click at [352, 39] on icon "reload" at bounding box center [356, 39] width 16 height 16
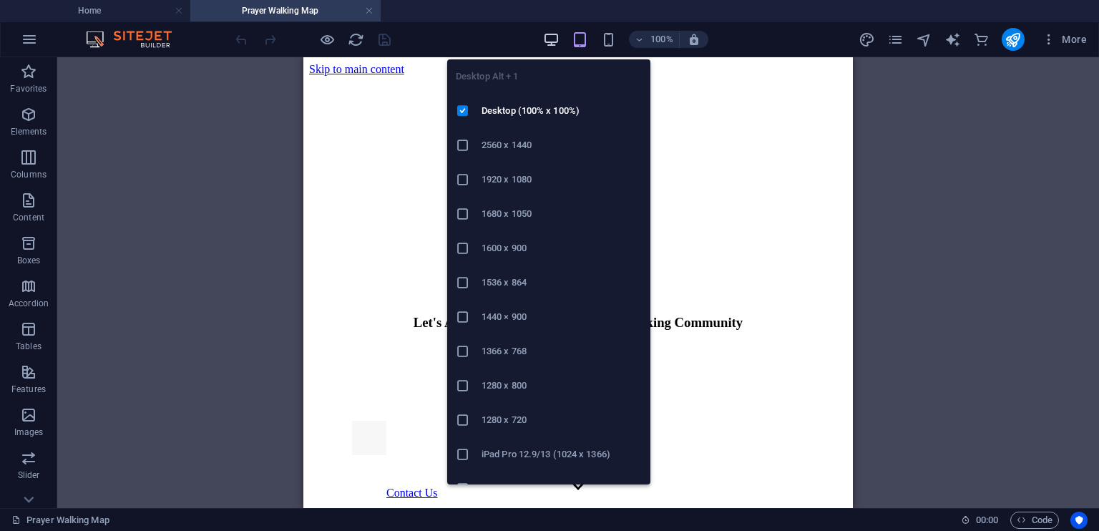
click at [555, 39] on icon "button" at bounding box center [551, 39] width 16 height 16
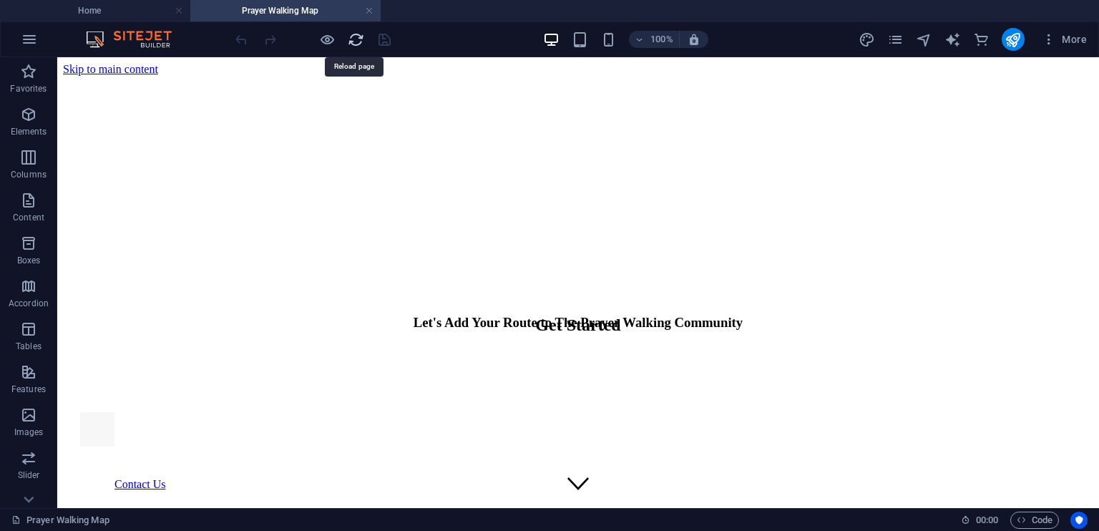
click at [355, 37] on icon "reload" at bounding box center [356, 39] width 16 height 16
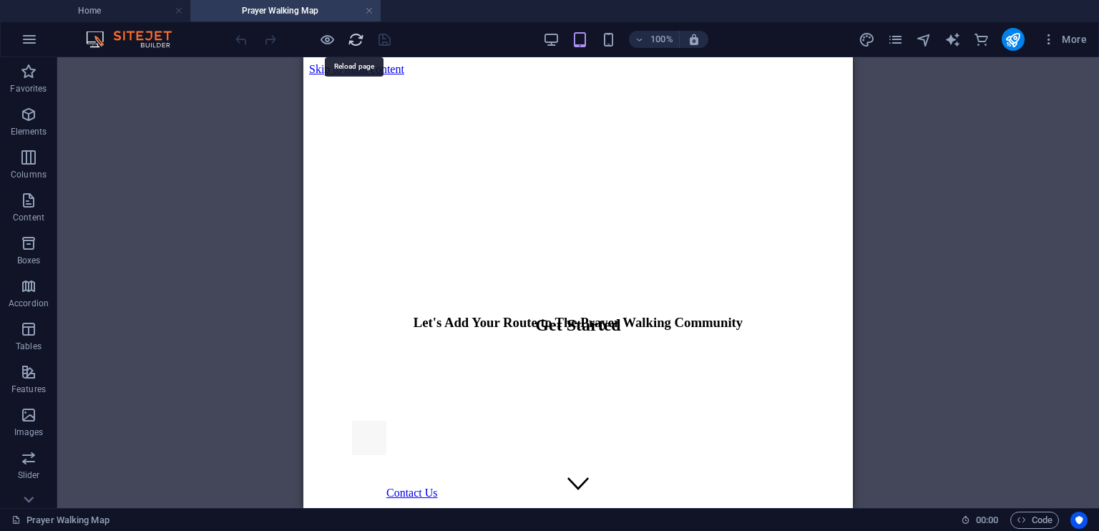
click at [355, 37] on icon "reload" at bounding box center [356, 39] width 16 height 16
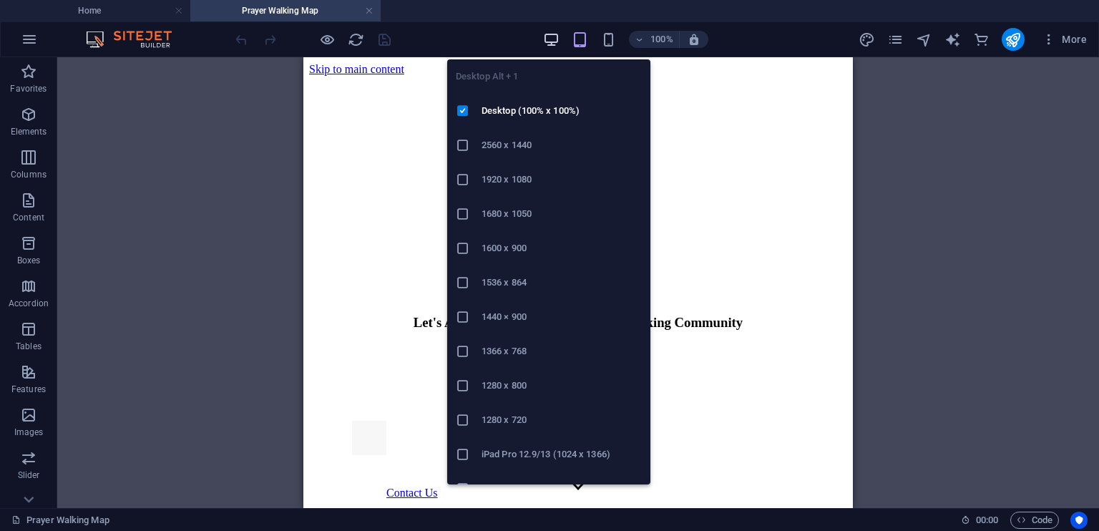
click at [554, 39] on icon "button" at bounding box center [551, 39] width 16 height 16
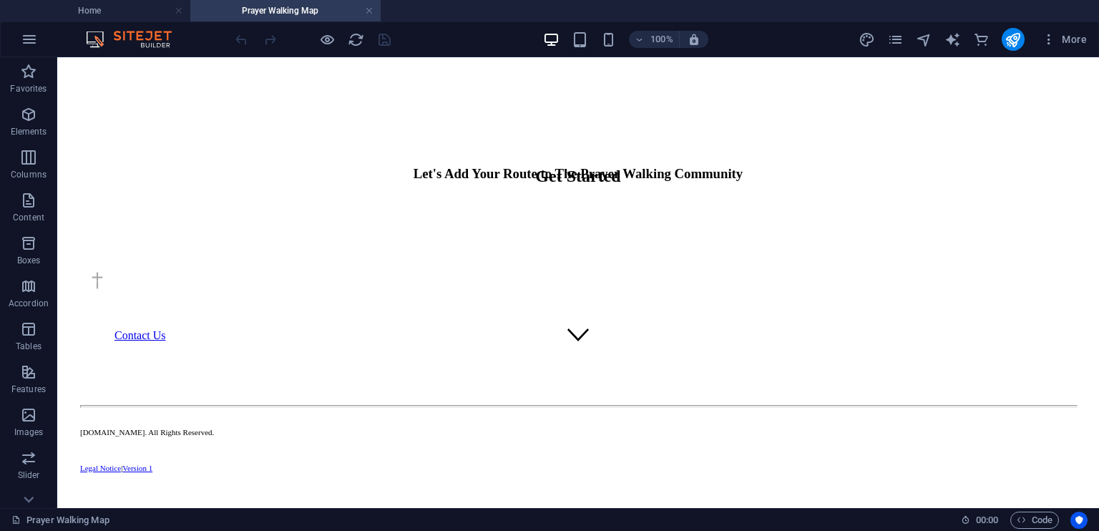
scroll to position [156, 0]
click at [578, 307] on div "+" at bounding box center [578, 310] width 28 height 13
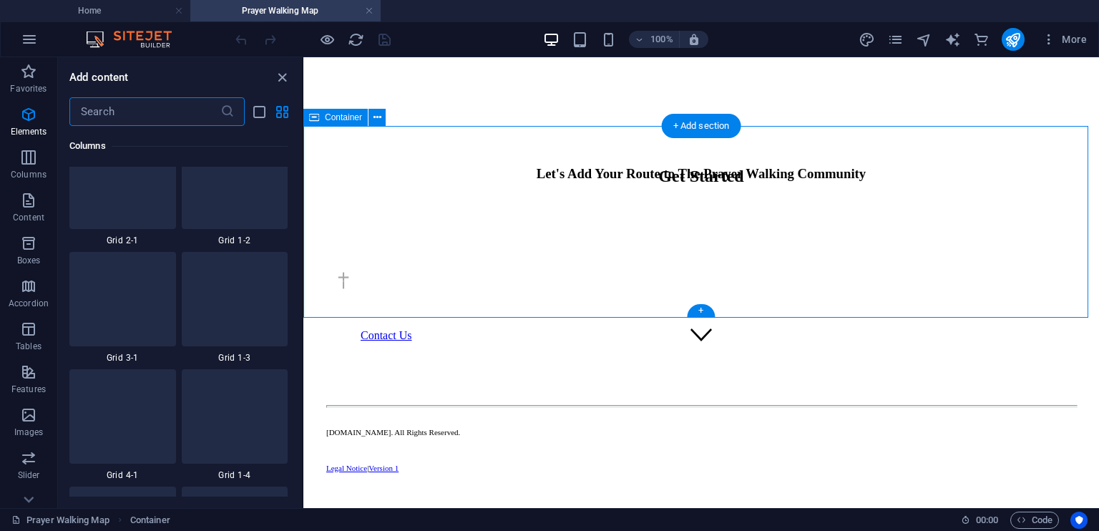
scroll to position [2503, 0]
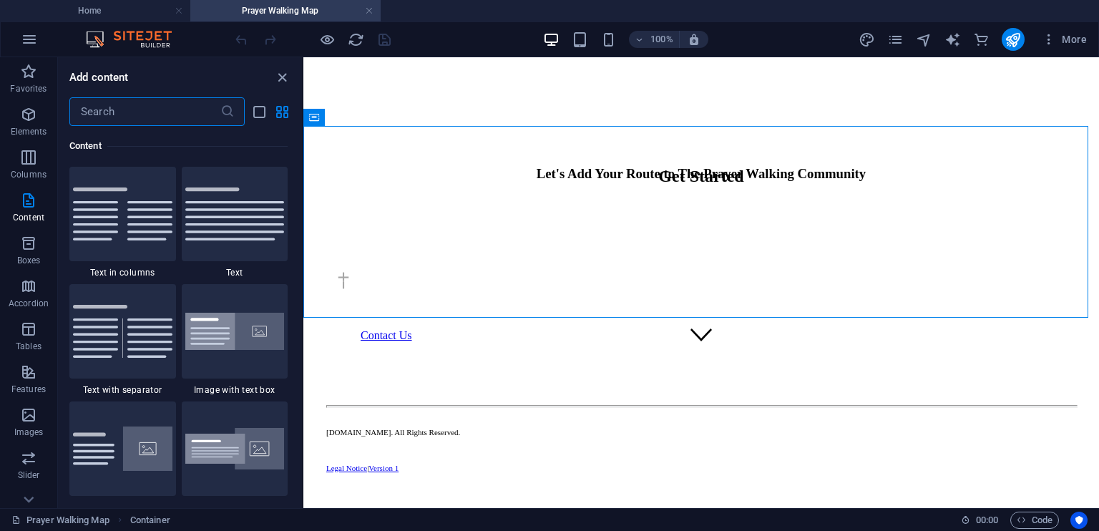
click at [94, 117] on input "text" at bounding box center [144, 111] width 151 height 29
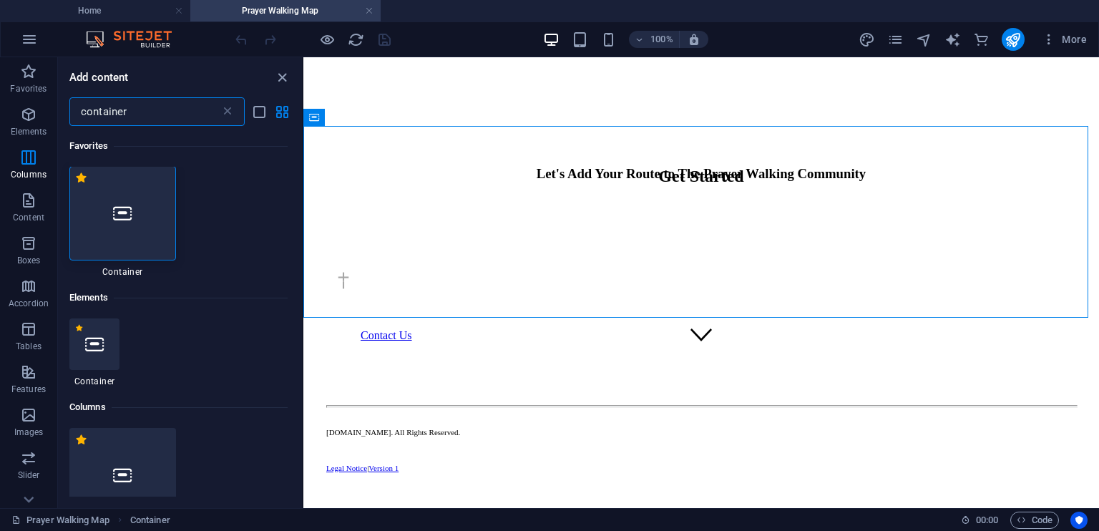
scroll to position [0, 0]
type input "container"
click at [126, 220] on icon at bounding box center [122, 214] width 19 height 19
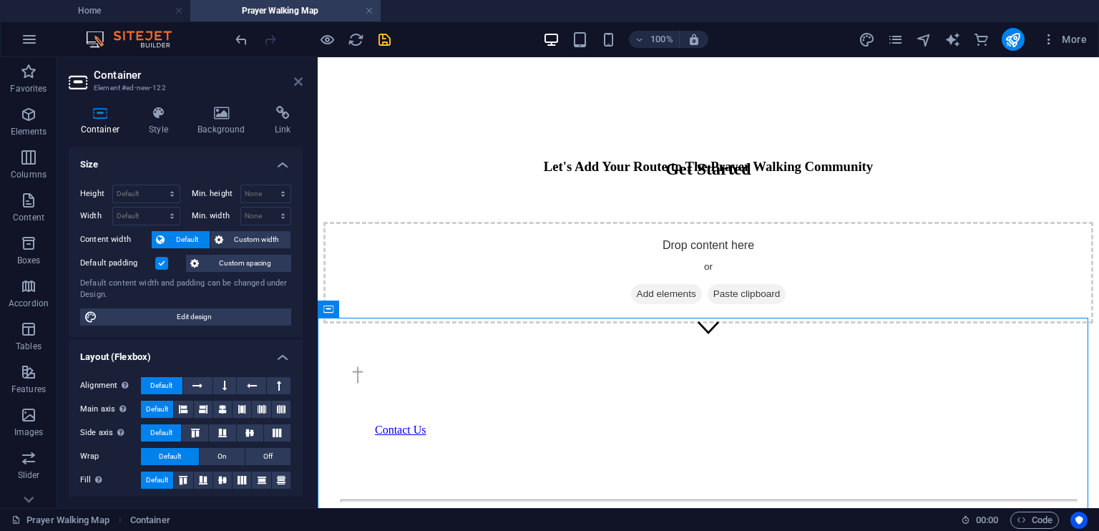
click at [298, 79] on icon at bounding box center [298, 81] width 9 height 11
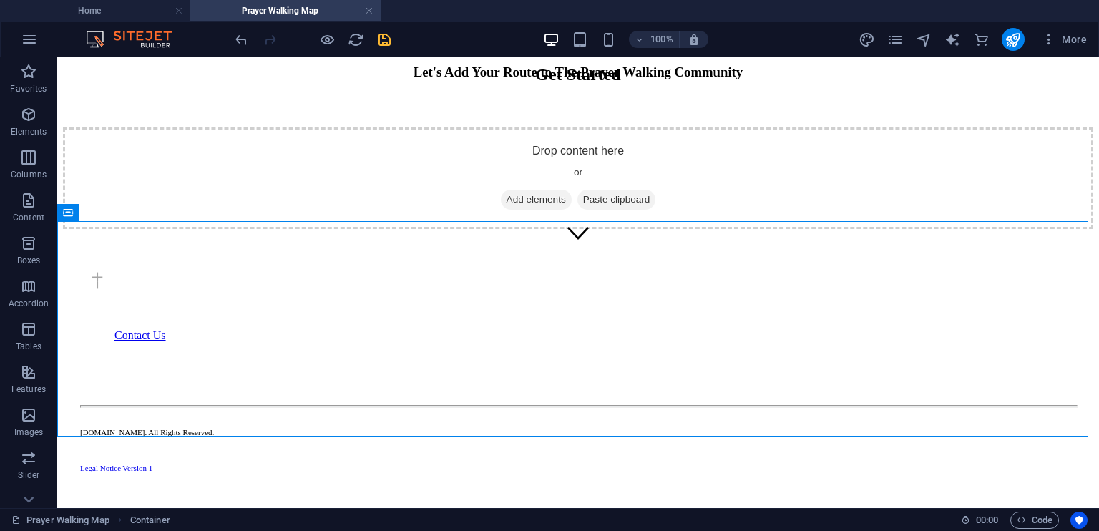
scroll to position [257, 0]
click at [881, 229] on div "Drop content here or Add elements Paste clipboard" at bounding box center [578, 178] width 1030 height 102
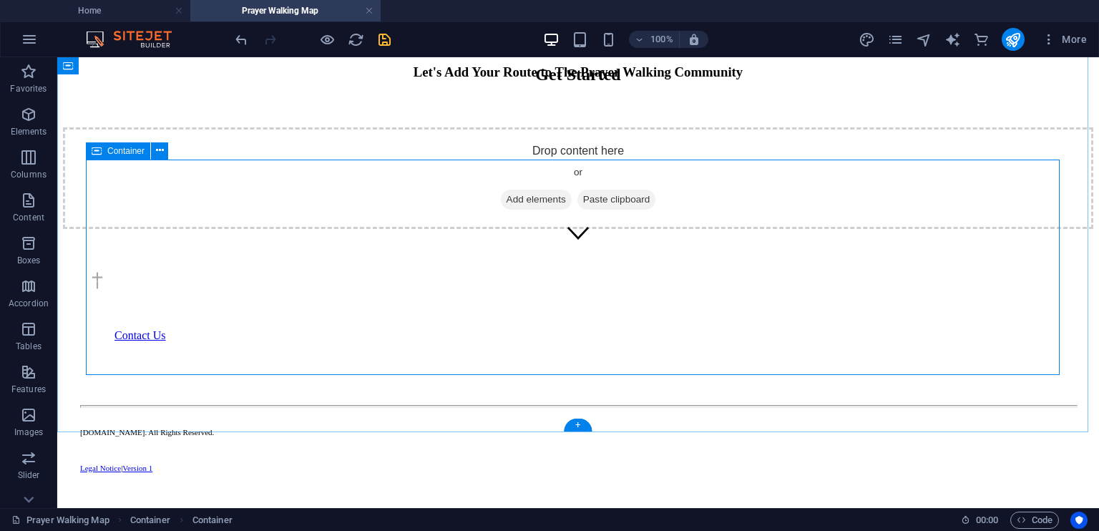
click at [535, 210] on span "Add elements" at bounding box center [536, 200] width 71 height 20
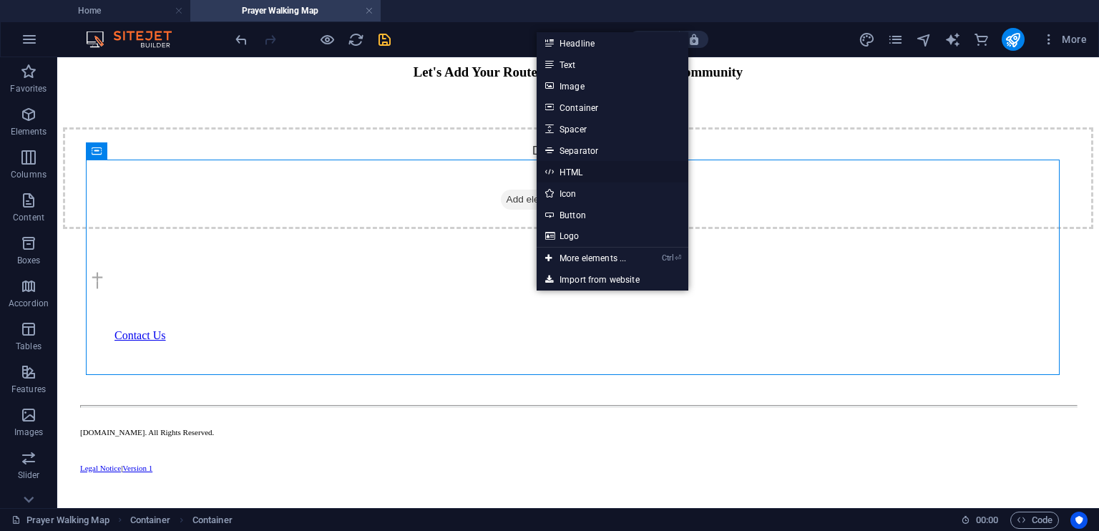
click at [583, 170] on link "HTML" at bounding box center [612, 171] width 152 height 21
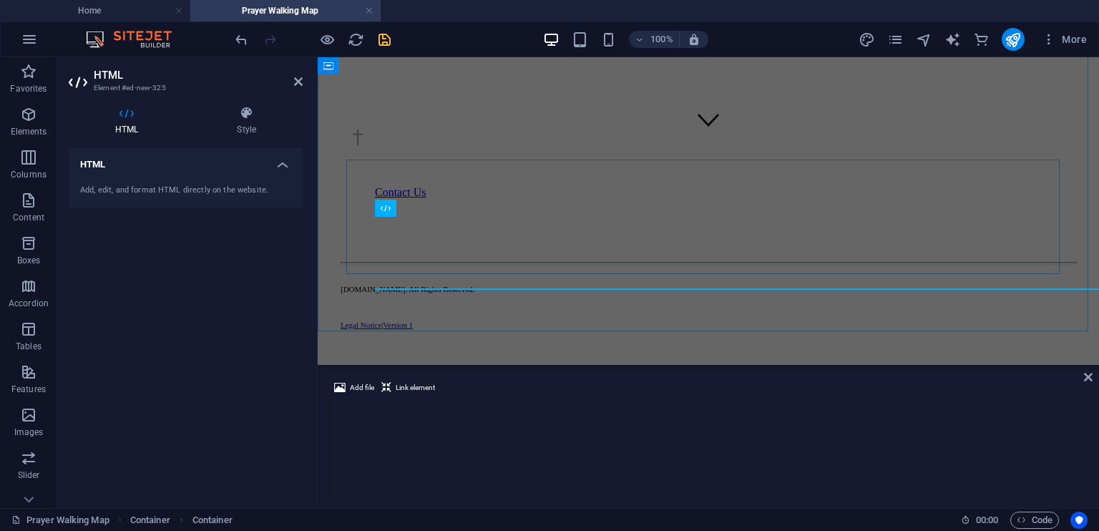
scroll to position [185, 0]
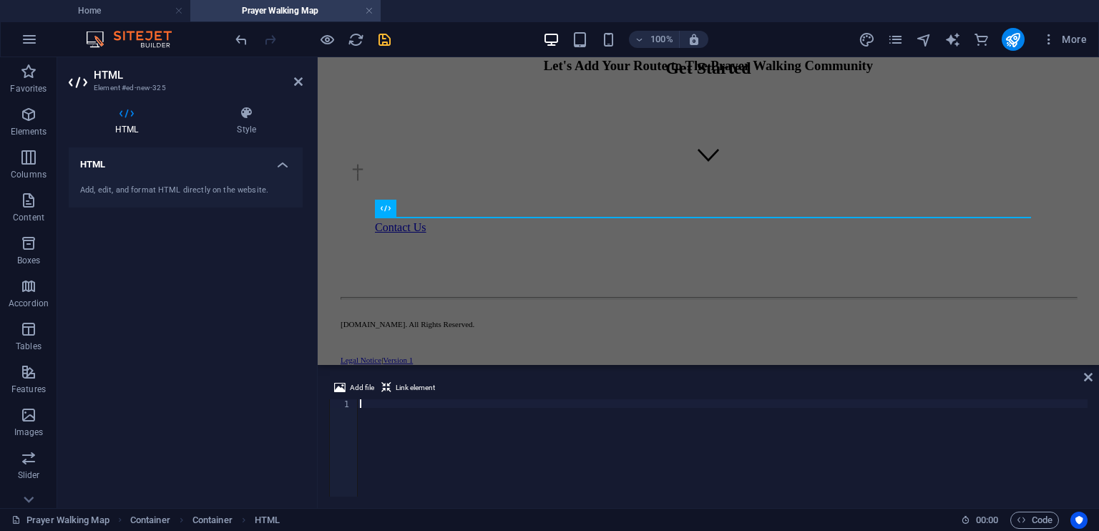
type textarea "</html>"
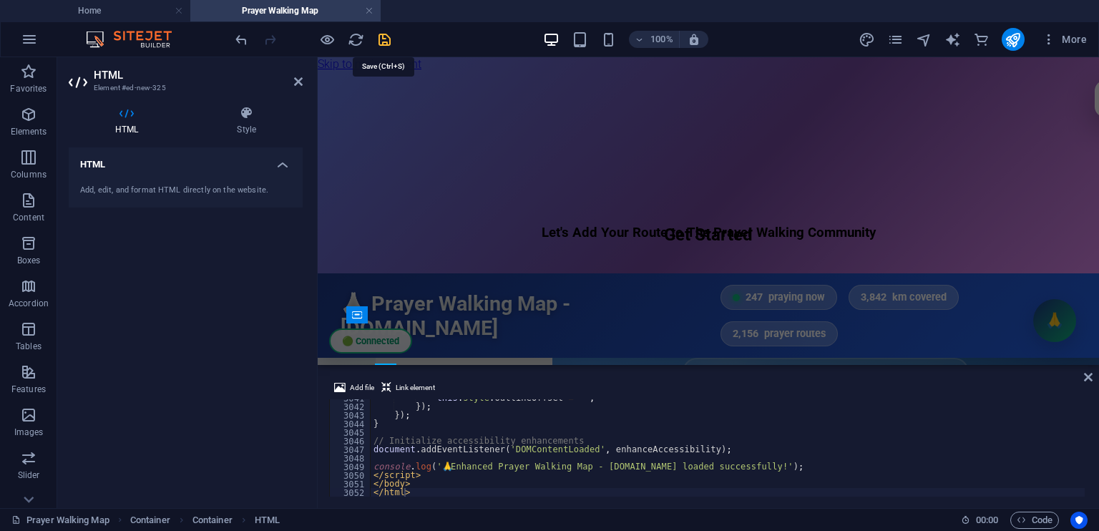
scroll to position [0, 0]
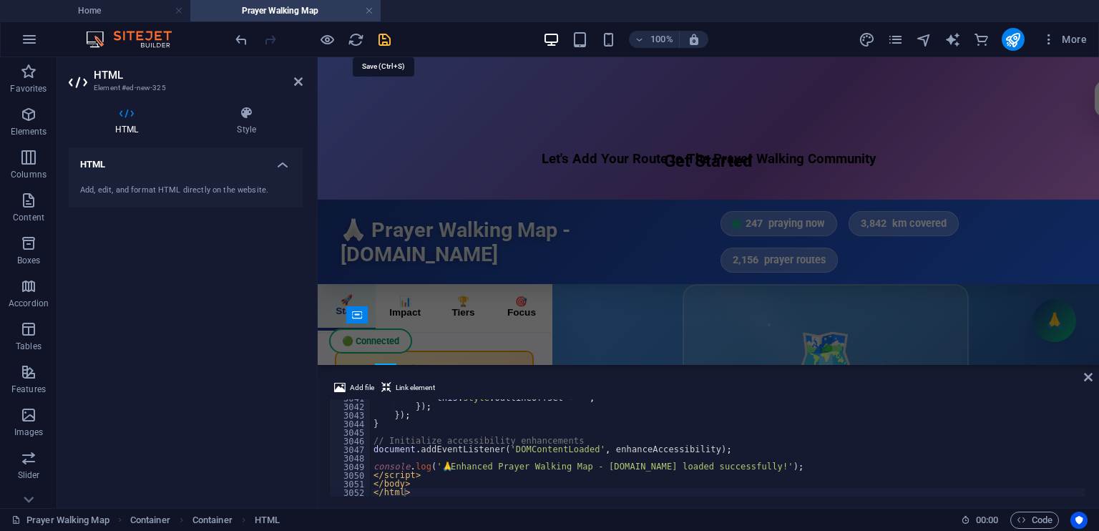
click at [382, 41] on icon "save" at bounding box center [384, 39] width 16 height 16
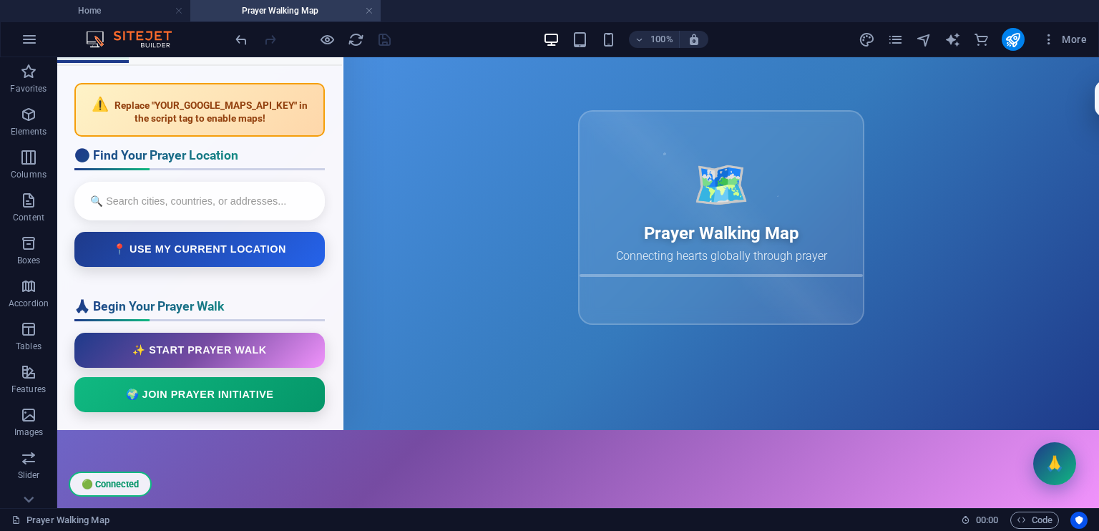
scroll to position [367, 0]
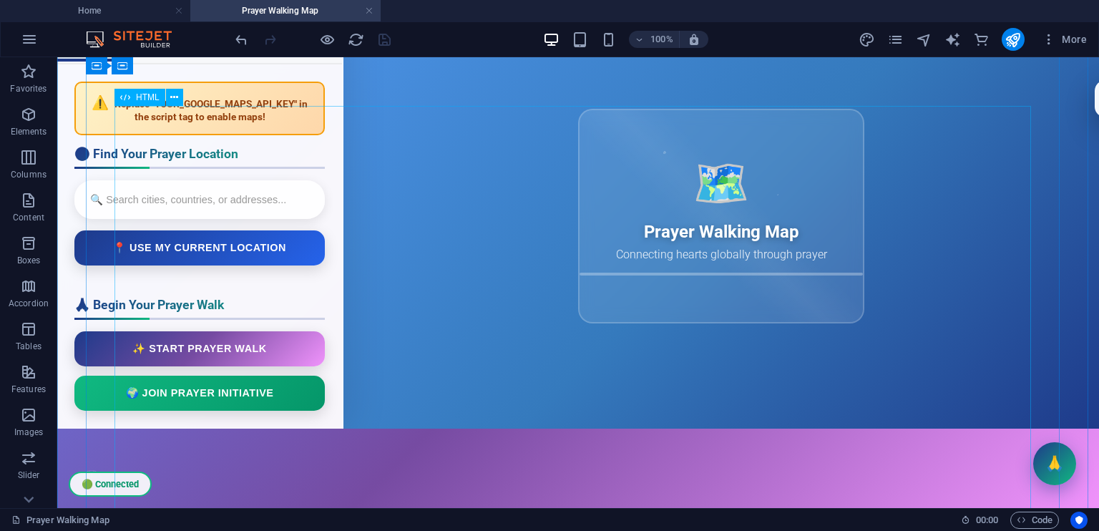
click at [135, 428] on div "Prayer Walking Map - [DOMAIN_NAME] ☰ 🟢 Connected 🙏 Prayer Walking Map - [DOMAIN…" at bounding box center [577, 203] width 1041 height 451
click at [176, 97] on icon at bounding box center [174, 97] width 8 height 15
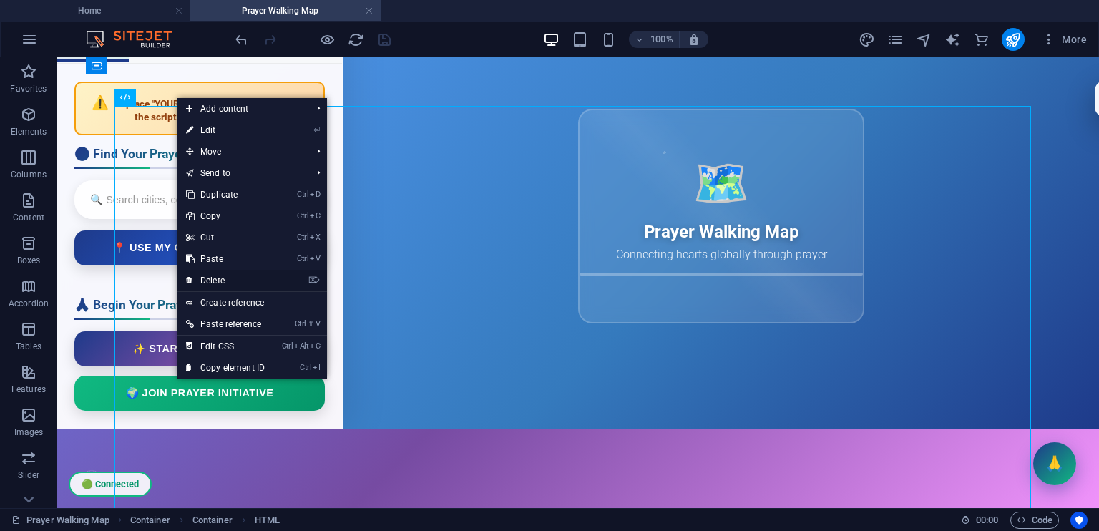
click at [233, 280] on link "⌦ Delete" at bounding box center [225, 280] width 96 height 21
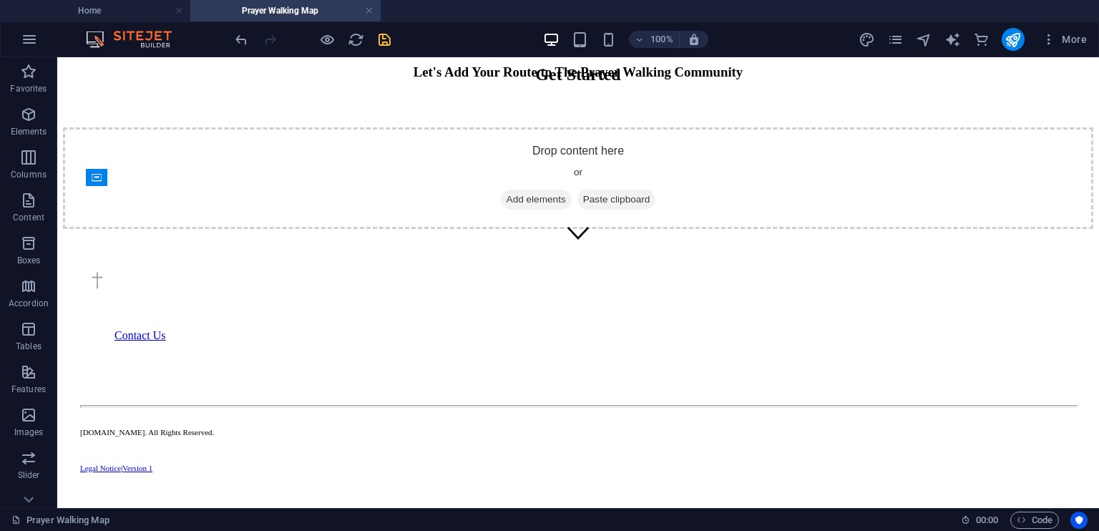
scroll to position [243, 0]
click at [97, 166] on icon at bounding box center [97, 163] width 10 height 17
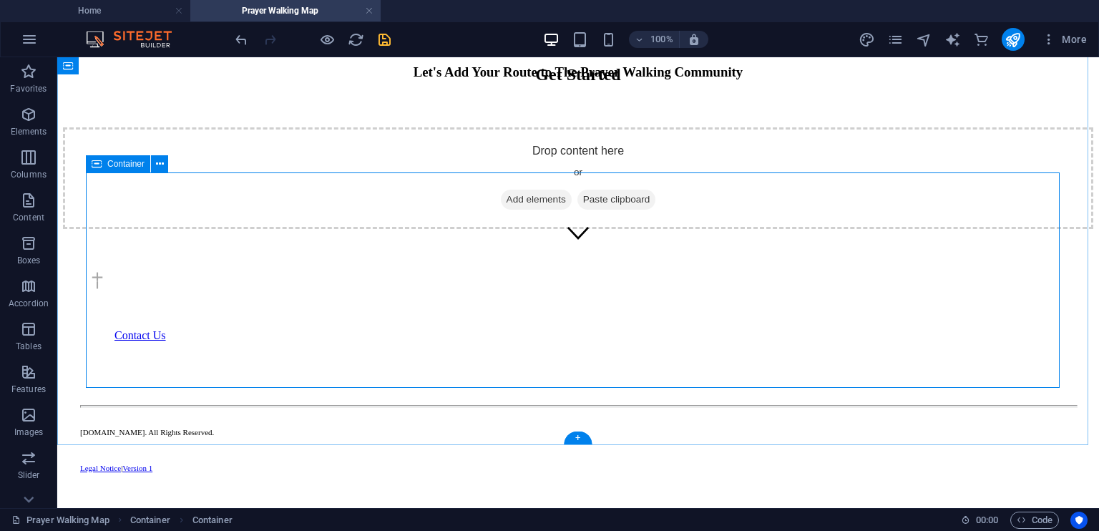
click at [296, 217] on div "Drop content here or Add elements Paste clipboard" at bounding box center [578, 178] width 1030 height 102
click at [386, 37] on icon "save" at bounding box center [384, 39] width 16 height 16
